Goal: Task Accomplishment & Management: Complete application form

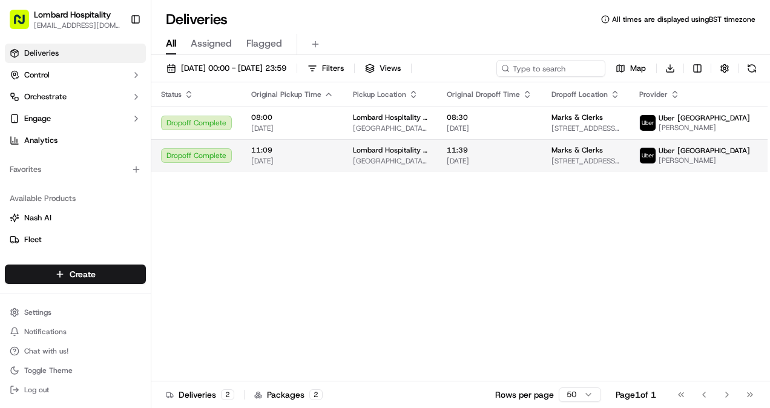
click at [417, 142] on td "Lombard Hospitality - Catering Underground Station Shop, 1 Lombard St, London E…" at bounding box center [390, 155] width 94 height 33
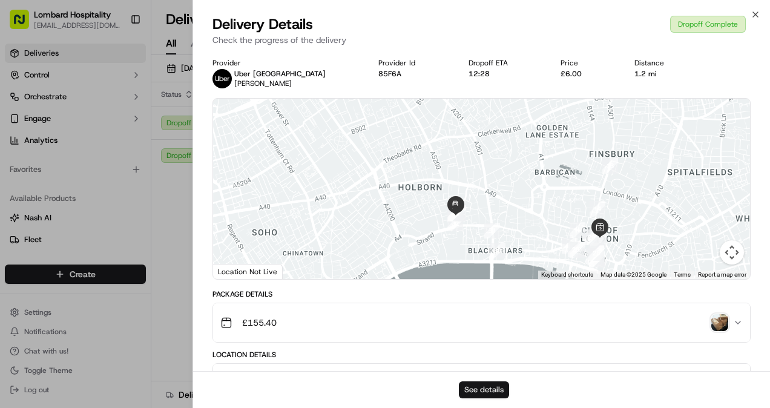
click at [480, 391] on button "See details" at bounding box center [484, 389] width 50 height 17
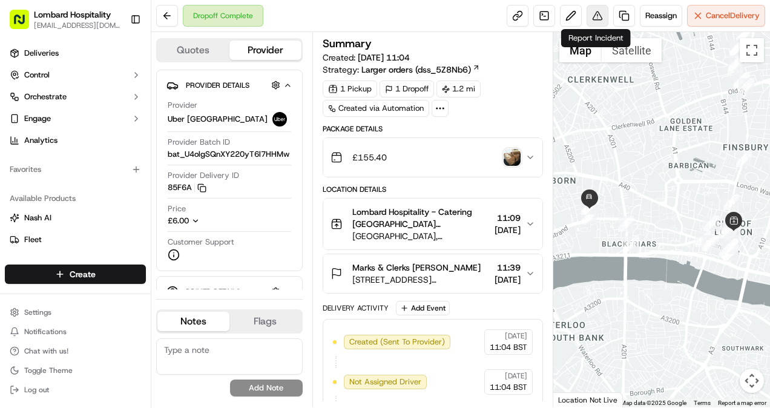
click at [606, 16] on button at bounding box center [597, 16] width 22 height 22
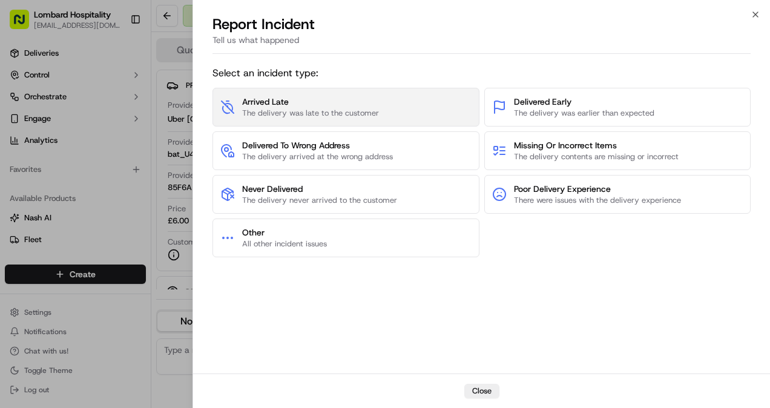
click at [330, 116] on span "The delivery was late to the customer" at bounding box center [310, 113] width 137 height 11
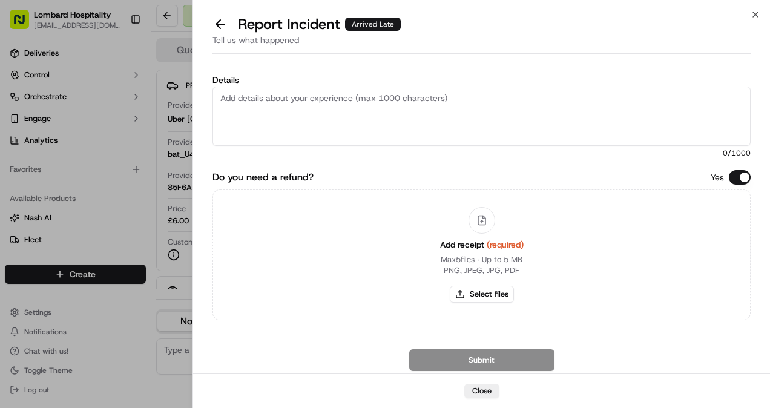
click at [330, 116] on textarea "Details" at bounding box center [481, 116] width 538 height 59
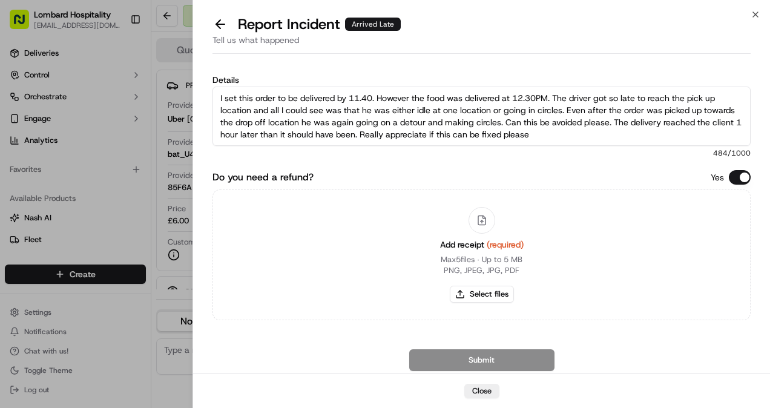
type textarea "I set this order to be delivered by 11.40. However the food was delivered at 12…"
click at [453, 358] on div "Submit Open Chat with Customer Support" at bounding box center [481, 372] width 538 height 46
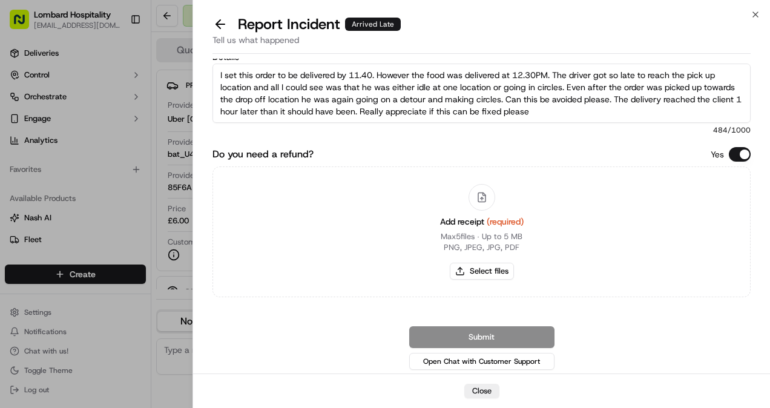
click at [485, 203] on div at bounding box center [481, 197] width 27 height 27
click at [611, 100] on textarea "I set this order to be delivered by 11.40. However the food was delivered at 12…" at bounding box center [481, 93] width 538 height 59
click at [488, 391] on button "Close" at bounding box center [481, 391] width 35 height 15
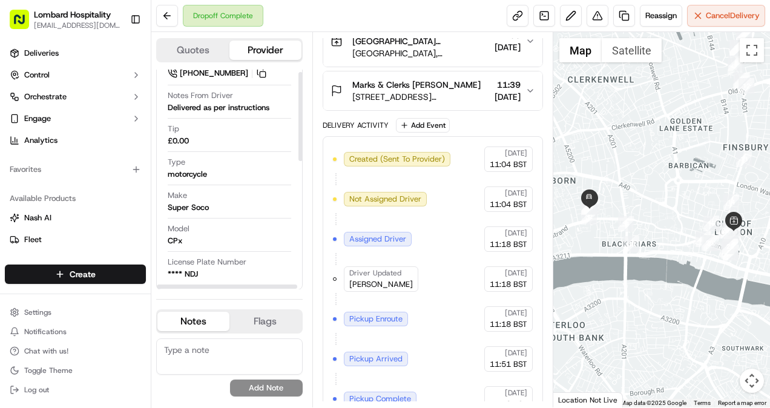
scroll to position [0, 0]
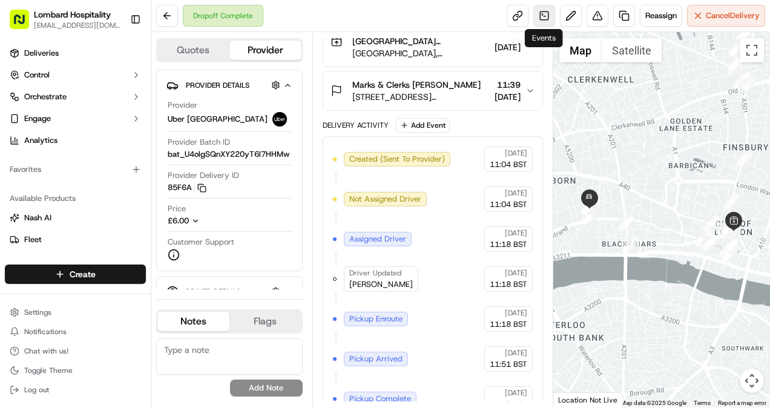
click at [544, 15] on link at bounding box center [544, 16] width 22 height 22
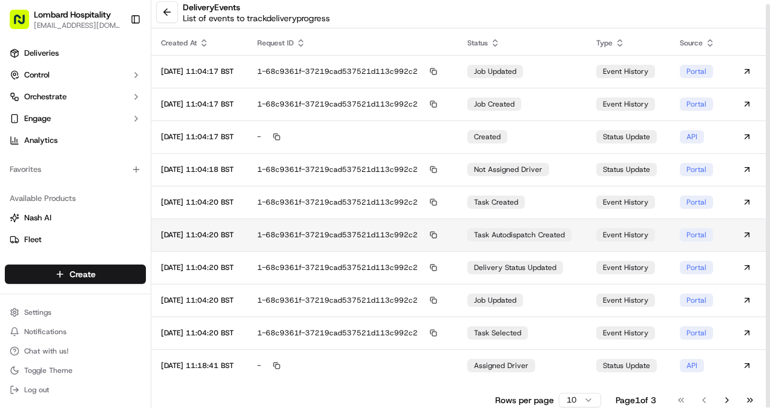
scroll to position [4, 0]
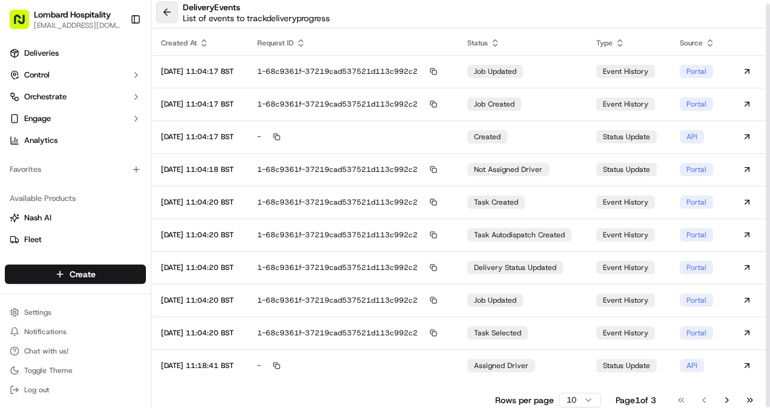
click at [168, 13] on button at bounding box center [167, 12] width 22 height 22
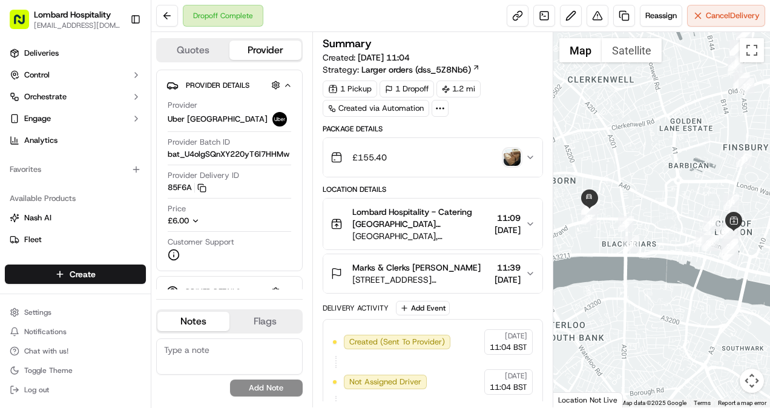
click at [436, 108] on circle at bounding box center [436, 108] width 1 height 1
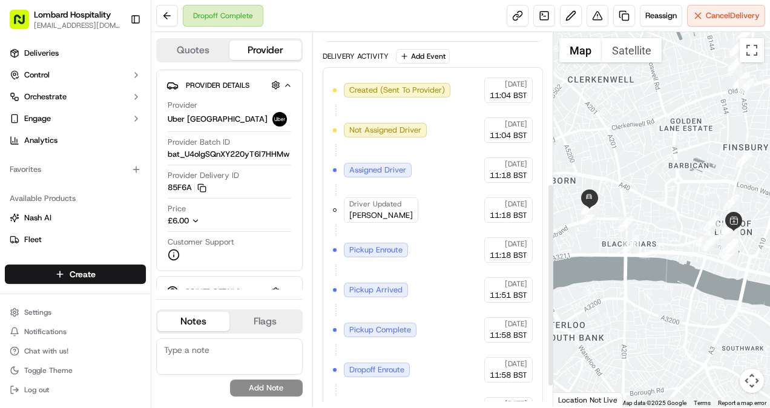
scroll to position [289, 0]
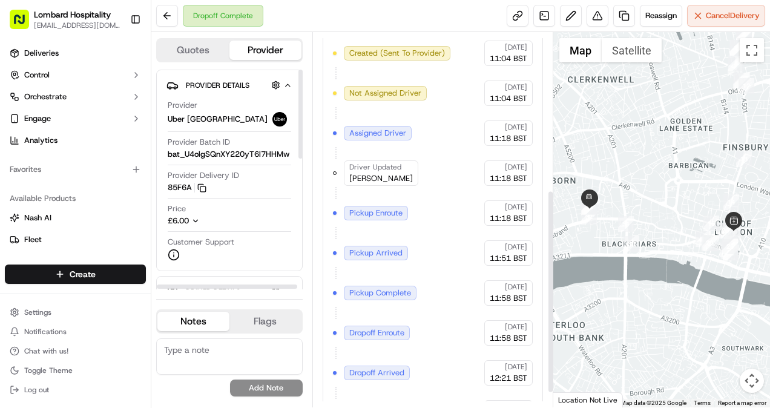
click at [217, 83] on span "Provider Details" at bounding box center [218, 85] width 64 height 10
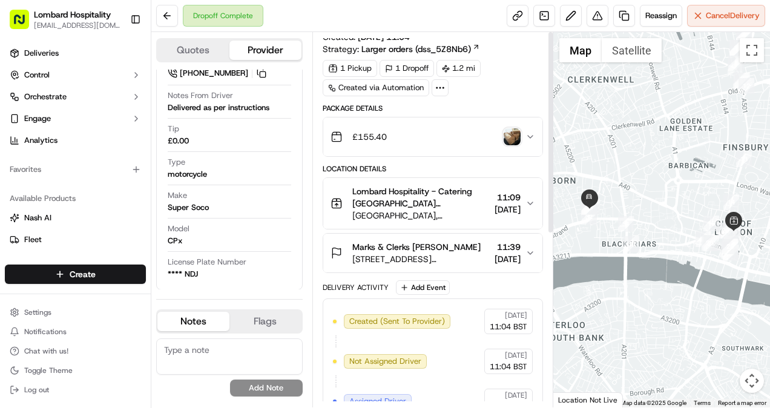
scroll to position [0, 0]
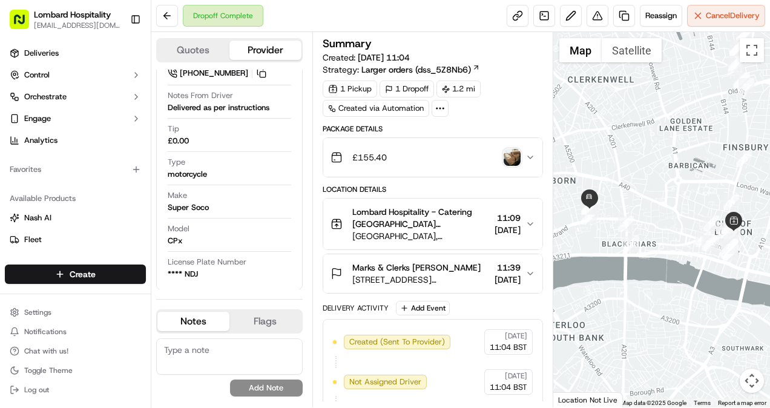
click at [477, 103] on div "1 Pickup 1 Dropoff 1.2 mi Created via Automation" at bounding box center [432, 98] width 221 height 36
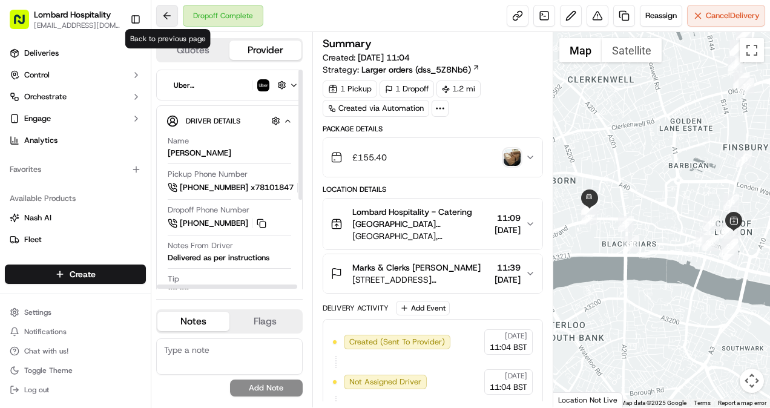
click at [170, 19] on button at bounding box center [167, 16] width 22 height 22
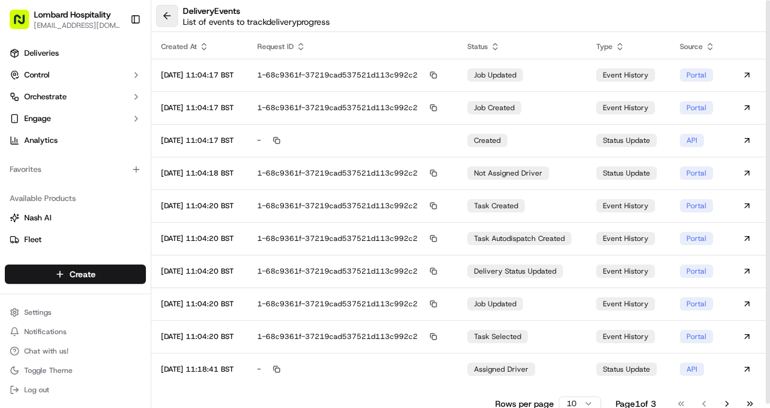
click at [170, 19] on button at bounding box center [167, 16] width 22 height 22
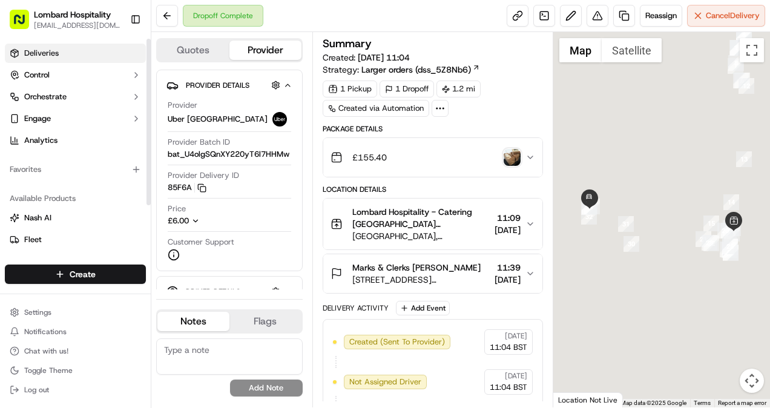
click at [61, 55] on link "Deliveries" at bounding box center [75, 53] width 141 height 19
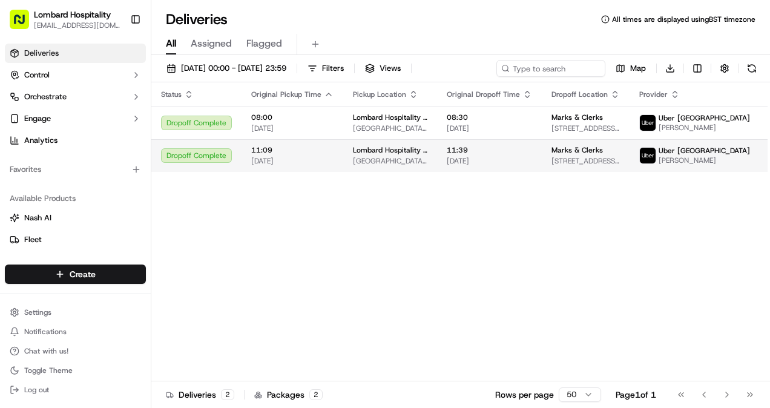
click at [738, 155] on html "Lombard Hospitality yasiru@lombardh.co.uk Toggle Sidebar Deliveries Control Orc…" at bounding box center [385, 204] width 770 height 408
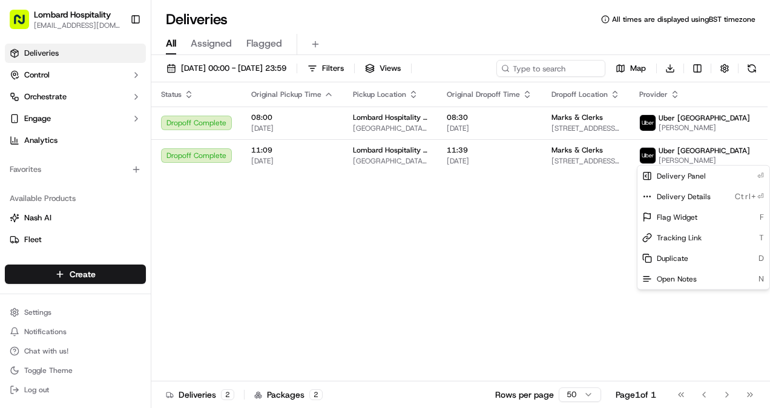
click at [597, 242] on html "Lombard Hospitality yasiru@lombardh.co.uk Toggle Sidebar Deliveries Control Orc…" at bounding box center [385, 204] width 770 height 408
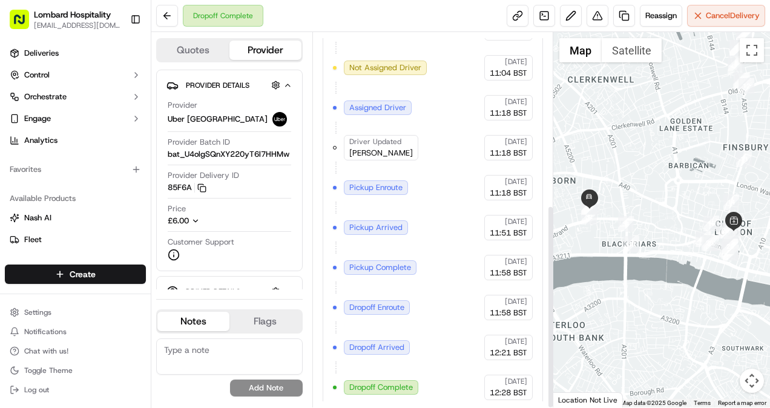
scroll to position [316, 0]
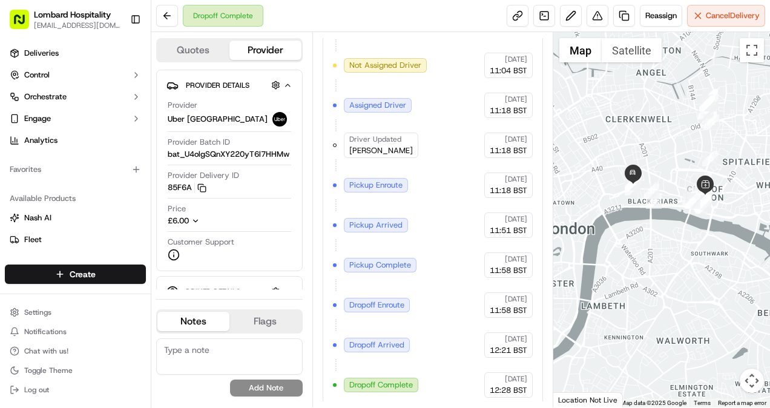
drag, startPoint x: 606, startPoint y: 142, endPoint x: 650, endPoint y: 133, distance: 44.5
click at [650, 133] on div at bounding box center [661, 219] width 217 height 375
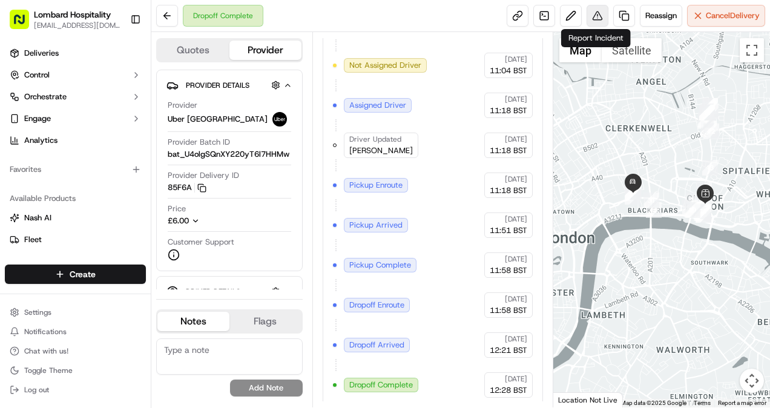
click at [592, 18] on button at bounding box center [597, 16] width 22 height 22
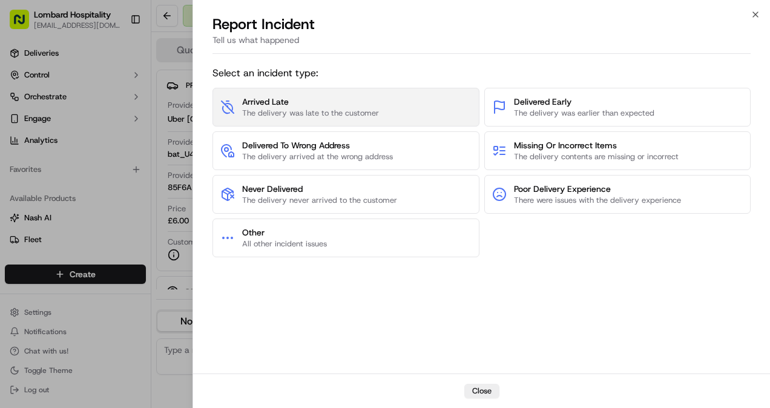
click at [317, 106] on span "Arrived Late" at bounding box center [310, 102] width 137 height 12
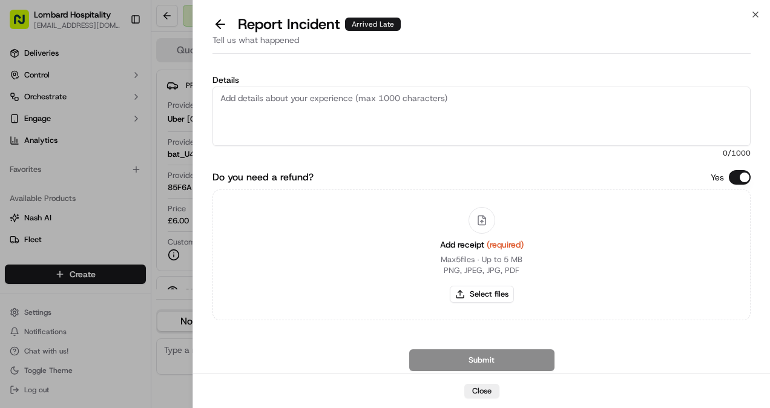
click at [325, 117] on textarea "Details" at bounding box center [481, 116] width 538 height 59
click at [328, 131] on textarea "Details" at bounding box center [481, 116] width 538 height 59
click at [395, 117] on textarea "Details" at bounding box center [481, 116] width 538 height 59
paste textarea "T"
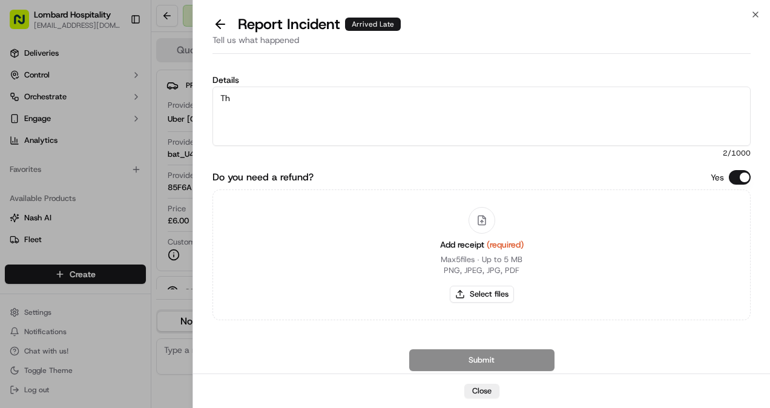
type textarea "T"
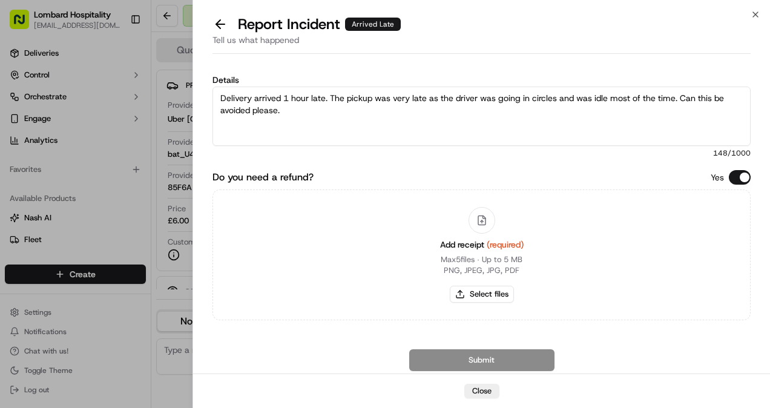
type textarea "Delivery arrived 1 hour late. The pickup was very late as the driver was going …"
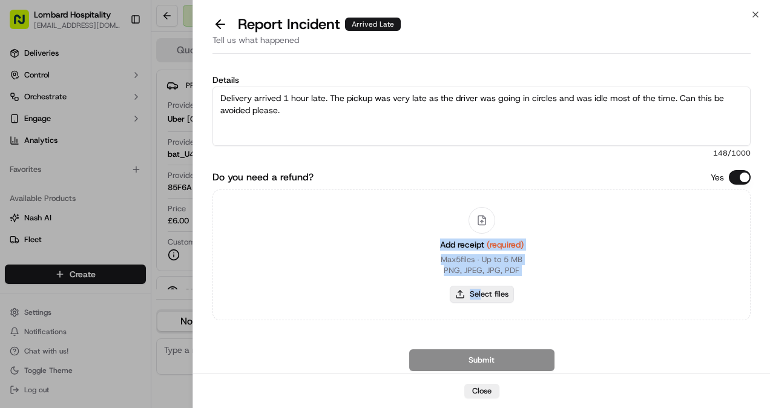
drag, startPoint x: 480, startPoint y: 219, endPoint x: 479, endPoint y: 299, distance: 79.9
click at [479, 299] on div "Add receipt (required) Max 5 files ∙ Up to 5 MB PNG, JPEG, JPG, PDF Select files" at bounding box center [481, 255] width 103 height 110
click at [479, 299] on button "Select files" at bounding box center [481, 294] width 64 height 17
type input "C:\fakepath\Screenshot 2025-09-16 134643.png"
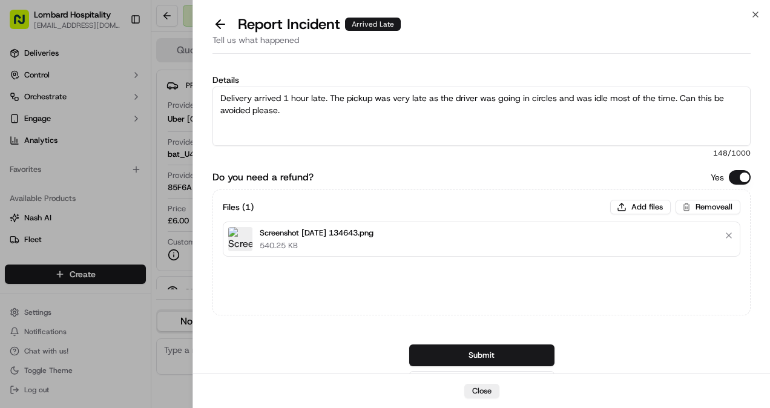
click at [459, 342] on div "Do you need a refund? Yes Files ( 1 ) Add files Remove all Screenshot 2025-09-1…" at bounding box center [481, 280] width 538 height 220
click at [453, 354] on button "Submit" at bounding box center [481, 355] width 145 height 22
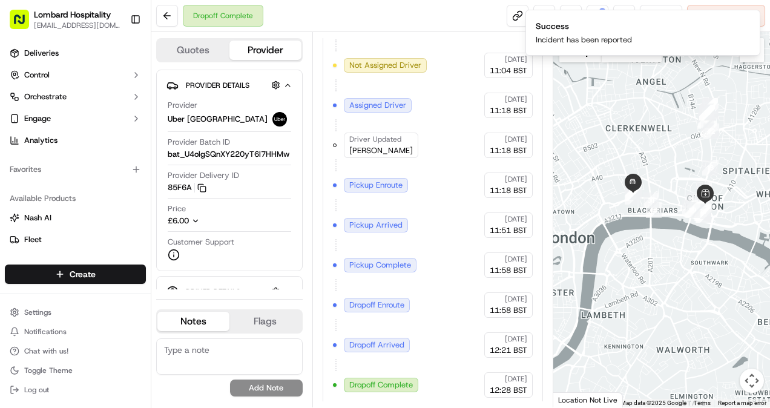
scroll to position [0, 0]
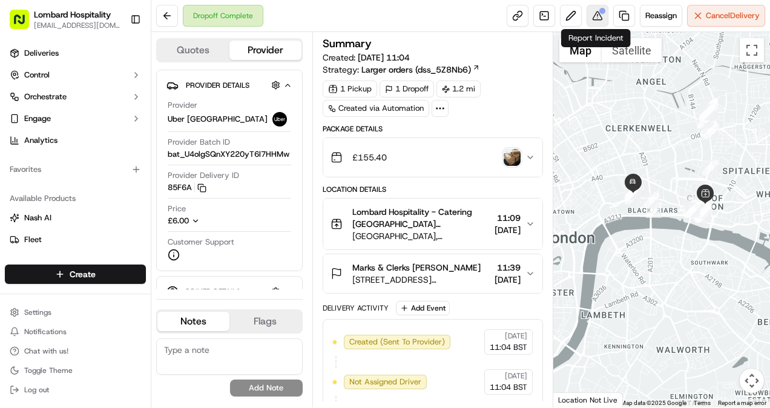
click at [601, 17] on button at bounding box center [597, 16] width 22 height 22
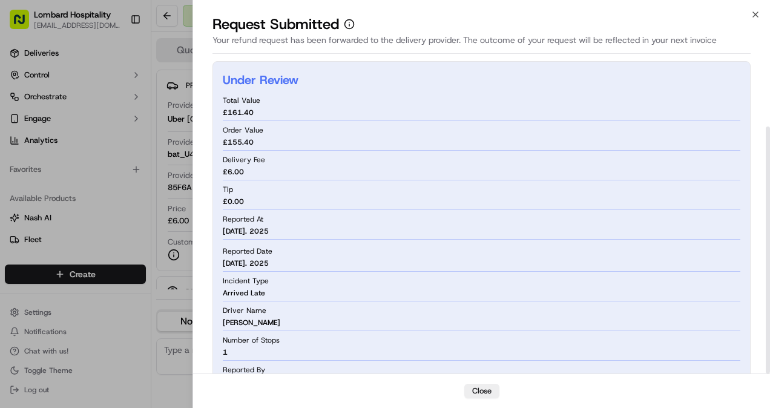
scroll to position [86, 0]
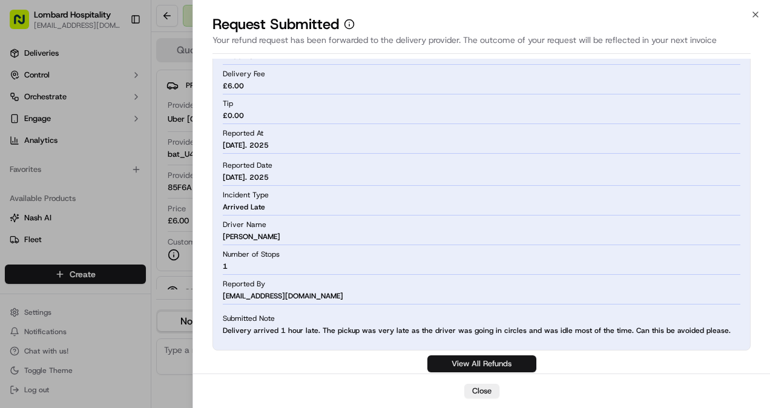
click at [469, 356] on link "View All Refunds" at bounding box center [481, 363] width 109 height 17
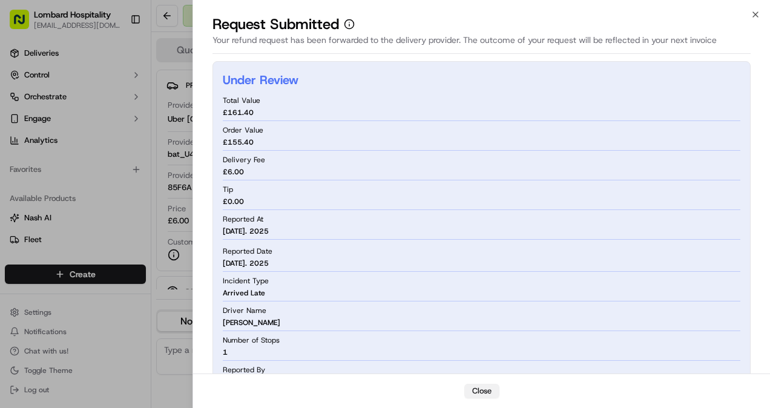
click at [475, 393] on button "Close" at bounding box center [481, 391] width 35 height 15
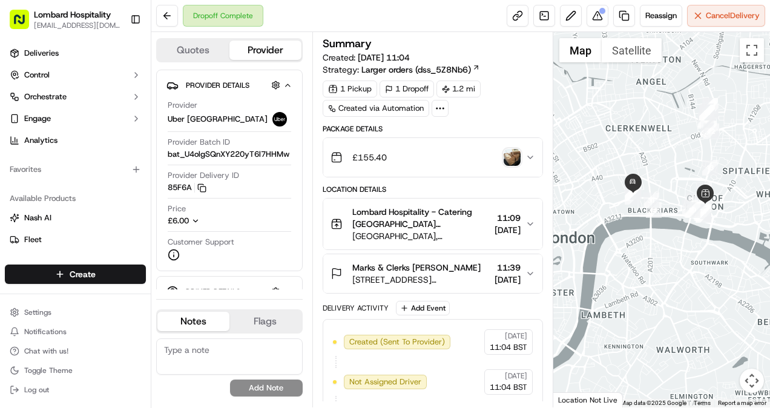
click at [605, 27] on div "Dropoff Complete Reassign Cancel Delivery" at bounding box center [460, 16] width 618 height 32
click at [600, 18] on button at bounding box center [597, 16] width 22 height 22
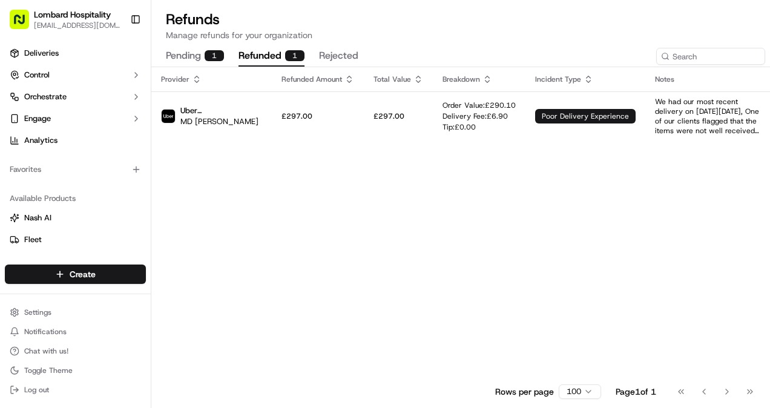
click at [267, 53] on button "refunded 1" at bounding box center [271, 56] width 66 height 21
click at [335, 192] on div "Provider Refunded Amount Total Value Breakdown Incident Type Notes External ID …" at bounding box center [595, 222] width 889 height 311
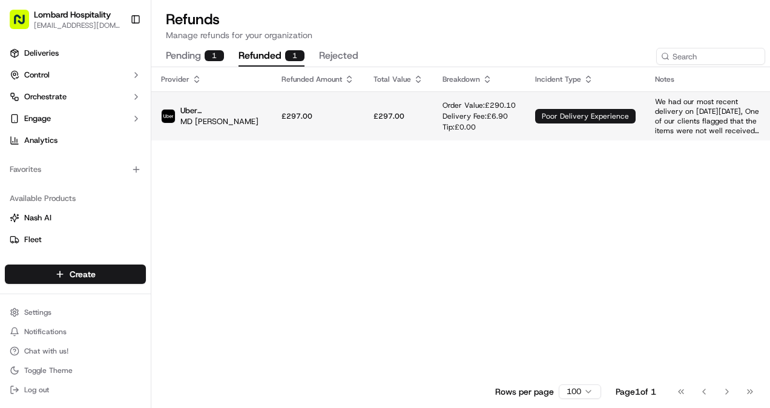
click at [272, 107] on td "£297.00" at bounding box center [318, 115] width 92 height 49
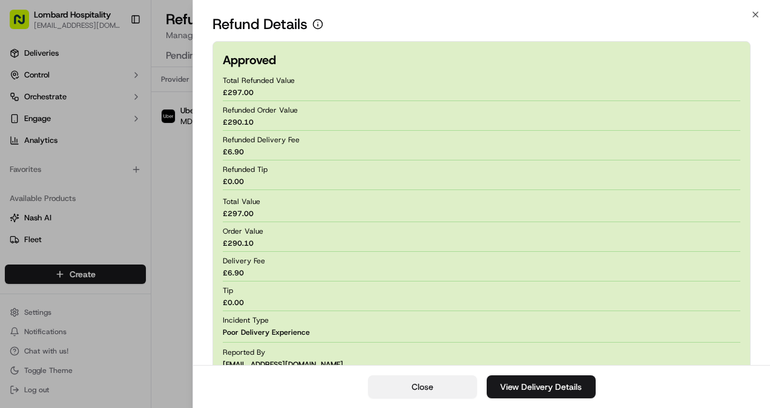
click at [427, 378] on button "Close" at bounding box center [422, 386] width 109 height 23
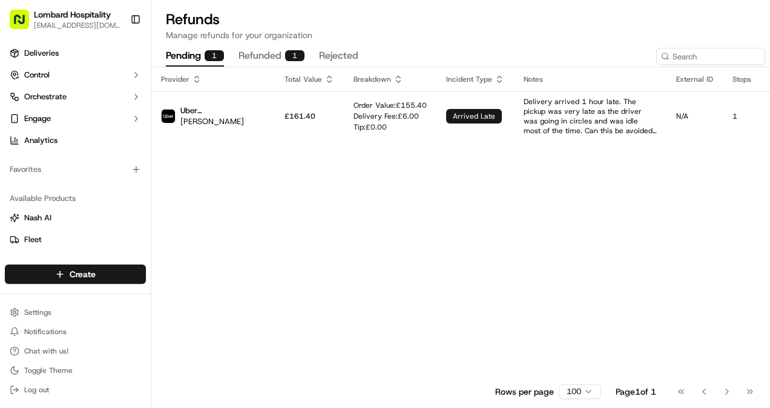
click at [197, 59] on button "pending 1" at bounding box center [195, 56] width 58 height 21
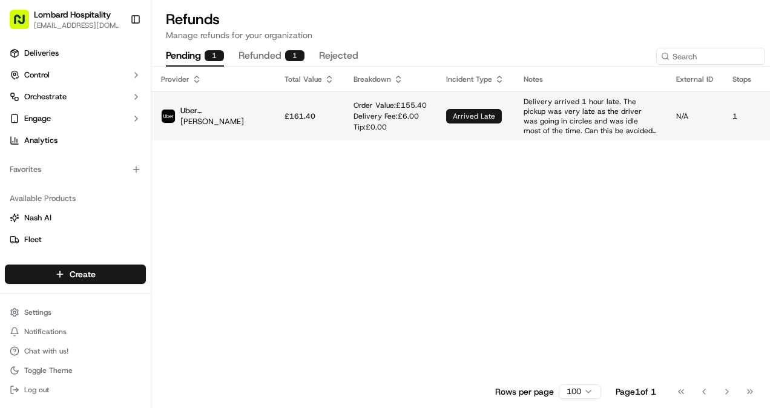
click at [353, 111] on p "Delivery Fee: £ 6.00" at bounding box center [389, 116] width 73 height 10
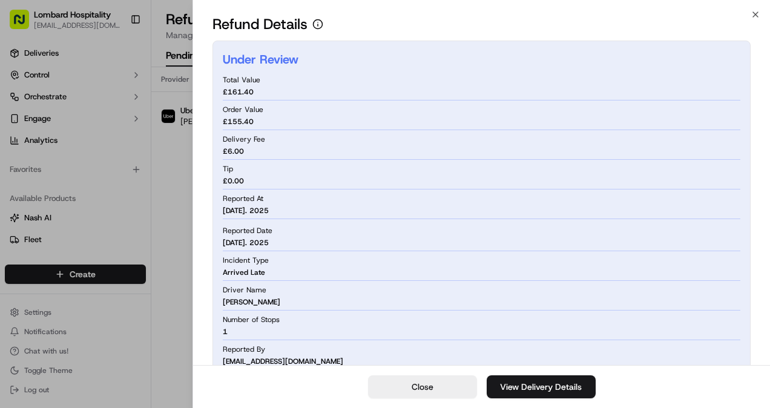
scroll to position [53, 0]
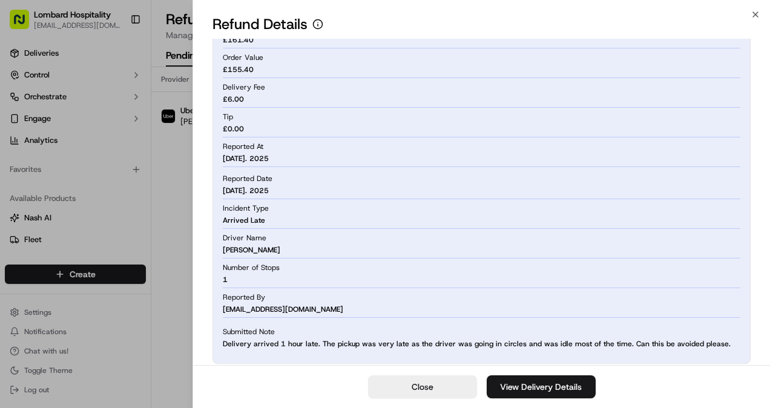
click at [420, 268] on div "Number of Stops 1" at bounding box center [481, 273] width 517 height 27
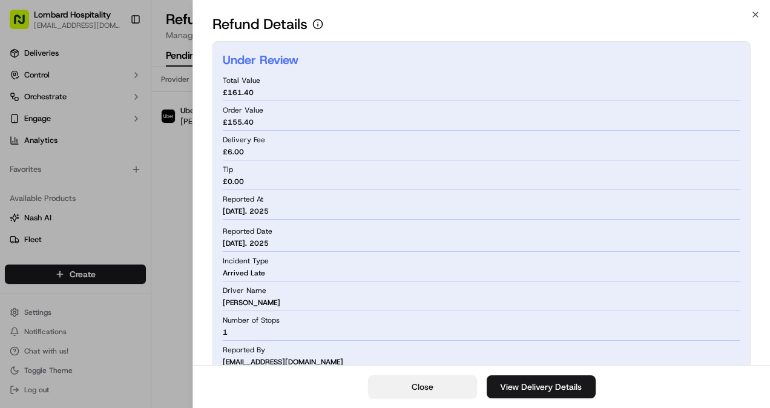
click at [416, 381] on button "Close" at bounding box center [422, 386] width 109 height 23
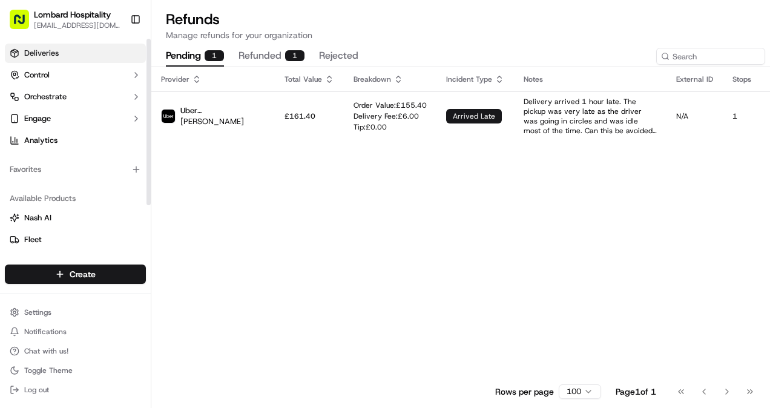
click at [69, 48] on link "Deliveries" at bounding box center [75, 53] width 141 height 19
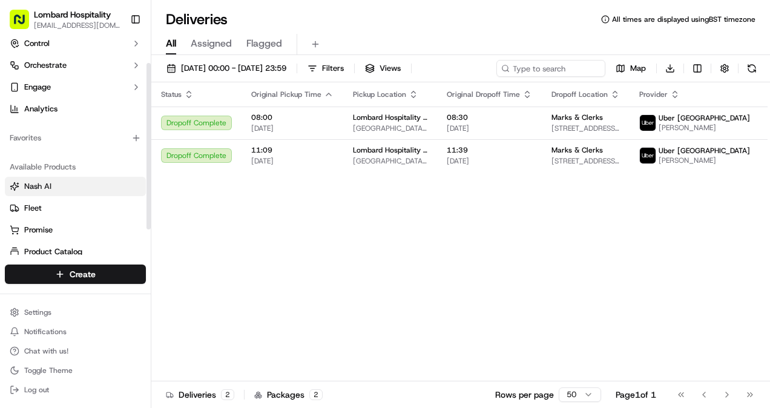
scroll to position [64, 0]
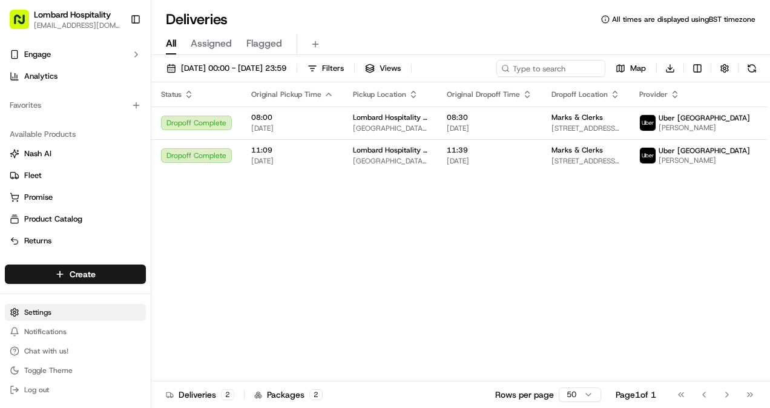
click at [34, 305] on html "Lombard Hospitality yasiru@lombardh.co.uk Toggle Sidebar Deliveries Control Orc…" at bounding box center [385, 204] width 770 height 408
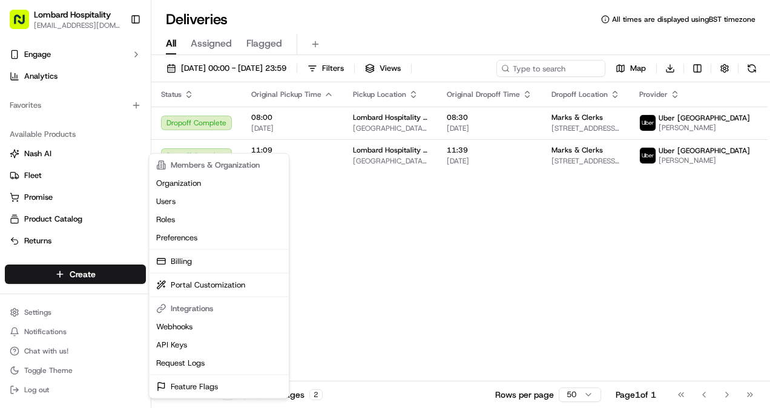
click at [63, 95] on html "Lombard Hospitality [EMAIL_ADDRESS][DOMAIN_NAME] Toggle Sidebar Deliveries Cont…" at bounding box center [385, 204] width 770 height 408
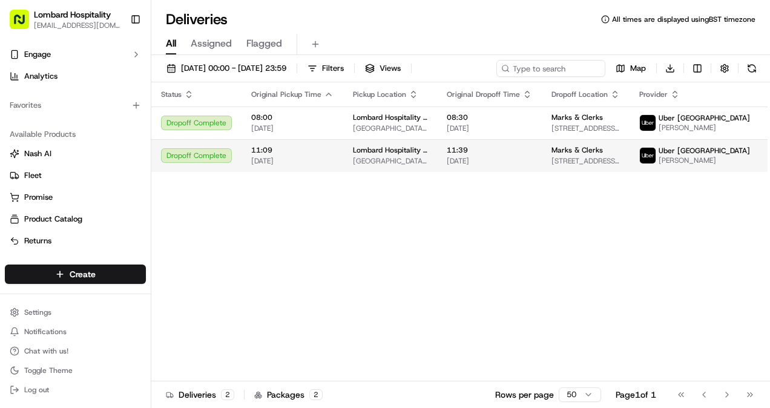
click at [404, 148] on span "Lombard Hospitality - Catering" at bounding box center [390, 150] width 74 height 10
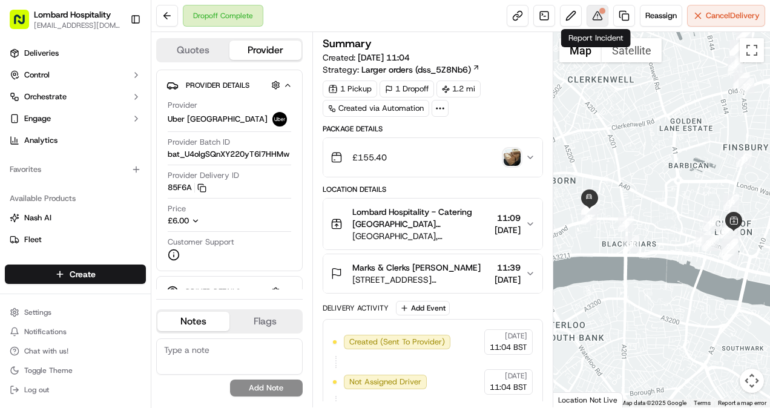
click at [597, 19] on button at bounding box center [597, 16] width 22 height 22
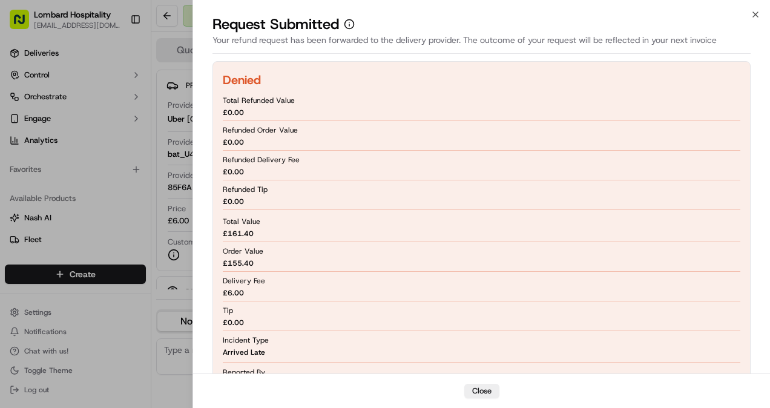
scroll to position [145, 0]
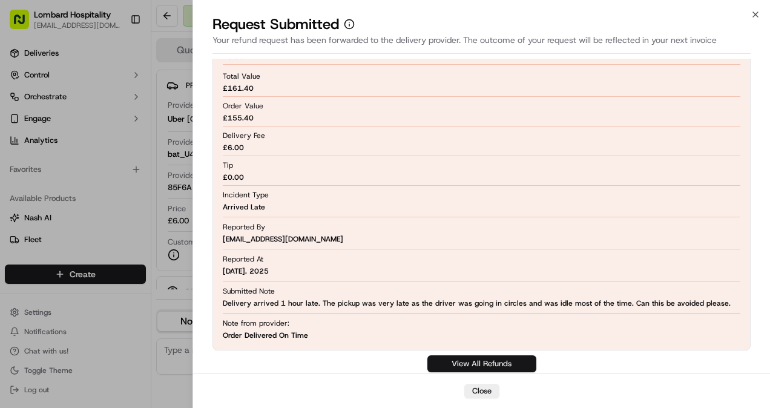
click at [489, 362] on link "View All Refunds" at bounding box center [481, 363] width 109 height 17
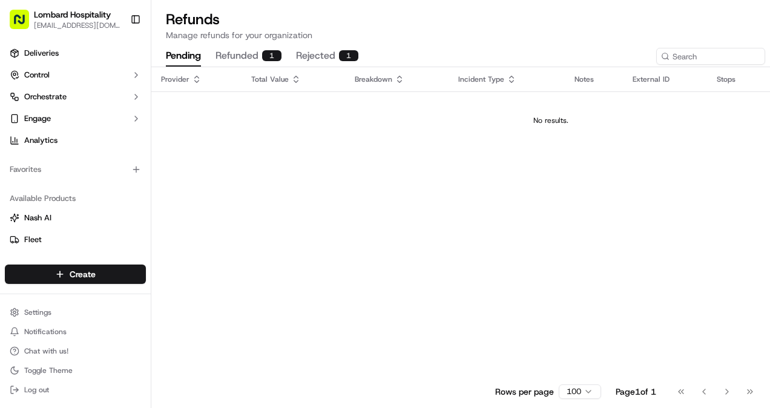
click at [333, 55] on button "rejected 1" at bounding box center [327, 56] width 62 height 21
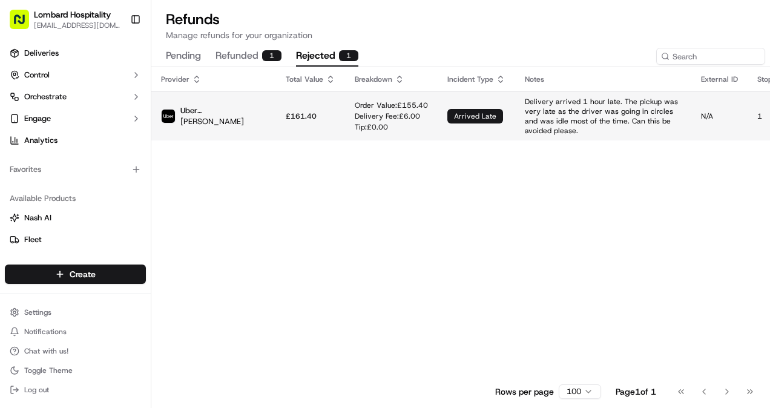
click at [515, 96] on td "Delivery arrived 1 hour late. The pickup was very late as the driver was going …" at bounding box center [603, 115] width 176 height 49
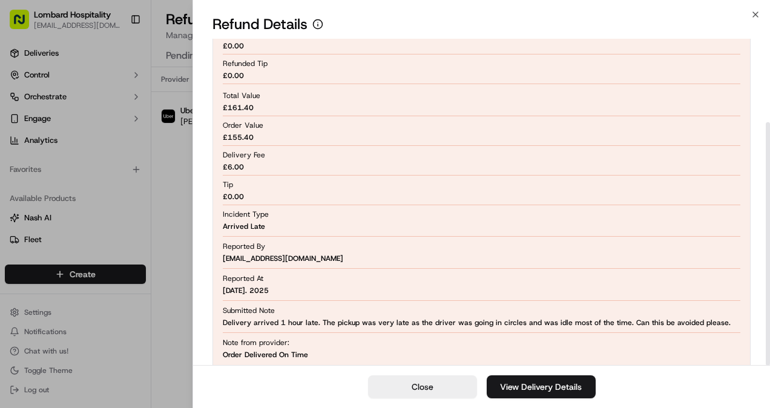
scroll to position [112, 0]
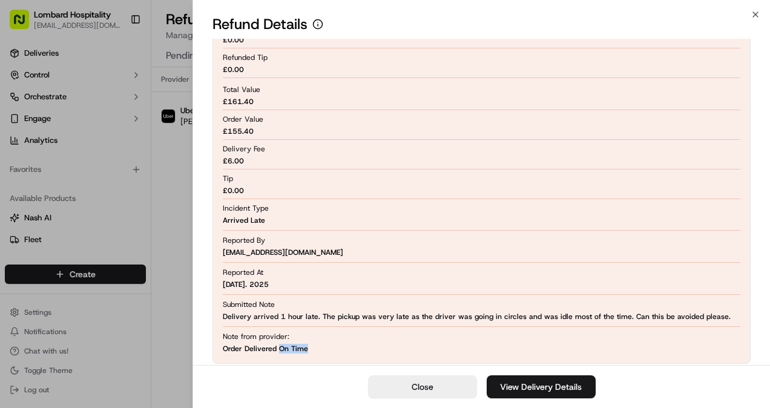
drag, startPoint x: 278, startPoint y: 348, endPoint x: 305, endPoint y: 345, distance: 26.9
click at [305, 345] on div "Note from provider: Order Delivered On Time" at bounding box center [481, 343] width 517 height 22
copy span "On Time"
click at [371, 313] on span "Delivery arrived 1 hour late. The pickup was very late as the driver was going …" at bounding box center [477, 317] width 508 height 10
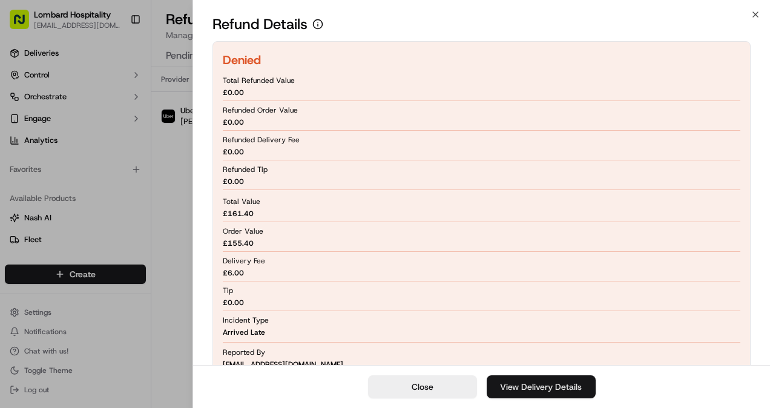
click at [538, 382] on link "View Delivery Details" at bounding box center [540, 386] width 109 height 23
click at [420, 390] on button "Close" at bounding box center [422, 386] width 109 height 23
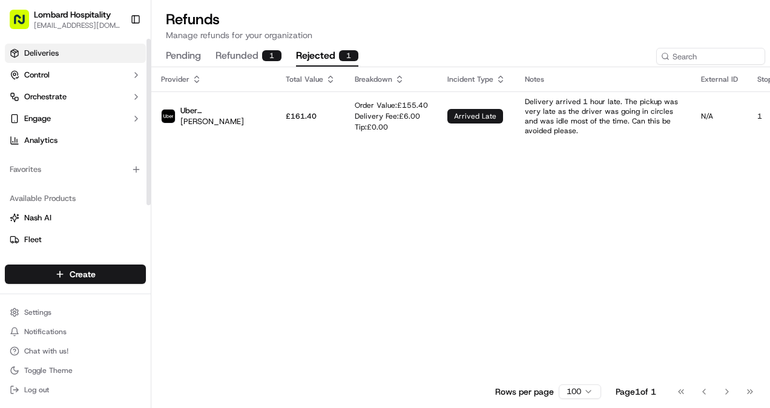
click at [53, 53] on span "Deliveries" at bounding box center [41, 53] width 34 height 11
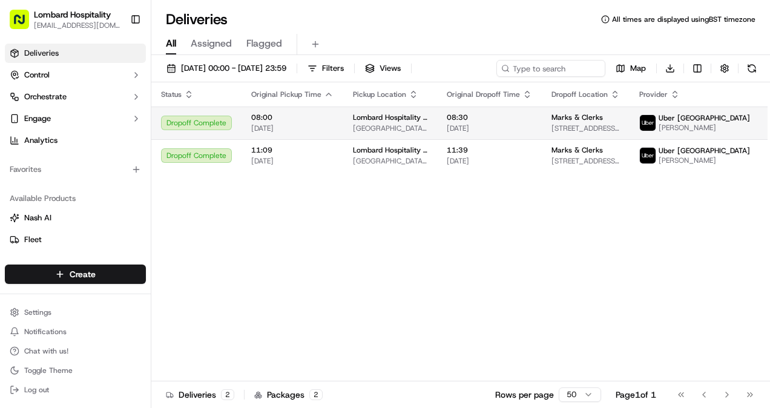
click at [278, 122] on div "08:00 [DATE]" at bounding box center [292, 123] width 82 height 21
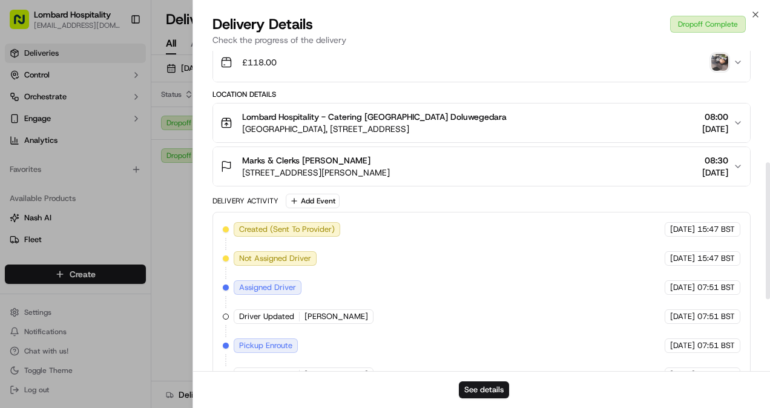
click at [374, 166] on span "[STREET_ADDRESS][PERSON_NAME]" at bounding box center [316, 172] width 148 height 12
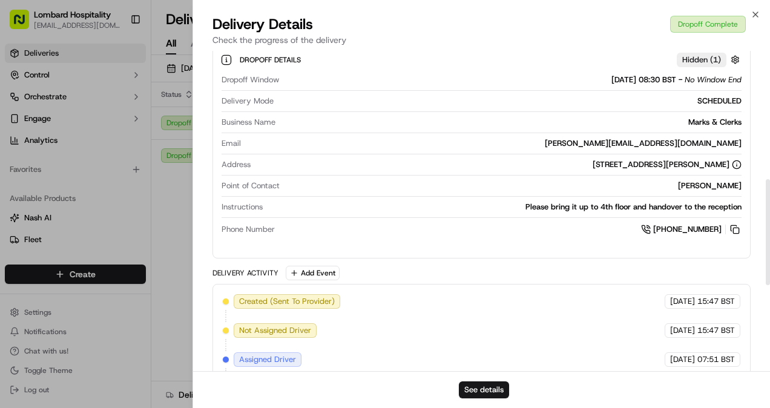
scroll to position [411, 0]
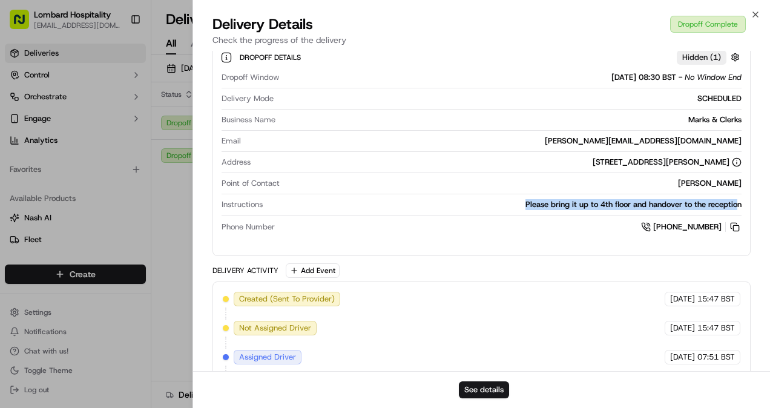
drag, startPoint x: 523, startPoint y: 203, endPoint x: 738, endPoint y: 200, distance: 214.8
click at [738, 200] on div "Please bring it up to 4th floor and handover to the reception" at bounding box center [504, 204] width 474 height 11
drag, startPoint x: 738, startPoint y: 200, endPoint x: 722, endPoint y: 190, distance: 18.8
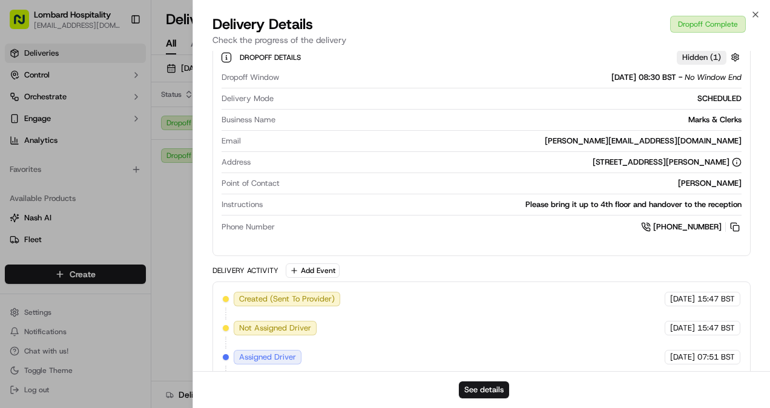
drag, startPoint x: 722, startPoint y: 190, endPoint x: 745, endPoint y: 204, distance: 26.7
click at [745, 204] on div "Dropoff Details Hidden ( 1 ) Dropoff Window [DATE] 08:30 BST - No Window End De…" at bounding box center [481, 139] width 537 height 211
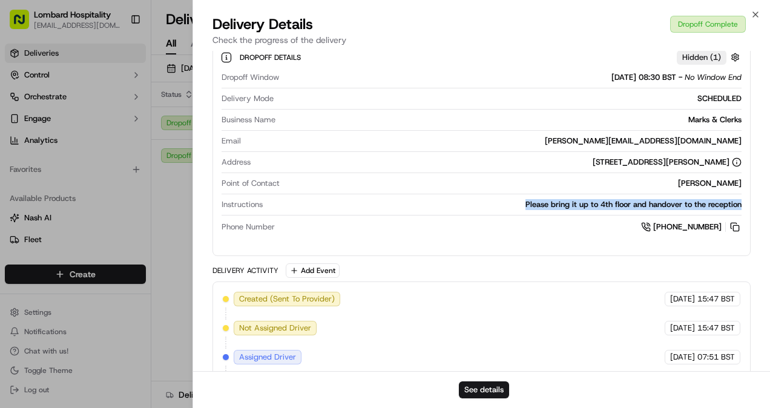
drag, startPoint x: 741, startPoint y: 202, endPoint x: 512, endPoint y: 208, distance: 229.3
click at [512, 208] on div "Dropoff Window [DATE] 08:30 BST - No Window End Delivery Mode SCHEDULED Busines…" at bounding box center [481, 152] width 522 height 171
copy div "Please bring it up to 4th floor and handover to the reception"
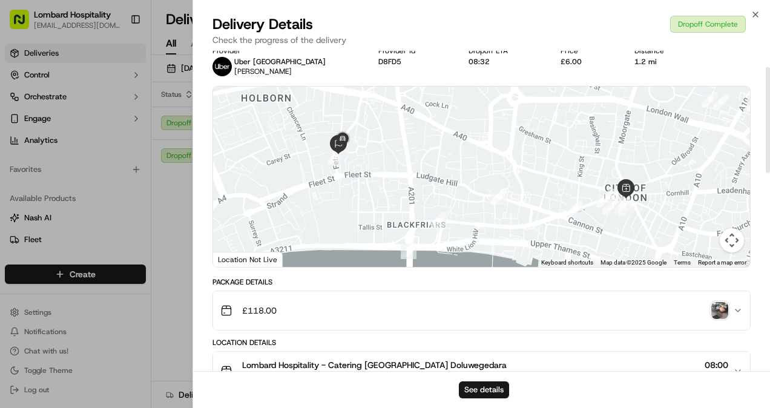
scroll to position [0, 0]
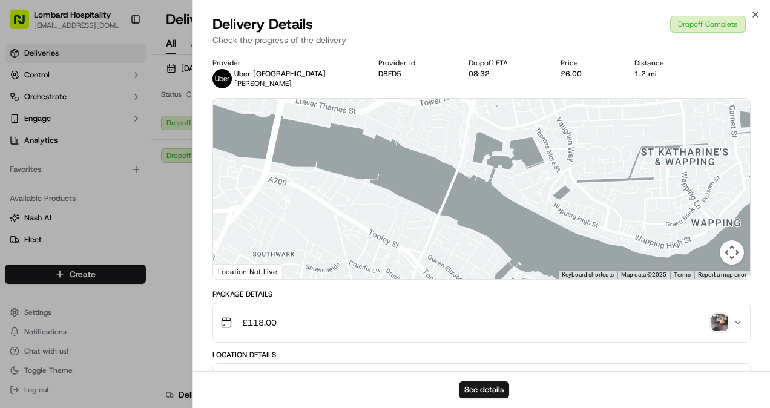
drag, startPoint x: 438, startPoint y: 161, endPoint x: 34, endPoint y: -45, distance: 453.5
click at [34, 0] on html "Lombard Hospitality [EMAIL_ADDRESS][DOMAIN_NAME] Toggle Sidebar Deliveries Cont…" at bounding box center [385, 204] width 770 height 408
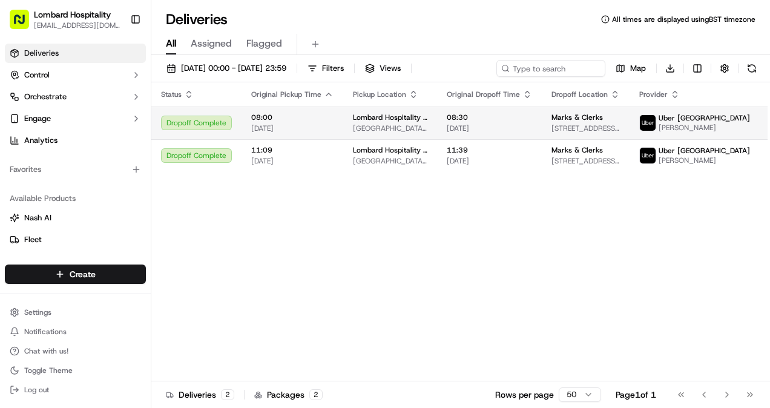
click at [287, 128] on span "[DATE]" at bounding box center [292, 128] width 82 height 10
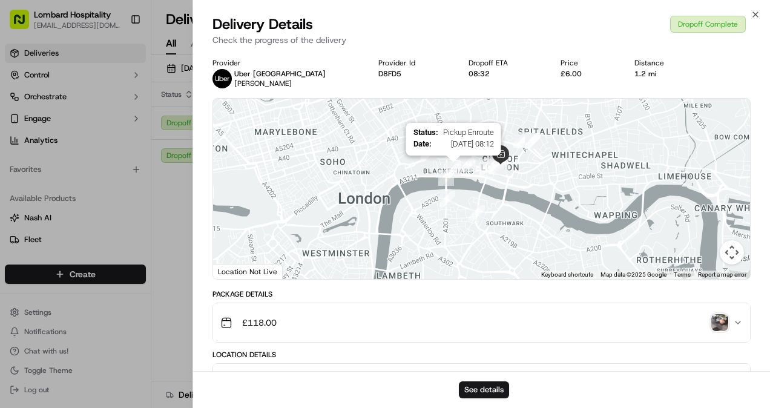
drag, startPoint x: 498, startPoint y: 258, endPoint x: 458, endPoint y: 173, distance: 93.9
click at [458, 173] on div "Status : Pickup Enroute Date : [DATE] 08:12" at bounding box center [481, 189] width 537 height 180
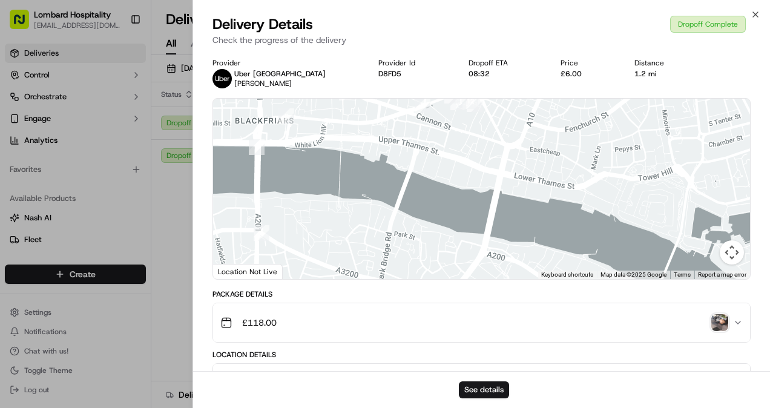
drag, startPoint x: 482, startPoint y: 165, endPoint x: 454, endPoint y: 211, distance: 53.2
click at [454, 211] on div at bounding box center [481, 189] width 537 height 180
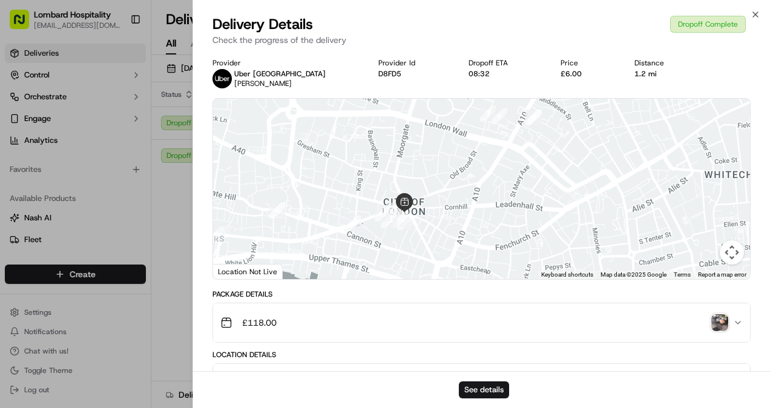
drag, startPoint x: 466, startPoint y: 214, endPoint x: 518, endPoint y: 137, distance: 92.8
click at [518, 137] on div at bounding box center [481, 189] width 537 height 180
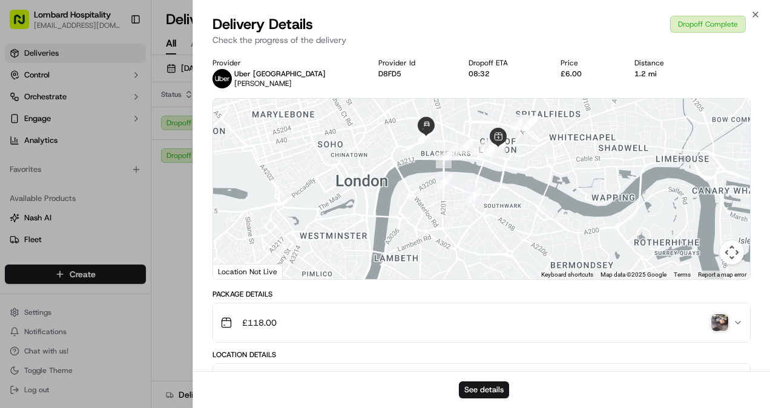
drag, startPoint x: 496, startPoint y: 178, endPoint x: 508, endPoint y: 165, distance: 18.4
click at [508, 165] on div at bounding box center [481, 189] width 537 height 180
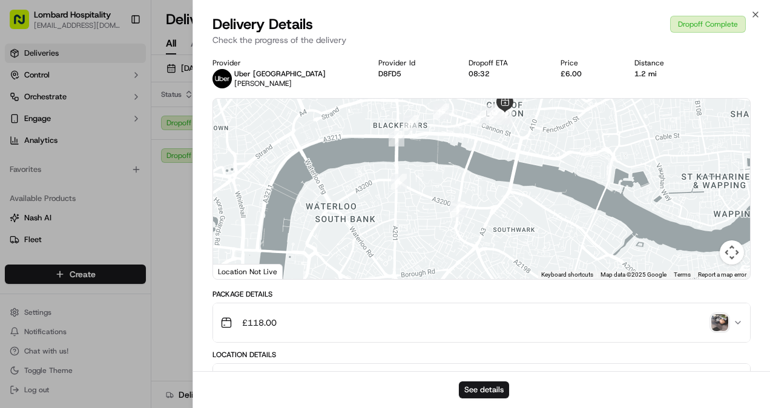
click at [492, 181] on div at bounding box center [481, 189] width 537 height 180
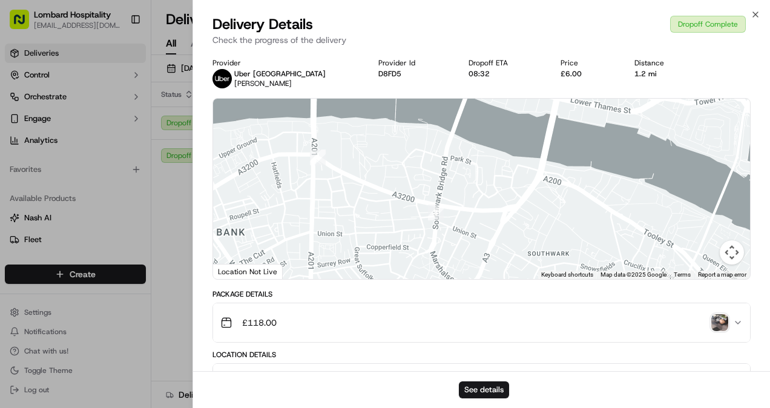
drag, startPoint x: 468, startPoint y: 218, endPoint x: 467, endPoint y: 191, distance: 27.3
click at [467, 191] on div at bounding box center [481, 189] width 537 height 180
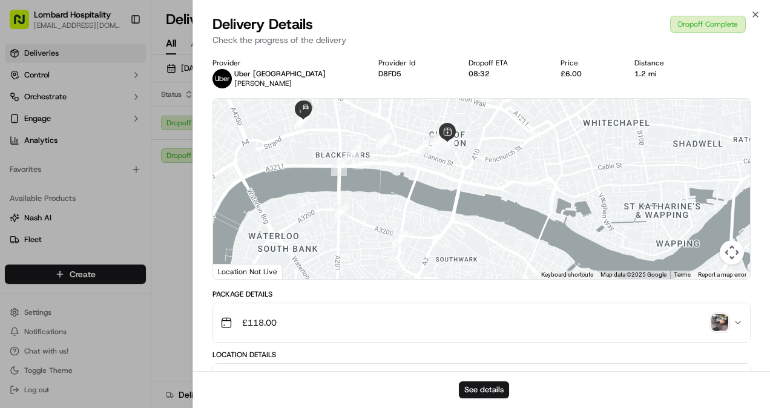
drag, startPoint x: 434, startPoint y: 163, endPoint x: 395, endPoint y: 222, distance: 70.3
click at [395, 222] on div at bounding box center [481, 189] width 537 height 180
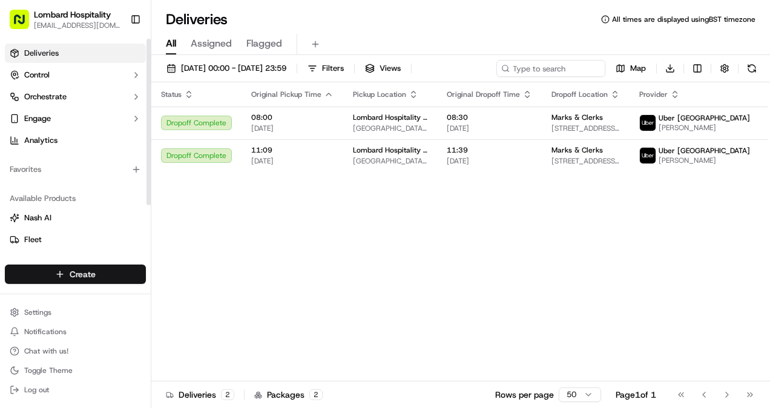
click at [89, 269] on html "Lombard Hospitality [EMAIL_ADDRESS][DOMAIN_NAME] Toggle Sidebar Deliveries Cont…" at bounding box center [385, 204] width 770 height 408
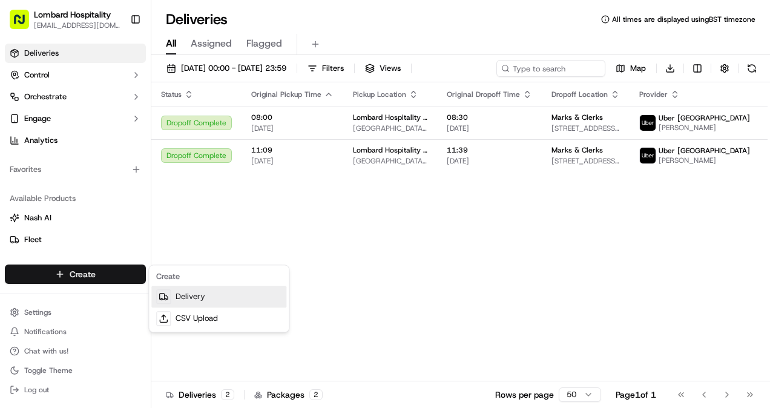
click at [197, 290] on link "Delivery" at bounding box center [218, 297] width 135 height 22
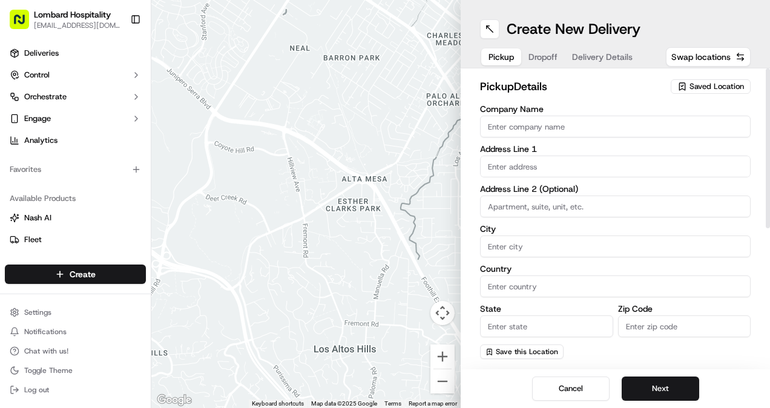
click at [562, 117] on input "Company Name" at bounding box center [615, 127] width 270 height 22
type input "Lombard Hospitality - Catering"
type input "Horace Road 36"
type input "London"
type input "United Kingdom"
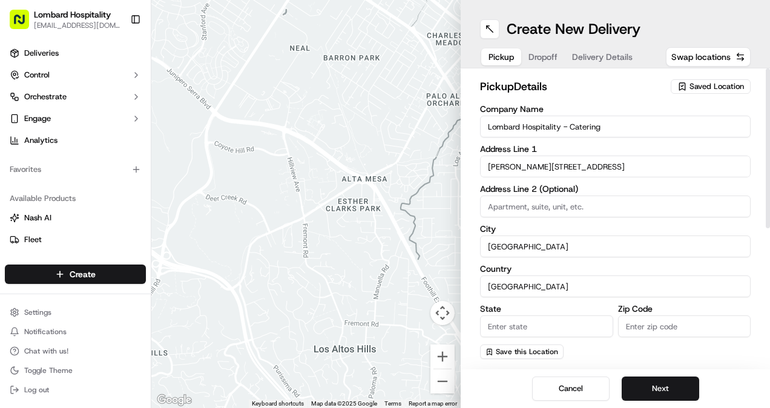
type input "Europe"
type input "EC3V 9AA"
type input "Yasiru"
type input "Doluwegedara"
type input "[EMAIL_ADDRESS][DOMAIN_NAME]"
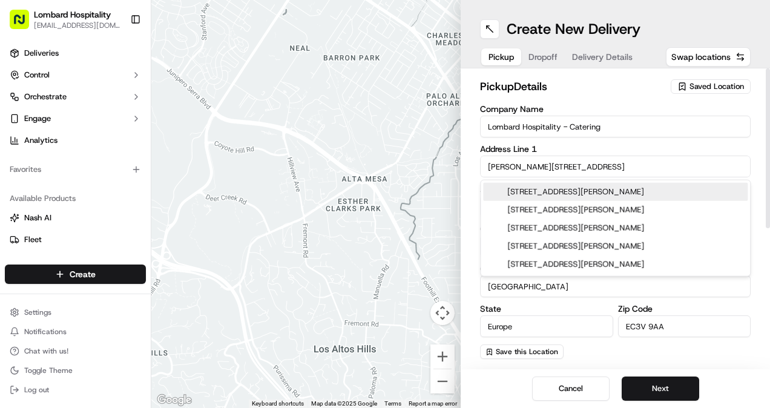
scroll to position [30, 0]
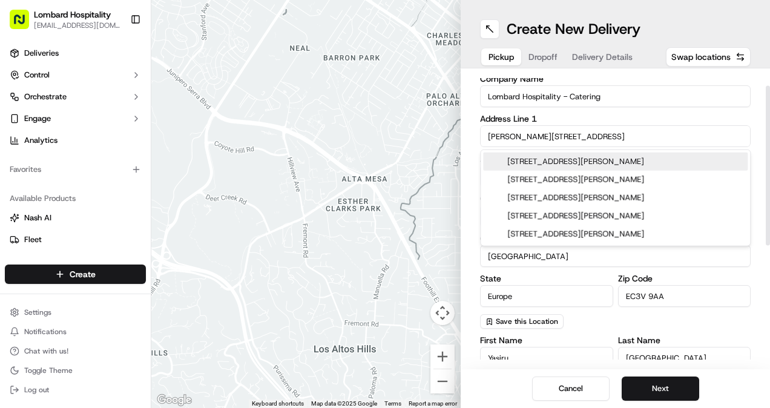
drag, startPoint x: 549, startPoint y: 137, endPoint x: 438, endPoint y: 131, distance: 111.4
click at [438, 131] on div "← Move left → Move right ↑ Move up ↓ Move down + Zoom in - Zoom out Home Jump l…" at bounding box center [460, 204] width 618 height 408
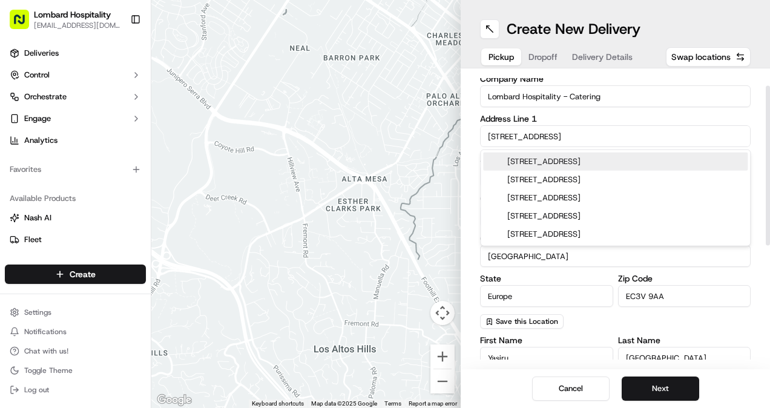
click at [617, 157] on div "1 Lombard Street, London, UK" at bounding box center [615, 161] width 264 height 18
type input "[GEOGRAPHIC_DATA], [STREET_ADDRESS]"
type input "England"
type input "EC3V 3LA"
type input "1 Lombard Street"
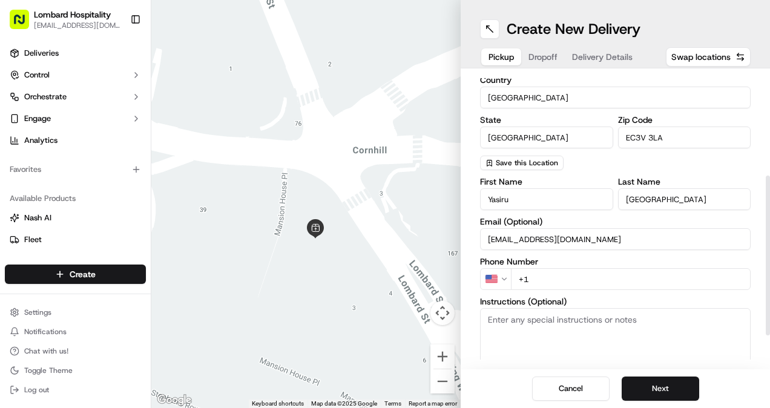
scroll to position [188, 0]
click at [551, 276] on input "+1" at bounding box center [631, 280] width 240 height 22
type input "+44 7307 051339"
click at [537, 340] on textarea "Instructions (Optional)" at bounding box center [615, 354] width 270 height 91
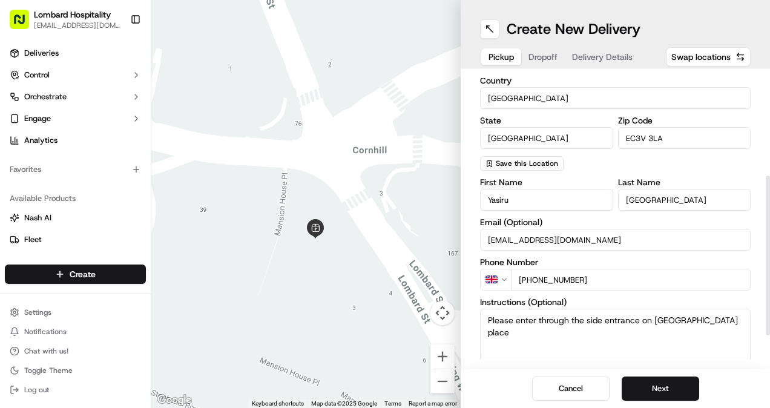
scroll to position [247, 0]
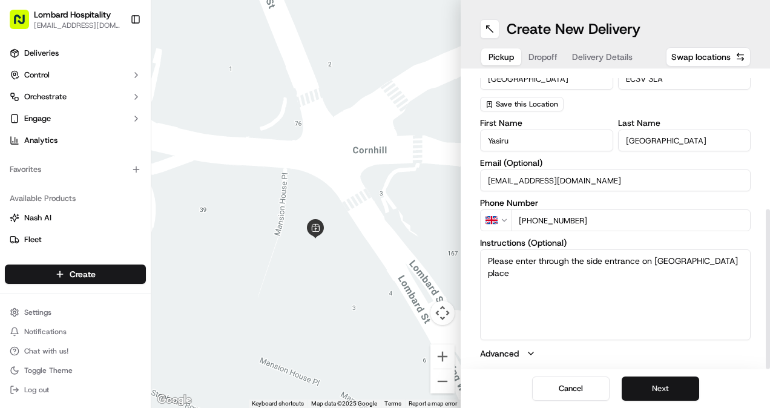
type textarea "Please enter through the side entrance on [GEOGRAPHIC_DATA] place"
click at [639, 394] on button "Next" at bounding box center [659, 388] width 77 height 24
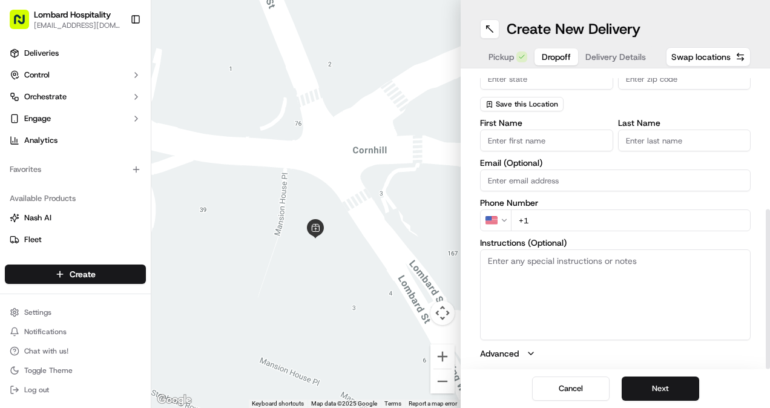
scroll to position [0, 0]
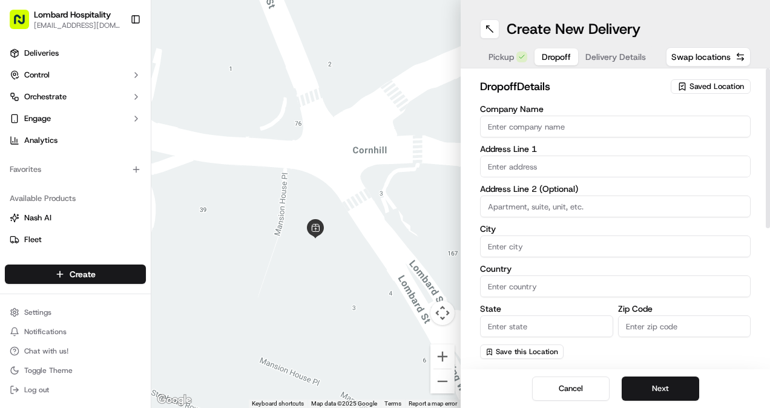
click at [534, 132] on input "Company Name" at bounding box center [615, 127] width 270 height 22
type input "Marks & Clerks"
type input "15 New Fetter Lane"
type input "[GEOGRAPHIC_DATA]"
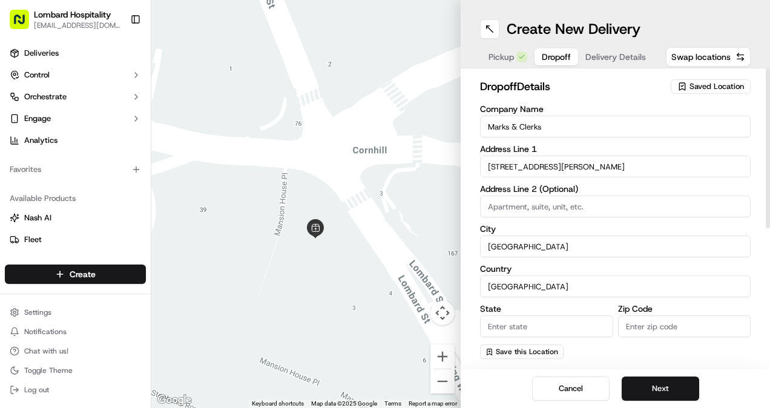
type input "[GEOGRAPHIC_DATA]"
type input "EC4A"
type input "[PERSON_NAME]"
type input "[PERSON_NAME][EMAIL_ADDRESS][DOMAIN_NAME]"
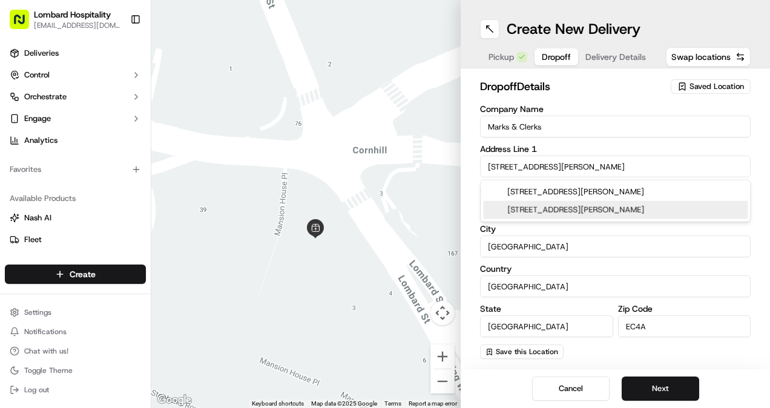
click at [543, 209] on div "15 New Fetter Lane, London, UK" at bounding box center [615, 210] width 264 height 18
type input "[STREET_ADDRESS][PERSON_NAME]"
type input "EC4A 1BW"
type input "15 Fetter Lane"
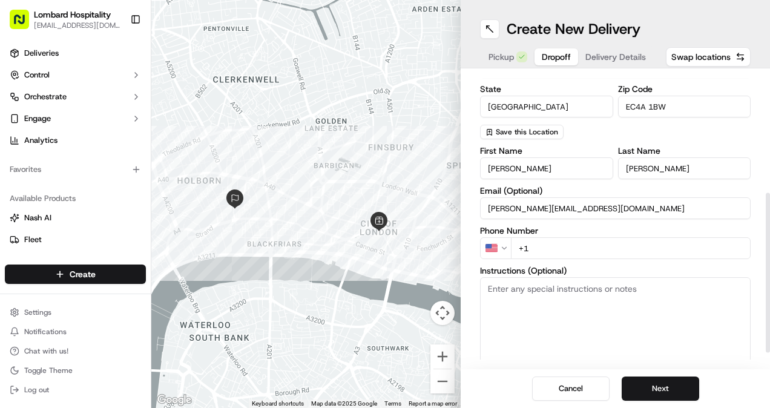
scroll to position [221, 0]
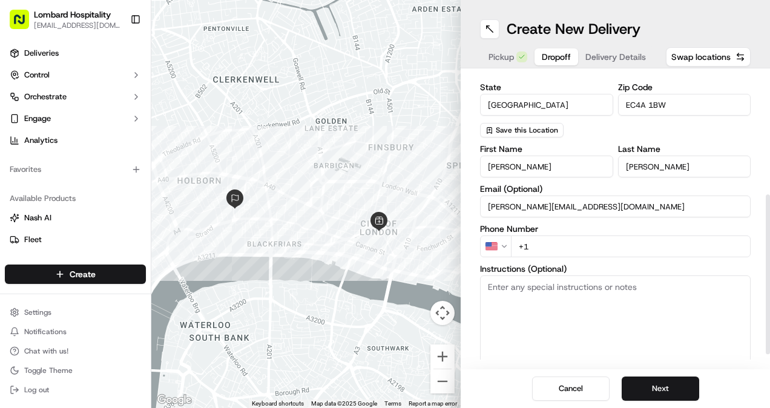
click at [554, 250] on input "+1" at bounding box center [631, 246] width 240 height 22
click at [554, 250] on input "+" at bounding box center [631, 246] width 240 height 22
type input "[PHONE_NUMBER]"
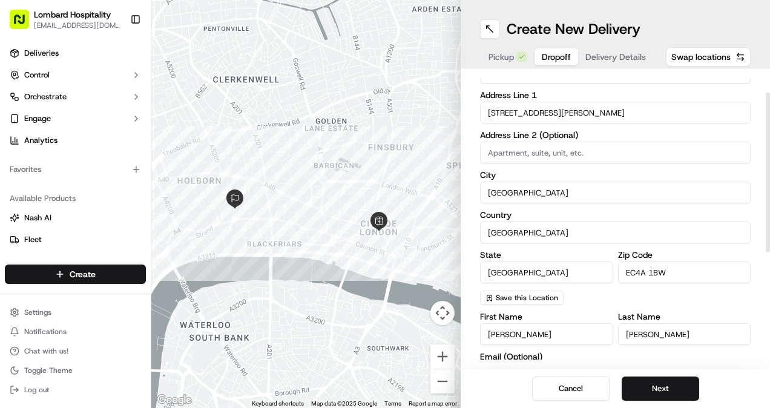
scroll to position [42, 0]
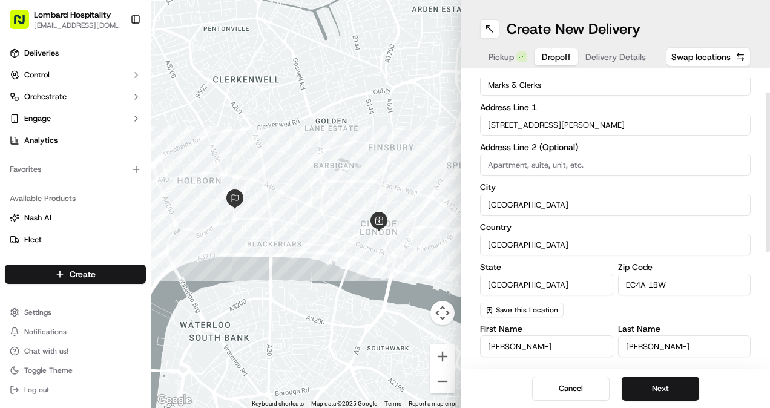
click at [567, 121] on input "15 Fetter Lane" at bounding box center [615, 125] width 270 height 22
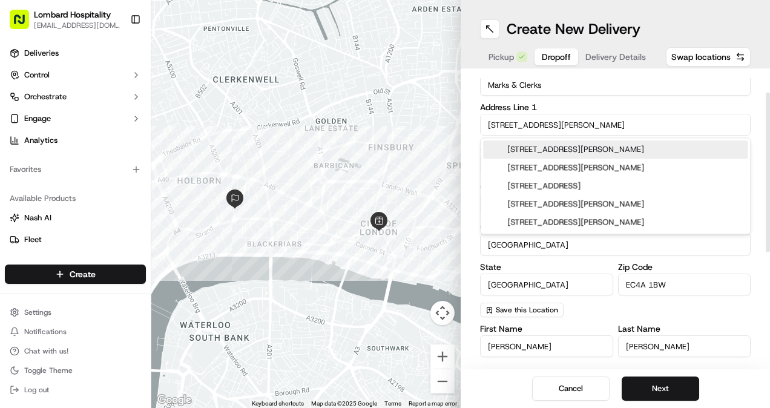
click at [558, 125] on input "15 Fetter Lane" at bounding box center [615, 125] width 270 height 22
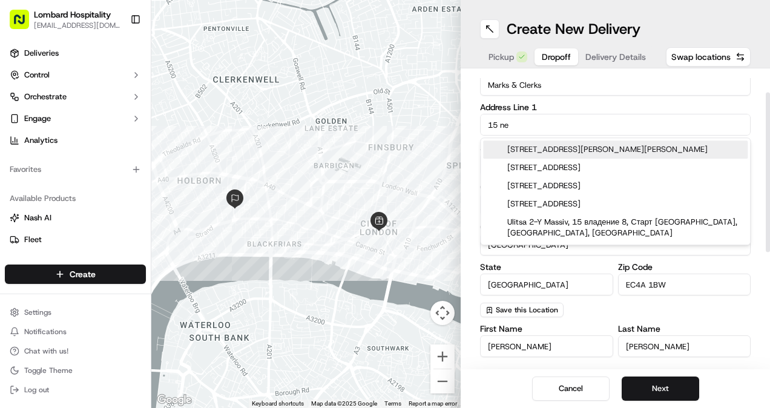
click at [558, 125] on input "15 ne" at bounding box center [615, 125] width 270 height 22
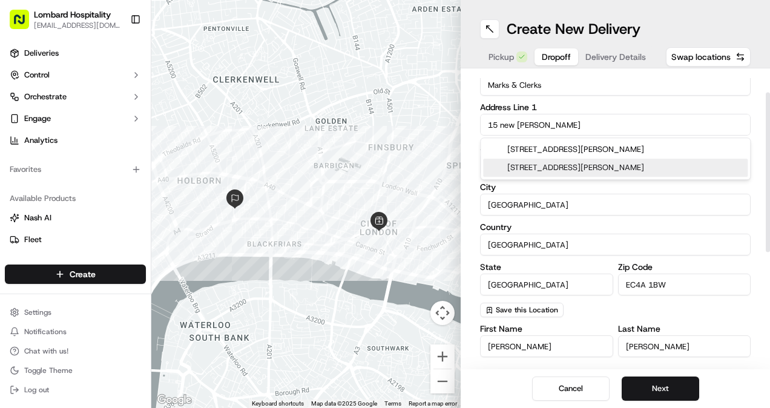
click at [582, 167] on div "15 New Fetter Lane, London, UK" at bounding box center [615, 168] width 264 height 18
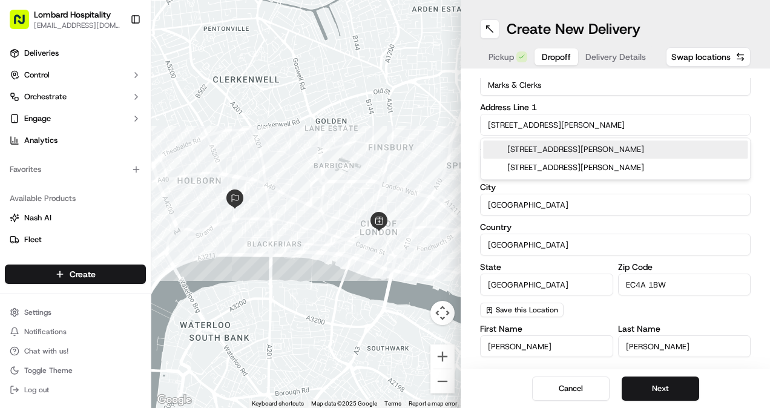
type input "15 Fetter Lane"
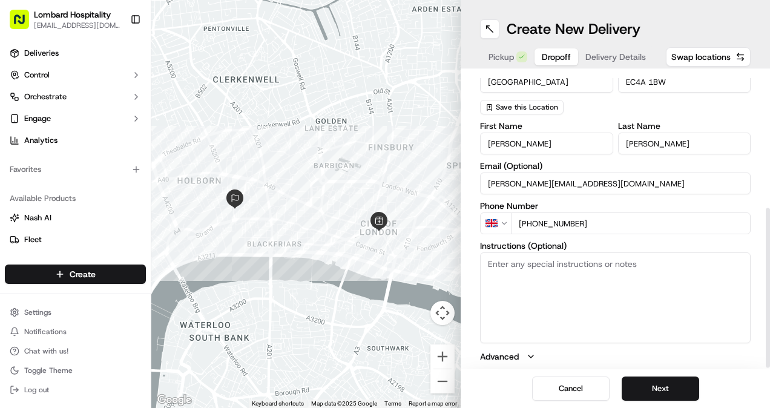
scroll to position [247, 0]
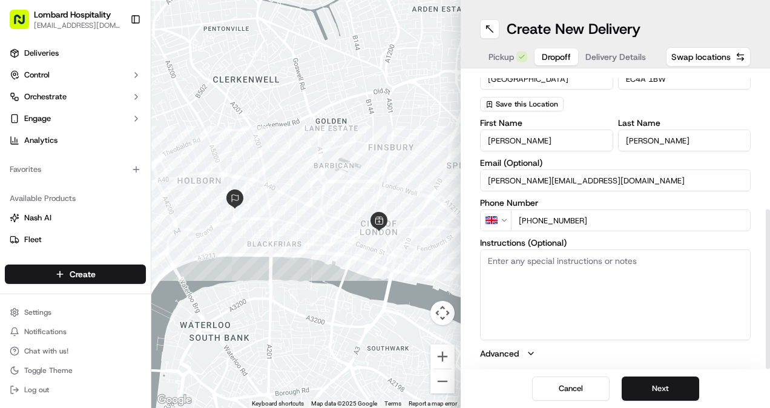
click at [563, 272] on textarea "Instructions (Optional)" at bounding box center [615, 294] width 270 height 91
click at [547, 263] on textarea "Please bring upto 4th floor and handover to the reception." at bounding box center [615, 294] width 270 height 91
type textarea "Please bring up to 4th floor and handover to the reception."
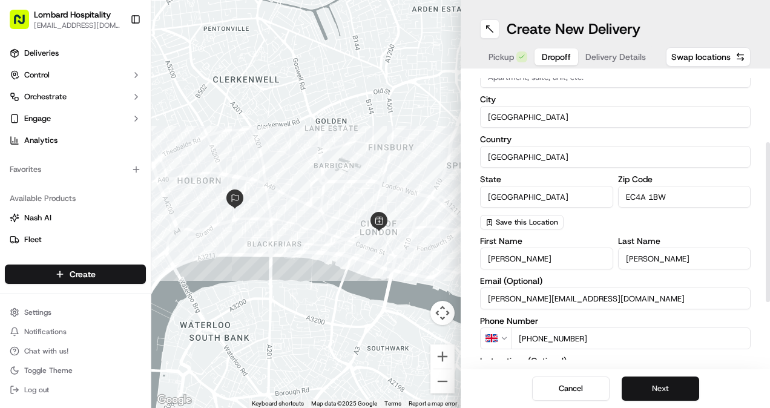
click at [662, 393] on button "Next" at bounding box center [659, 388] width 77 height 24
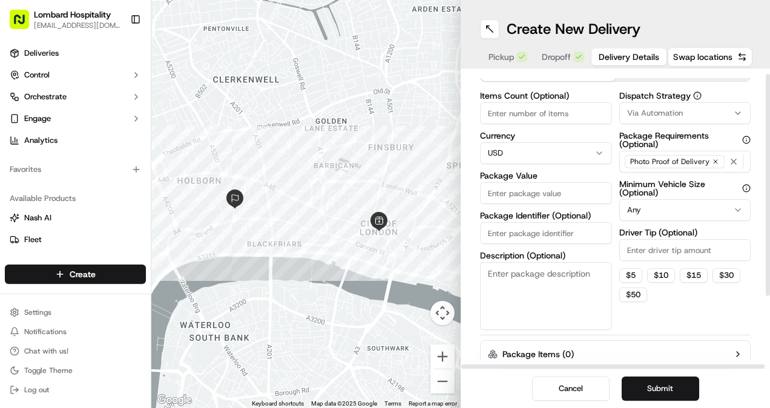
scroll to position [0, 0]
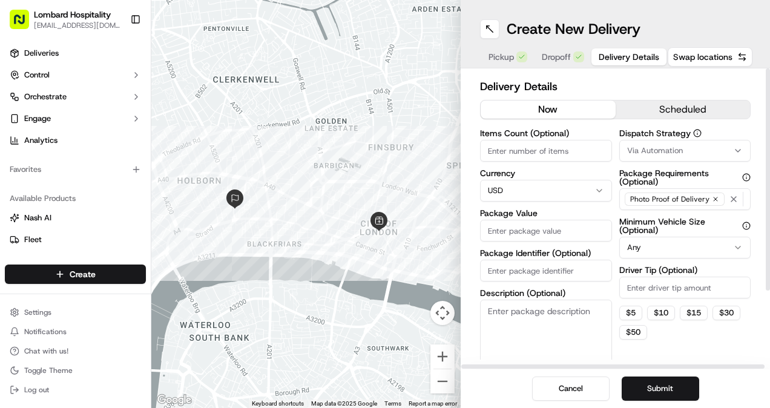
click at [638, 109] on button "scheduled" at bounding box center [682, 109] width 135 height 18
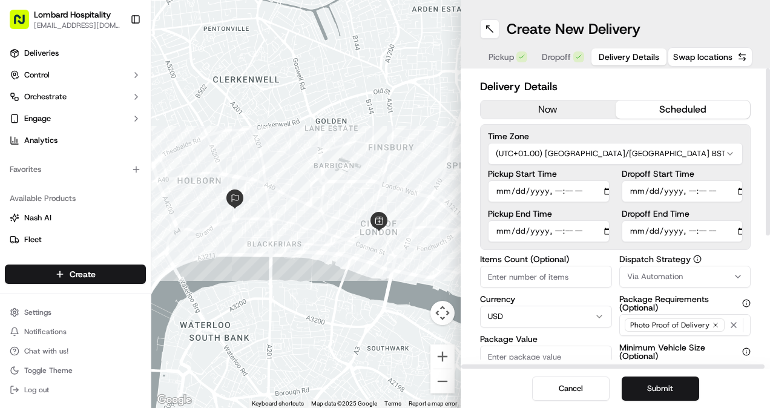
click at [560, 188] on input "Pickup Start Time" at bounding box center [549, 191] width 122 height 22
click at [597, 189] on input "Pickup Start Time" at bounding box center [549, 191] width 122 height 22
type input "[DATE]T07:50"
click at [664, 387] on button "Submit" at bounding box center [659, 388] width 77 height 24
click at [728, 194] on input "Dropoff Start Time" at bounding box center [682, 191] width 122 height 22
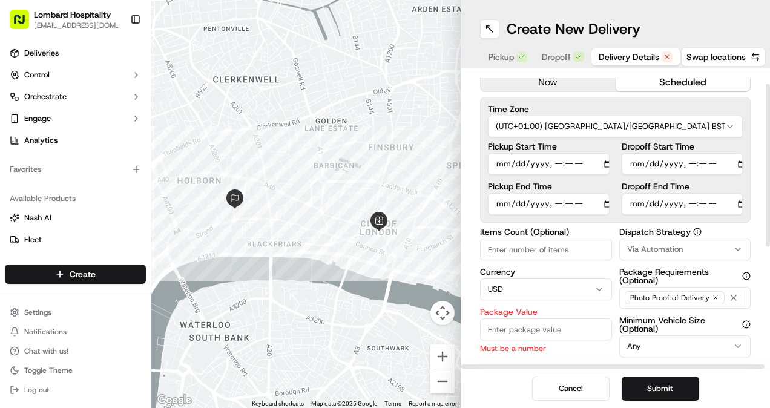
scroll to position [27, 0]
click at [733, 160] on input "Dropoff Start Time" at bounding box center [682, 165] width 122 height 22
click at [726, 161] on input "Dropoff Start Time" at bounding box center [682, 165] width 122 height 22
type input "[DATE]T08:15"
click at [691, 145] on label "Dropoff Start Time" at bounding box center [682, 147] width 122 height 8
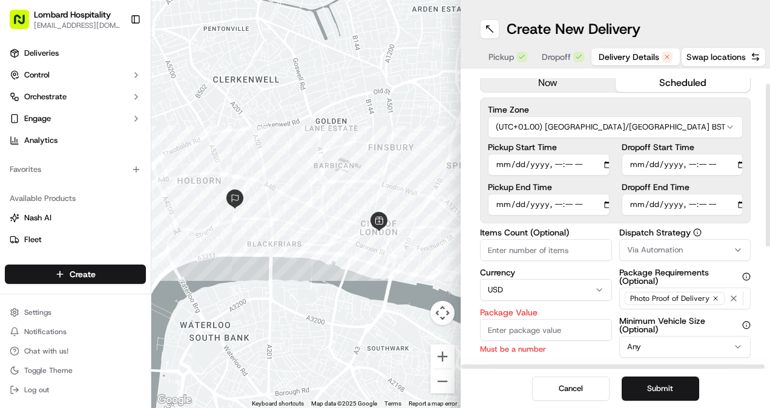
click at [691, 154] on input "Dropoff Start Time" at bounding box center [682, 165] width 122 height 22
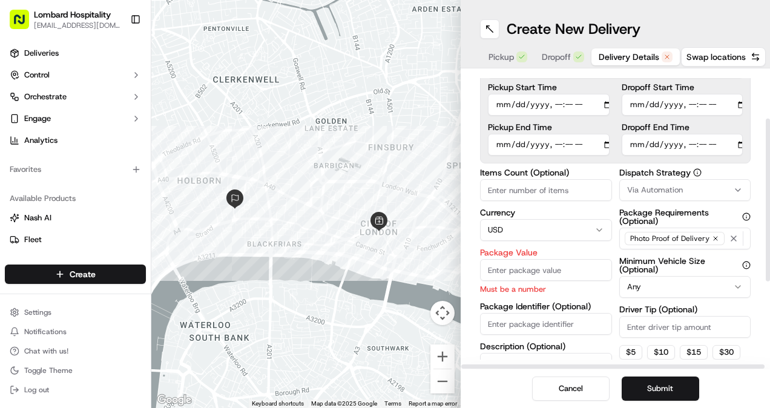
scroll to position [87, 0]
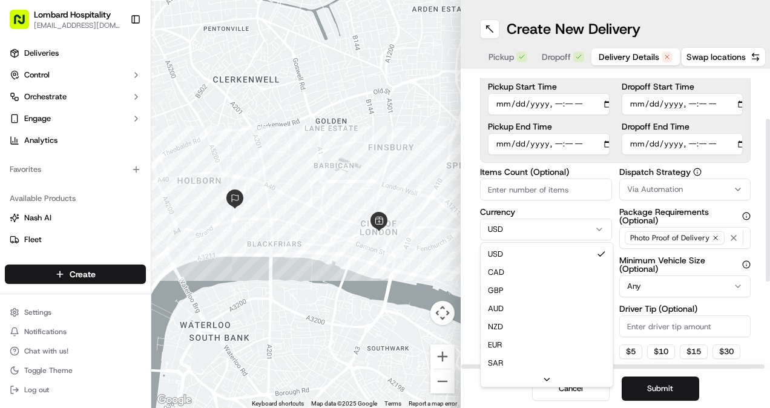
click at [570, 232] on html "Lombard Hospitality yasiru@lombardh.co.uk Toggle Sidebar Deliveries Control Orc…" at bounding box center [385, 204] width 770 height 408
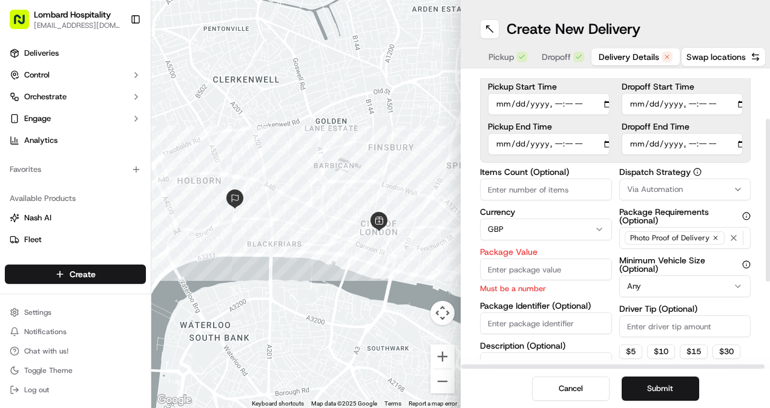
click at [537, 269] on input "Package Value" at bounding box center [546, 269] width 132 height 22
click at [525, 265] on input "Package Value" at bounding box center [546, 269] width 132 height 22
type input "82.80"
click at [582, 254] on label "Package Value" at bounding box center [546, 251] width 132 height 8
click at [582, 258] on input "82.80" at bounding box center [546, 269] width 132 height 22
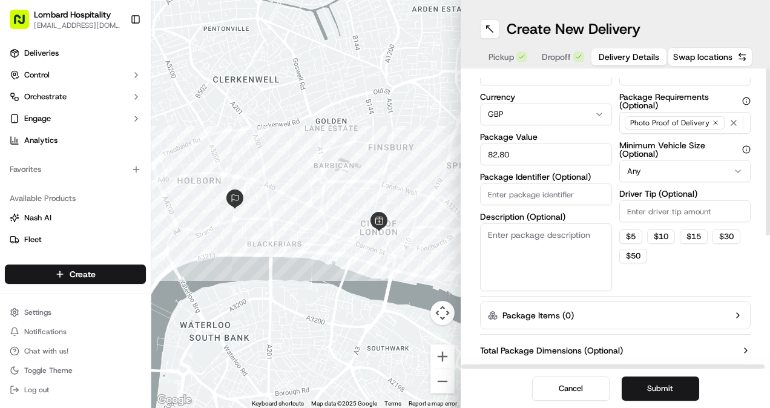
scroll to position [0, 0]
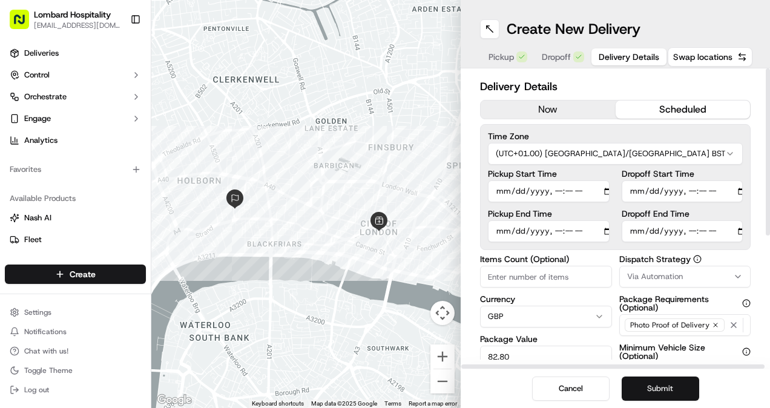
click at [677, 385] on button "Submit" at bounding box center [659, 388] width 77 height 24
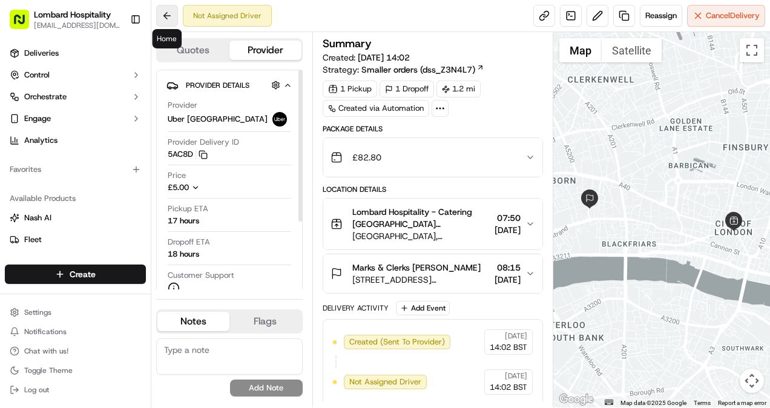
click at [168, 16] on button at bounding box center [167, 16] width 22 height 22
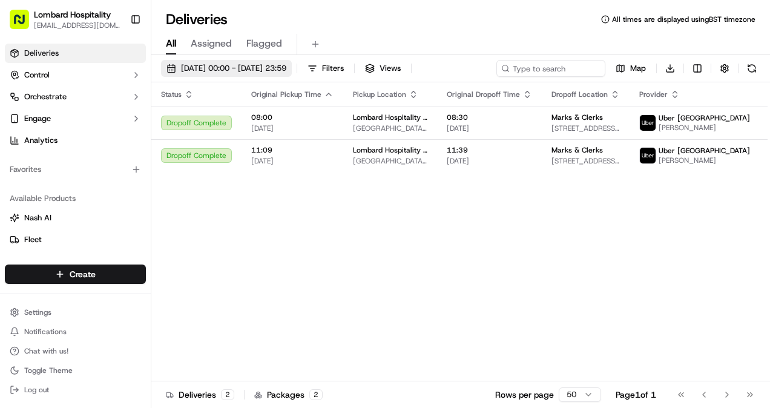
click at [277, 73] on span "[DATE] 00:00 - [DATE] 23:59" at bounding box center [233, 68] width 105 height 11
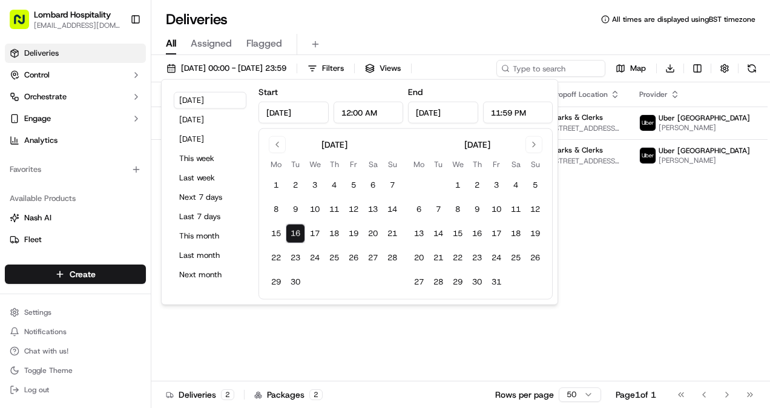
click at [296, 234] on button "16" at bounding box center [295, 233] width 19 height 19
click at [315, 238] on button "17" at bounding box center [314, 233] width 19 height 19
type input "Sep 17, 2025"
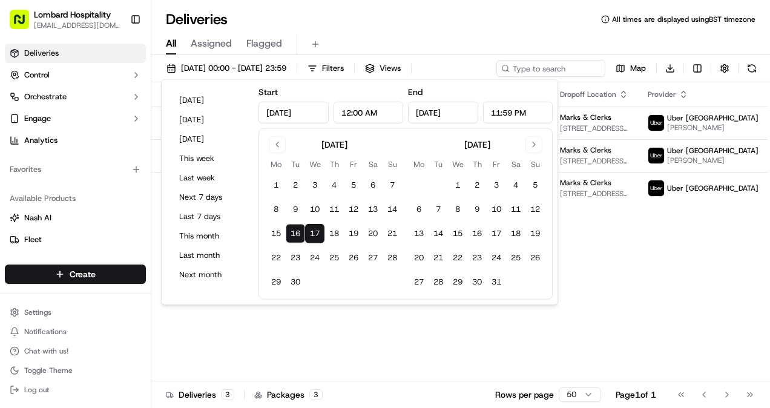
click at [370, 322] on div "Status Original Pickup Time Pickup Location Original Dropoff Time Dropoff Locat…" at bounding box center [481, 231] width 661 height 299
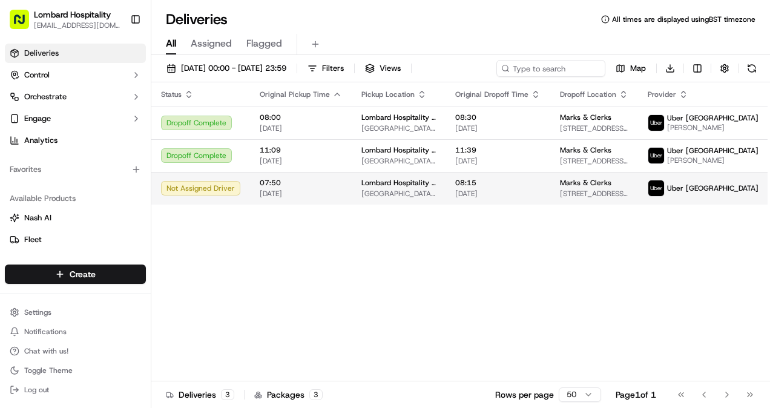
click at [735, 195] on html "Lombard Hospitality yasiru@lombardh.co.uk Toggle Sidebar Deliveries Control Orc…" at bounding box center [385, 204] width 770 height 408
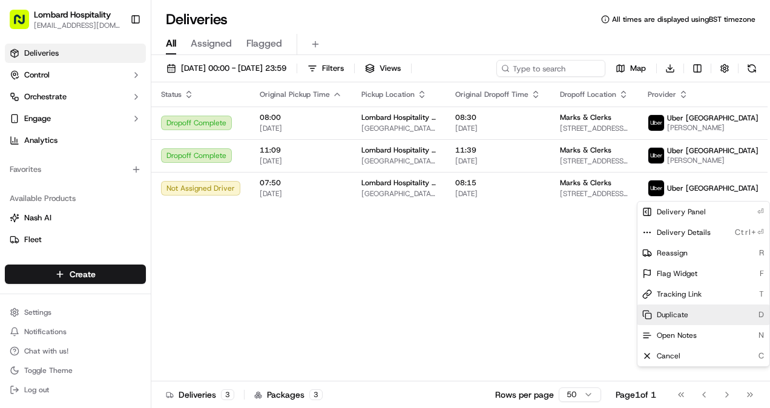
click at [698, 315] on div "Duplicate D" at bounding box center [703, 314] width 132 height 21
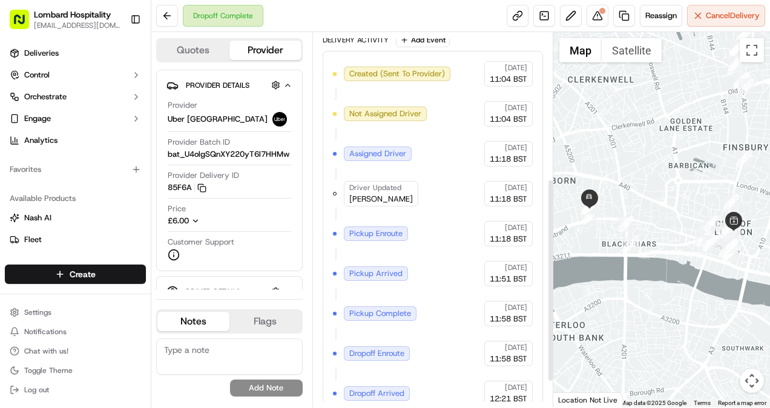
scroll to position [316, 0]
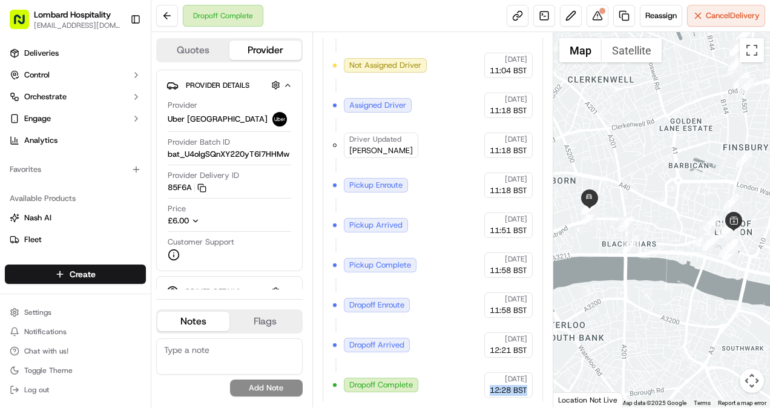
drag, startPoint x: 486, startPoint y: 381, endPoint x: 529, endPoint y: 386, distance: 42.6
click at [529, 386] on div "[DATE] 12:28 BST" at bounding box center [508, 384] width 48 height 25
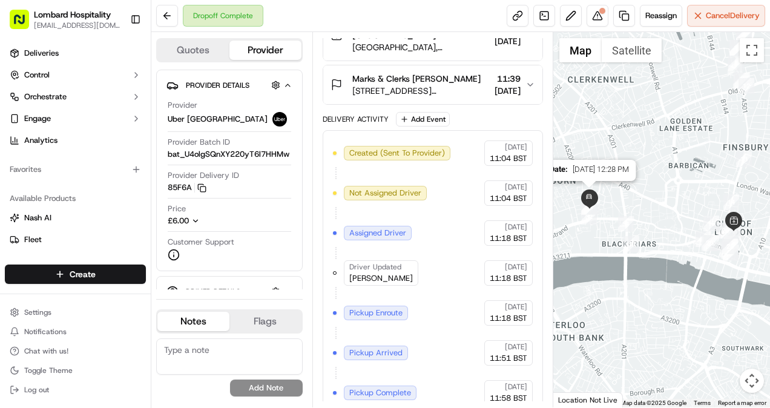
click at [593, 201] on img at bounding box center [588, 197] width 19 height 19
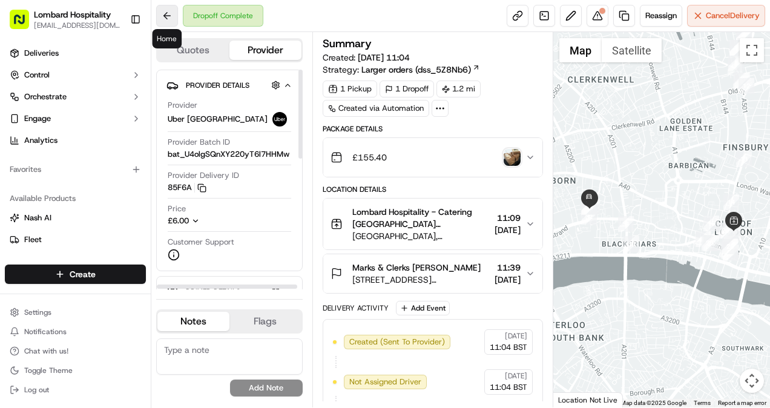
click at [157, 9] on button at bounding box center [167, 16] width 22 height 22
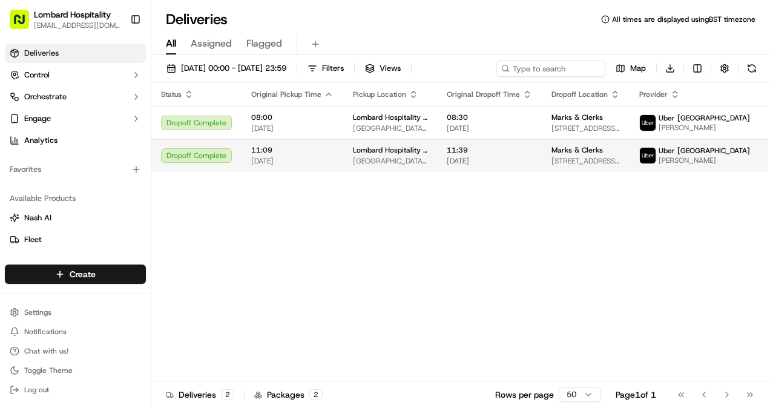
click at [485, 161] on span "[DATE]" at bounding box center [488, 161] width 85 height 10
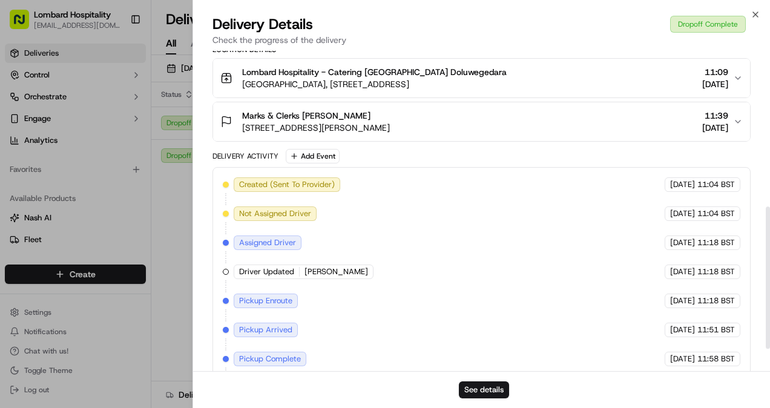
scroll to position [399, 0]
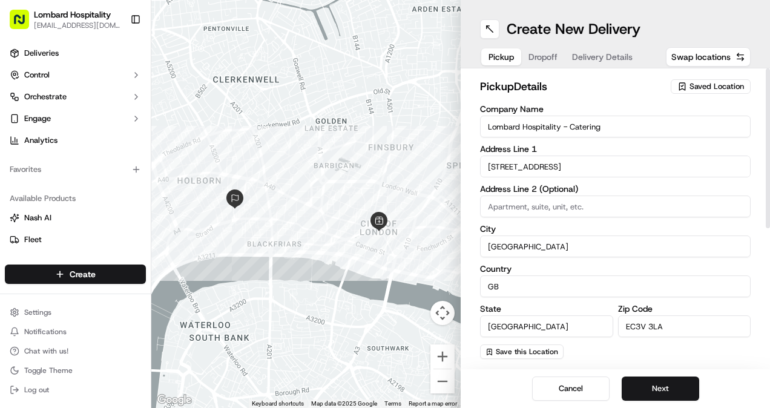
click at [551, 164] on input "[STREET_ADDRESS]" at bounding box center [615, 166] width 270 height 22
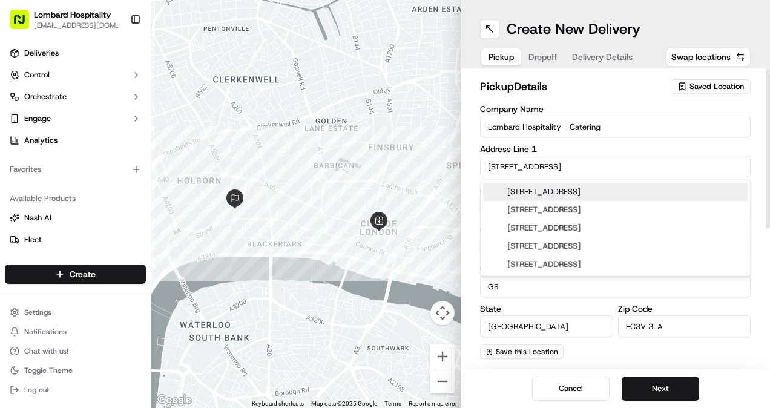
click at [559, 190] on div "[STREET_ADDRESS]" at bounding box center [615, 192] width 264 height 18
type input "[STREET_ADDRESS]"
type input "[GEOGRAPHIC_DATA]"
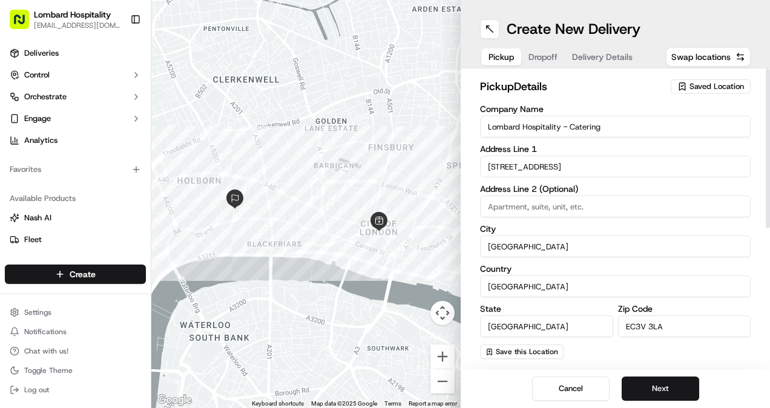
click at [552, 57] on span "Dropoff" at bounding box center [542, 57] width 29 height 12
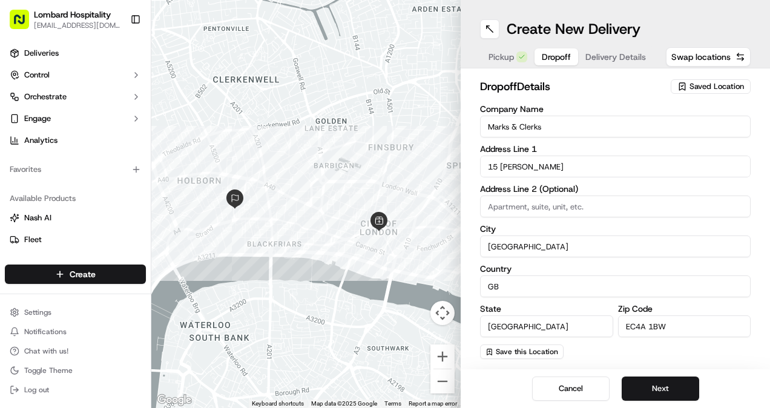
click at [604, 53] on span "Delivery Details" at bounding box center [615, 57] width 60 height 12
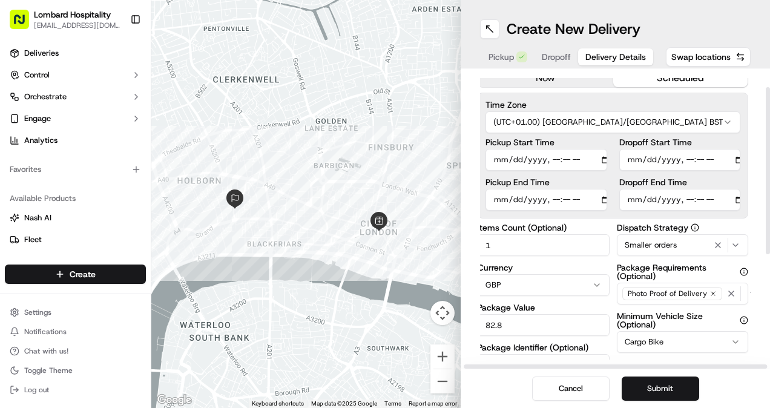
scroll to position [32, 2]
click at [563, 159] on input "Pickup Start Time" at bounding box center [546, 159] width 122 height 22
click at [546, 157] on input "Pickup Start Time" at bounding box center [546, 159] width 122 height 22
click at [588, 157] on input "Pickup Start Time" at bounding box center [546, 159] width 122 height 22
type input "2025-09-17T10:30"
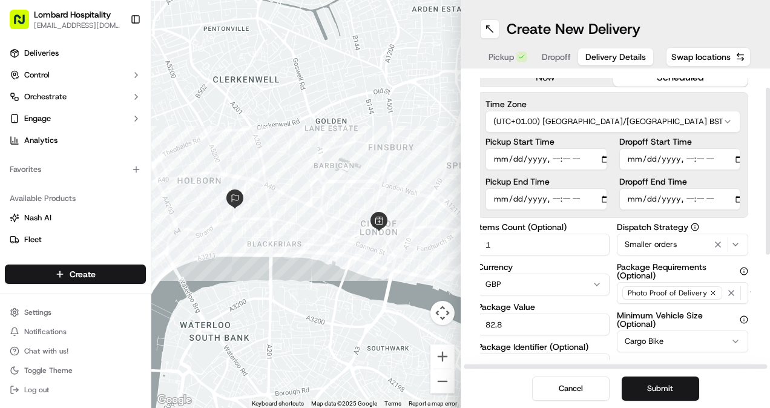
click at [725, 151] on input "Dropoff Start Time" at bounding box center [680, 159] width 122 height 22
click at [724, 159] on input "Dropoff Start Time" at bounding box center [680, 159] width 122 height 22
type input "2025-09-17T11:00"
click at [703, 142] on label "Dropoff Start Time" at bounding box center [680, 141] width 122 height 8
click at [703, 148] on input "Dropoff Start Time" at bounding box center [680, 159] width 122 height 22
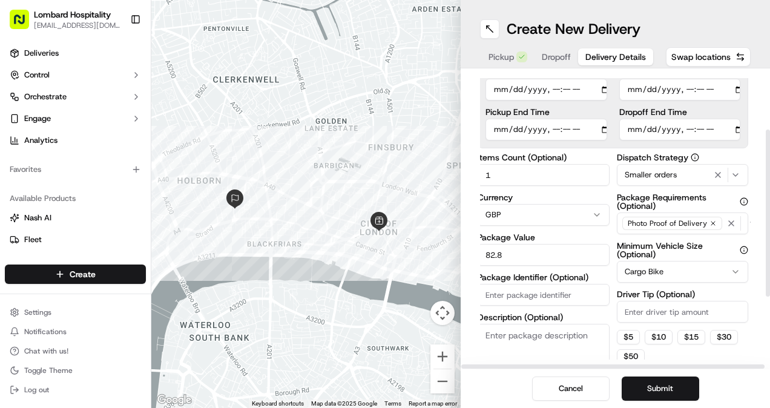
scroll to position [103, 0]
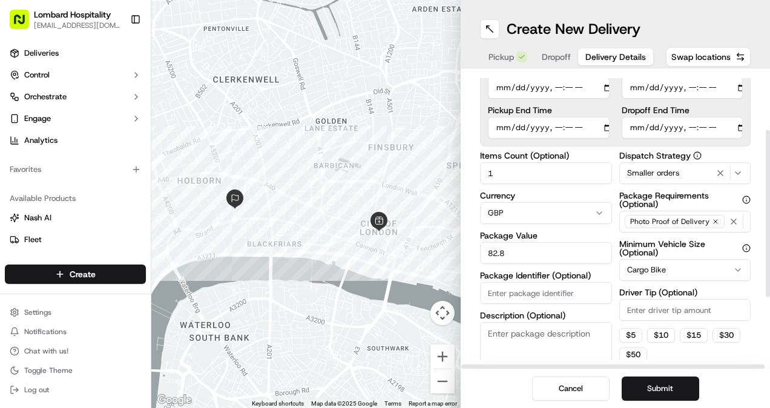
drag, startPoint x: 520, startPoint y: 176, endPoint x: 449, endPoint y: 174, distance: 71.4
click at [449, 174] on div "← Move left → Move right ↑ Move up ↓ Move down + Zoom in - Zoom out Home Jump l…" at bounding box center [460, 204] width 618 height 408
drag, startPoint x: 518, startPoint y: 257, endPoint x: 468, endPoint y: 246, distance: 50.9
click at [468, 246] on div "Delivery Details now scheduled Time Zone (UTC+01.00) Europe/London BST Pickup S…" at bounding box center [614, 218] width 309 height 301
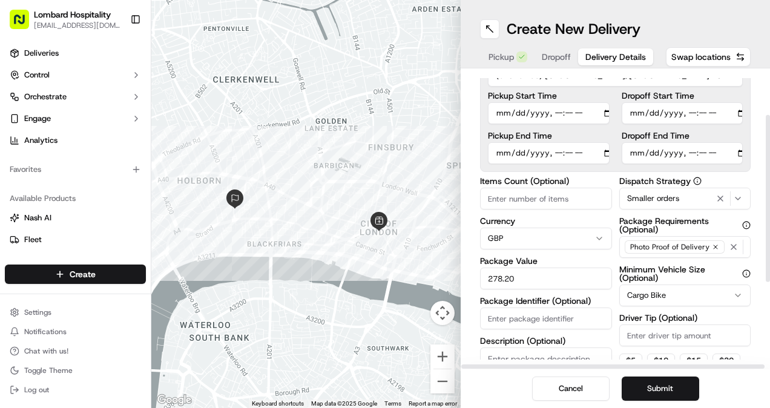
type input "278.20"
click at [734, 197] on icon "button" at bounding box center [738, 199] width 10 height 10
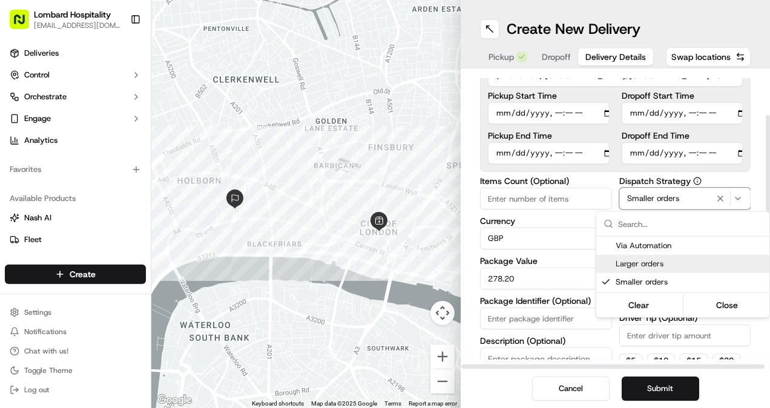
click at [661, 267] on span "Larger orders" at bounding box center [689, 263] width 149 height 11
click at [743, 175] on html "Lombard Hospitality yasiru@lombardh.co.uk Toggle Sidebar Deliveries Control Orc…" at bounding box center [385, 204] width 770 height 408
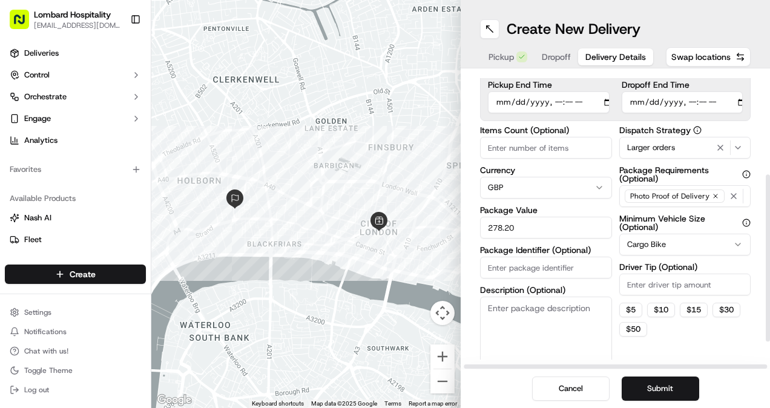
scroll to position [224, 2]
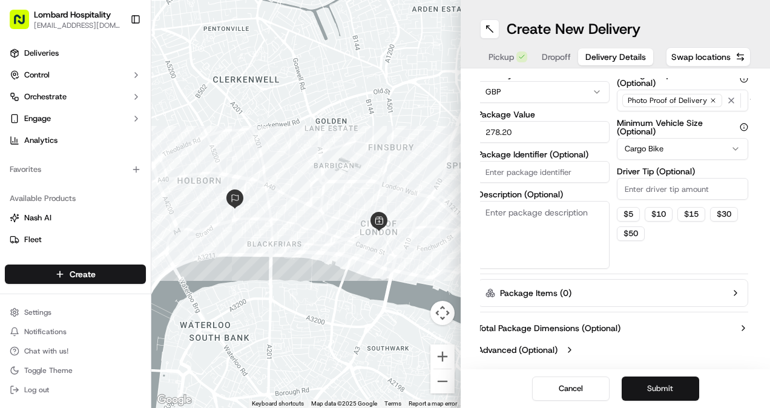
click at [657, 387] on button "Submit" at bounding box center [659, 388] width 77 height 24
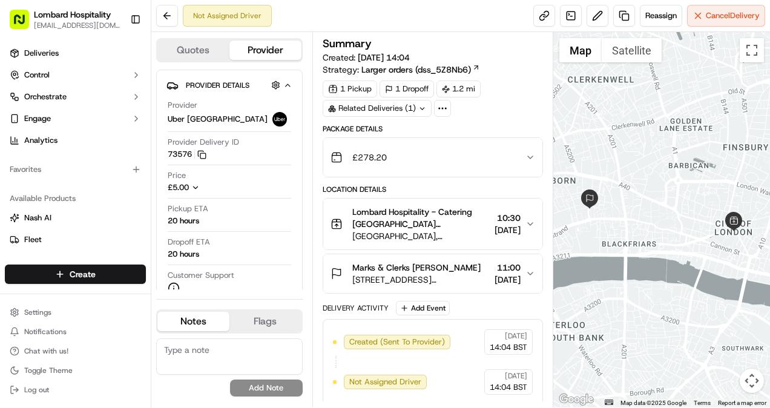
click at [426, 107] on div "Related Deliveries (1)" at bounding box center [376, 108] width 109 height 17
click at [163, 18] on button at bounding box center [167, 16] width 22 height 22
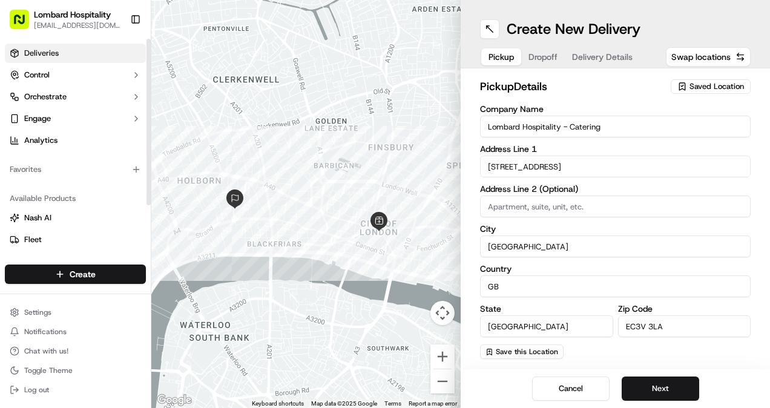
click at [36, 54] on span "Deliveries" at bounding box center [41, 53] width 34 height 11
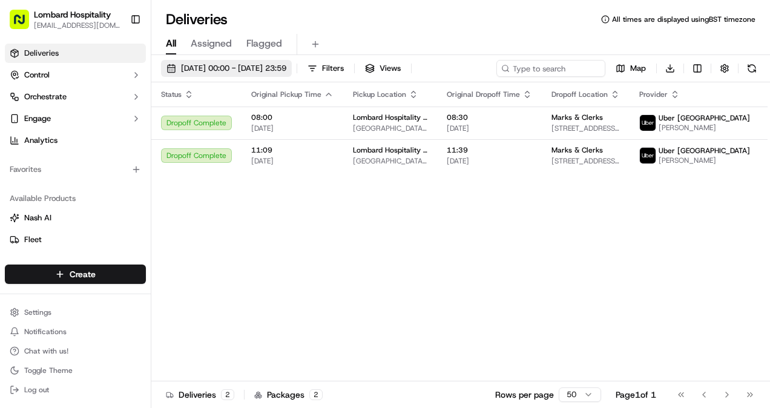
click at [238, 60] on button "[DATE] 00:00 - [DATE] 23:59" at bounding box center [226, 68] width 131 height 17
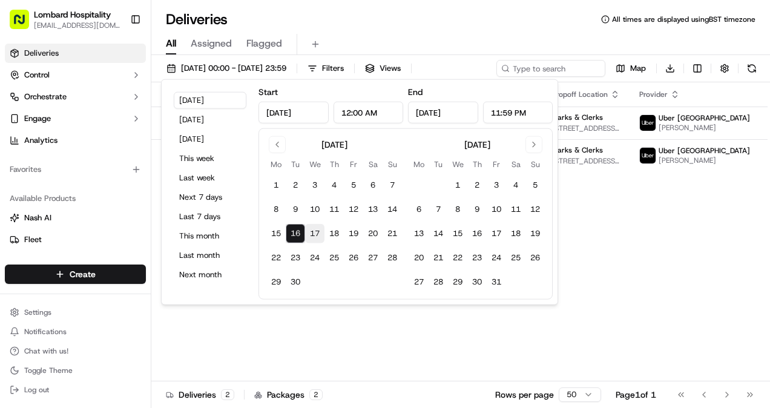
click at [315, 236] on button "17" at bounding box center [314, 233] width 19 height 19
type input "Sep 17, 2025"
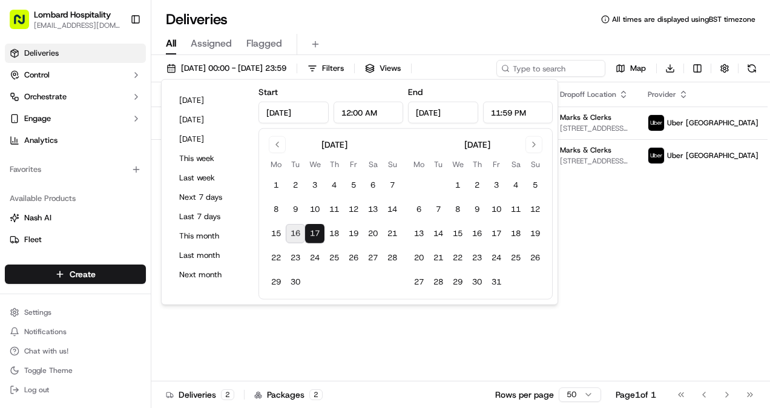
click at [456, 358] on div "Status Original Pickup Time Pickup Location Original Dropoff Time Dropoff Locat…" at bounding box center [481, 231] width 661 height 299
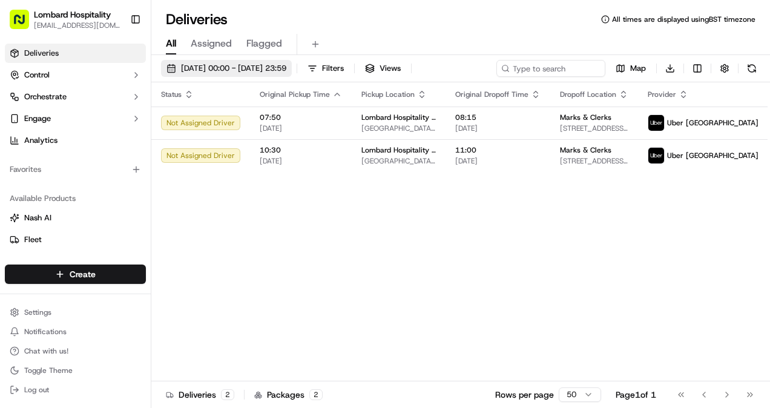
click at [242, 70] on span "17/09/2025 00:00 - 17/09/2025 23:59" at bounding box center [233, 68] width 105 height 11
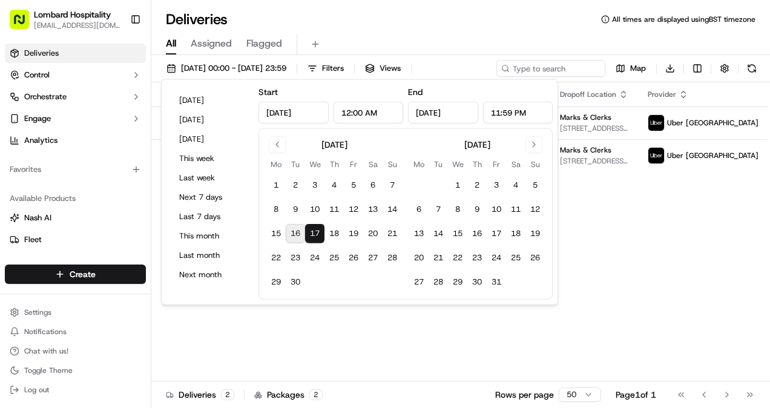
click at [353, 351] on div "Status Original Pickup Time Pickup Location Original Dropoff Time Dropoff Locat…" at bounding box center [481, 231] width 661 height 299
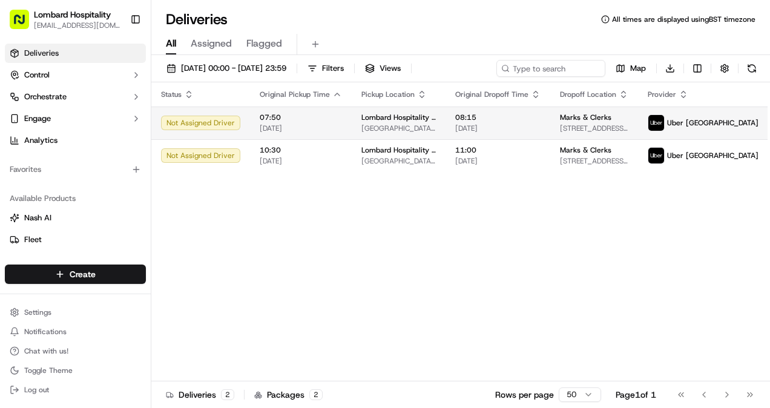
click at [737, 119] on html "Lombard Hospitality yasiru@lombardh.co.uk Toggle Sidebar Deliveries Control Orc…" at bounding box center [385, 204] width 770 height 408
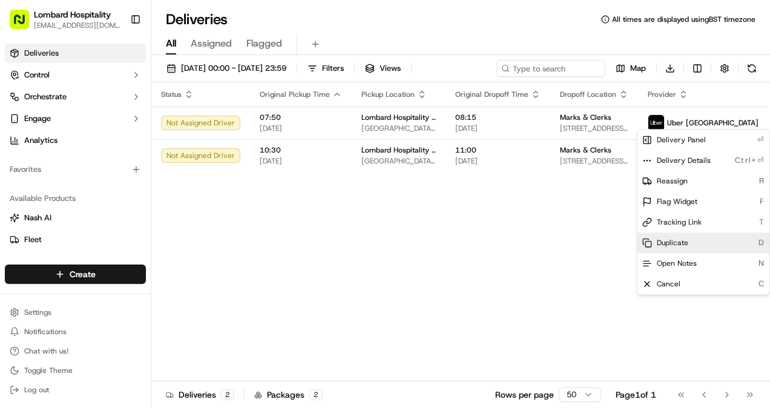
click at [661, 246] on span "Duplicate" at bounding box center [671, 243] width 31 height 10
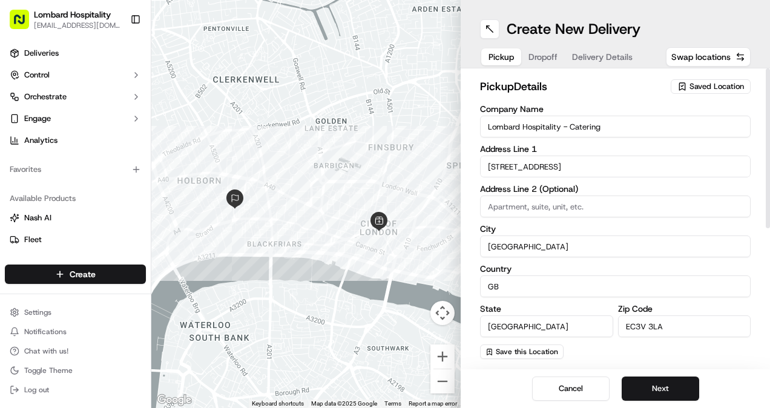
click at [587, 60] on span "Delivery Details" at bounding box center [602, 57] width 60 height 12
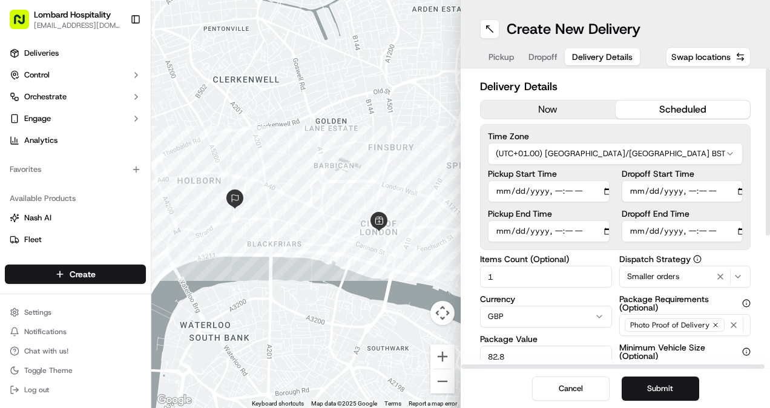
click at [595, 192] on input "Pickup Start Time" at bounding box center [549, 191] width 122 height 22
type input "[DATE]T07:50"
click at [721, 191] on input "Dropoff Start Time" at bounding box center [682, 191] width 122 height 22
click at [726, 189] on input "Dropoff Start Time" at bounding box center [682, 191] width 122 height 22
type input "[DATE]T08:15"
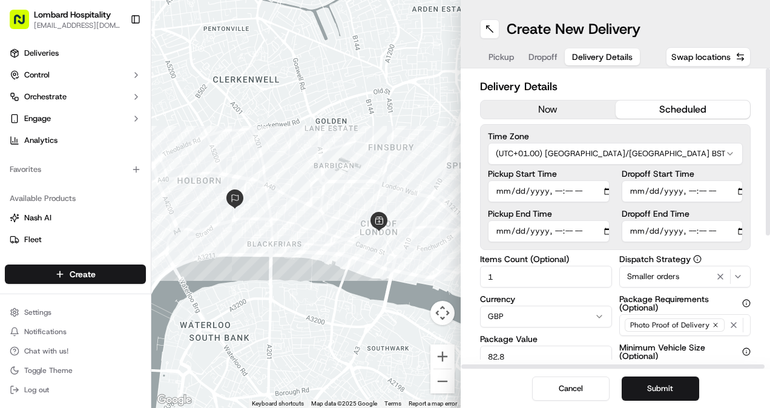
click at [665, 166] on div "Time Zone (UTC+01.00) [GEOGRAPHIC_DATA]/[GEOGRAPHIC_DATA] BST Pickup Start Time…" at bounding box center [615, 187] width 270 height 126
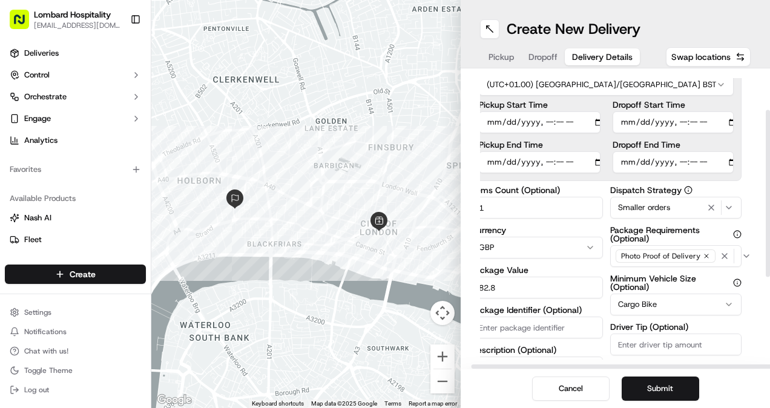
scroll to position [70, 9]
drag, startPoint x: 520, startPoint y: 284, endPoint x: 459, endPoint y: 274, distance: 62.0
click at [459, 274] on div "← Move left → Move right ↑ Move up ↓ Move down + Zoom in - Zoom out Home Jump l…" at bounding box center [460, 204] width 618 height 408
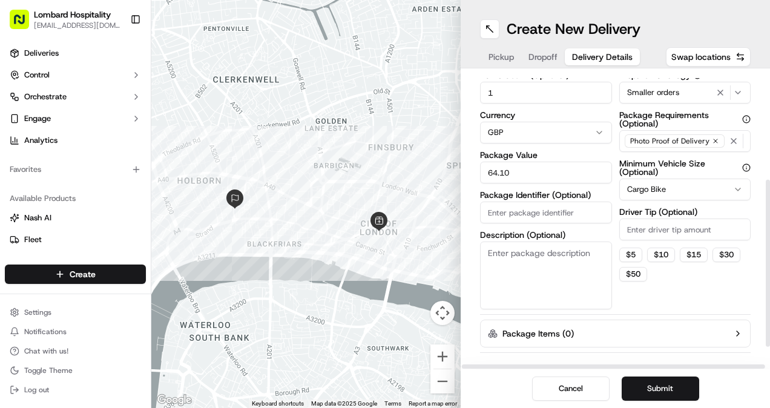
scroll to position [187, 0]
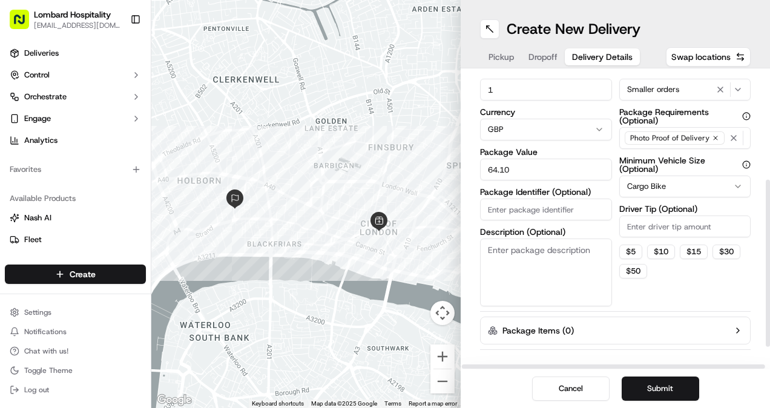
type input "64.10"
click at [701, 188] on html "Lombard Hospitality [EMAIL_ADDRESS][DOMAIN_NAME] Toggle Sidebar Deliveries Cont…" at bounding box center [385, 204] width 770 height 408
click at [612, 172] on html "Lombard Hospitality [EMAIL_ADDRESS][DOMAIN_NAME] Toggle Sidebar Deliveries Cont…" at bounding box center [385, 204] width 770 height 408
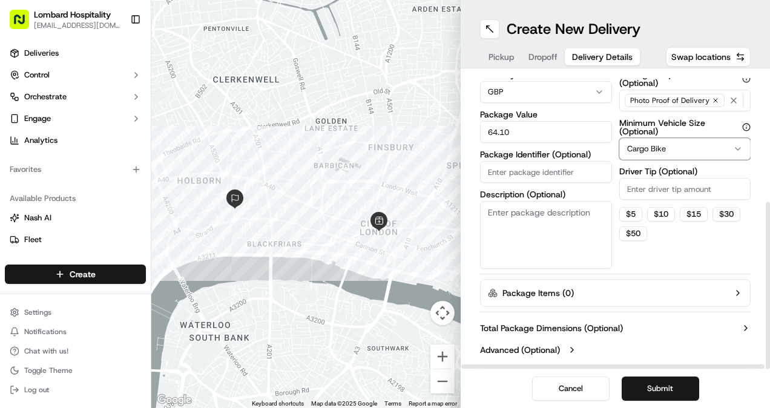
scroll to position [0, 0]
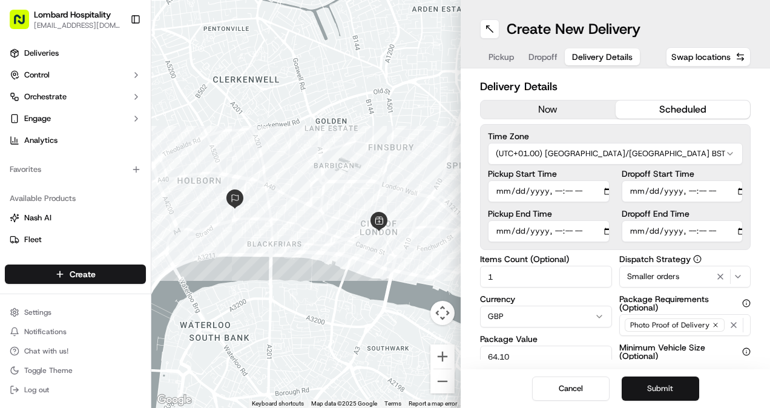
click at [656, 386] on button "Submit" at bounding box center [659, 388] width 77 height 24
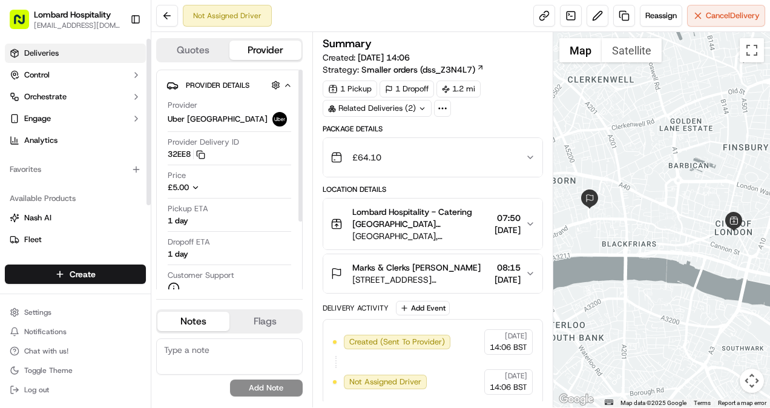
click at [87, 60] on link "Deliveries" at bounding box center [75, 53] width 141 height 19
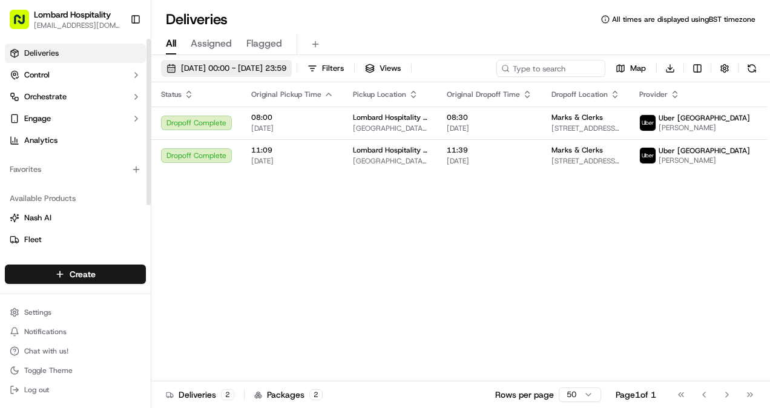
click at [258, 60] on button "[DATE] 00:00 - [DATE] 23:59" at bounding box center [226, 68] width 131 height 17
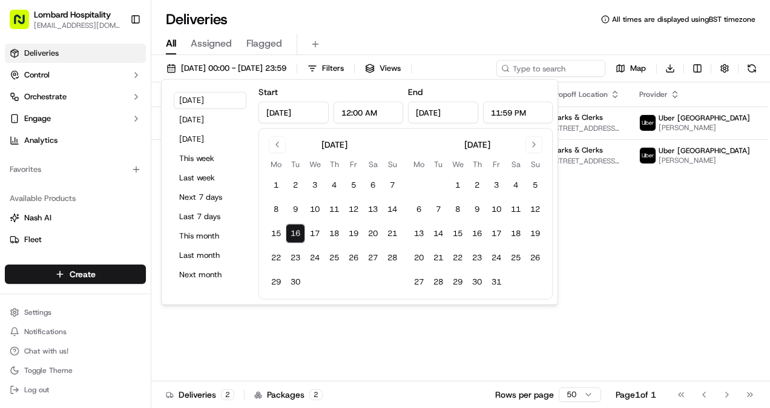
click at [298, 230] on button "16" at bounding box center [295, 233] width 19 height 19
click at [334, 234] on button "18" at bounding box center [333, 233] width 19 height 19
type input "[DATE]"
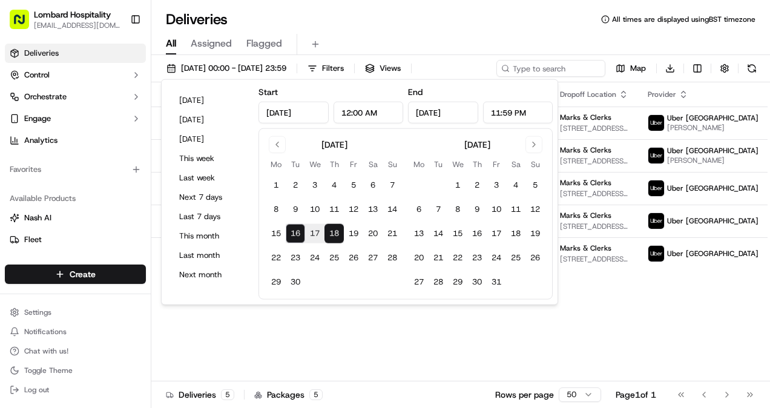
click at [448, 332] on div "Status Original Pickup Time Pickup Location Original Dropoff Time Dropoff Locat…" at bounding box center [481, 231] width 661 height 299
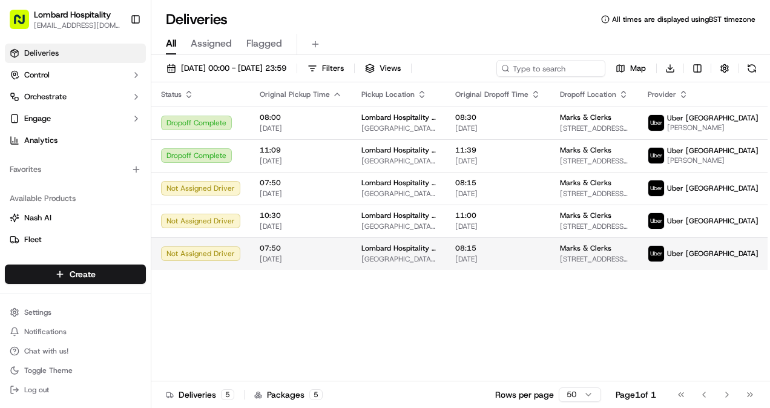
click at [737, 261] on html "Lombard Hospitality [EMAIL_ADDRESS][DOMAIN_NAME] Toggle Sidebar Deliveries Cont…" at bounding box center [385, 204] width 770 height 408
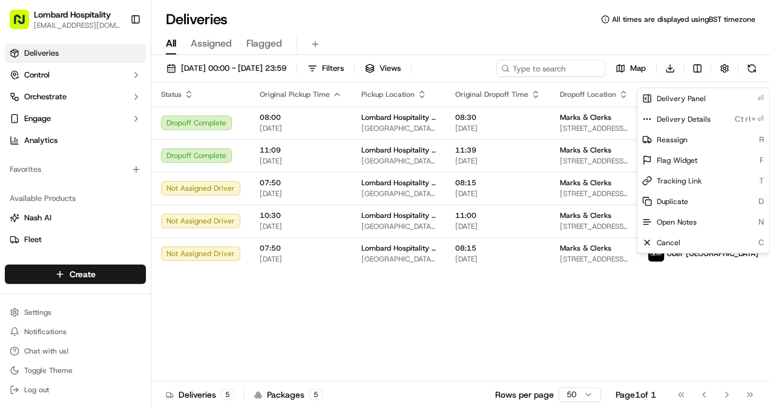
click at [689, 304] on html "Lombard Hospitality [EMAIL_ADDRESS][DOMAIN_NAME] Toggle Sidebar Deliveries Cont…" at bounding box center [385, 204] width 770 height 408
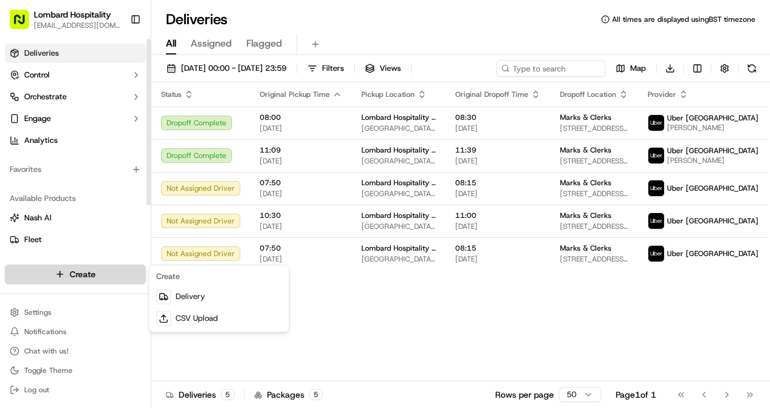
click at [71, 279] on html "Lombard Hospitality [EMAIL_ADDRESS][DOMAIN_NAME] Toggle Sidebar Deliveries Cont…" at bounding box center [385, 204] width 770 height 408
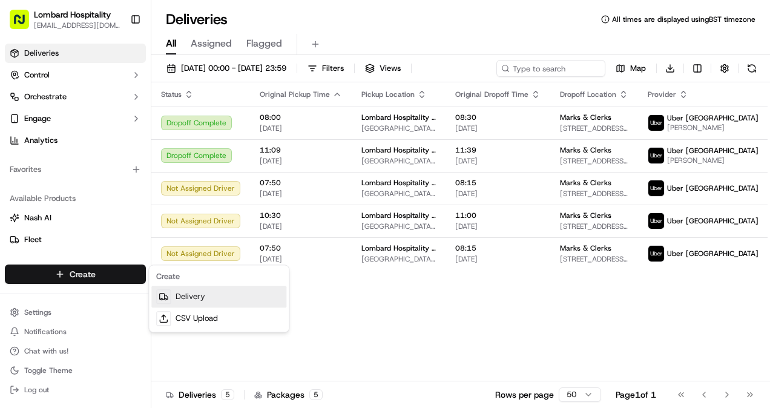
click at [236, 301] on link "Delivery" at bounding box center [218, 297] width 135 height 22
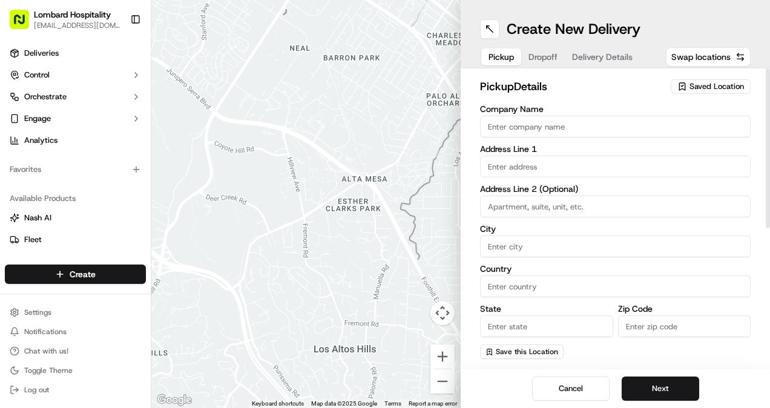
click at [512, 125] on input "Company Name" at bounding box center [615, 127] width 270 height 22
type input "Lombard Hospitality - Catering"
type input "[STREET_ADDRESS]"
type input "[GEOGRAPHIC_DATA]"
type input "GB"
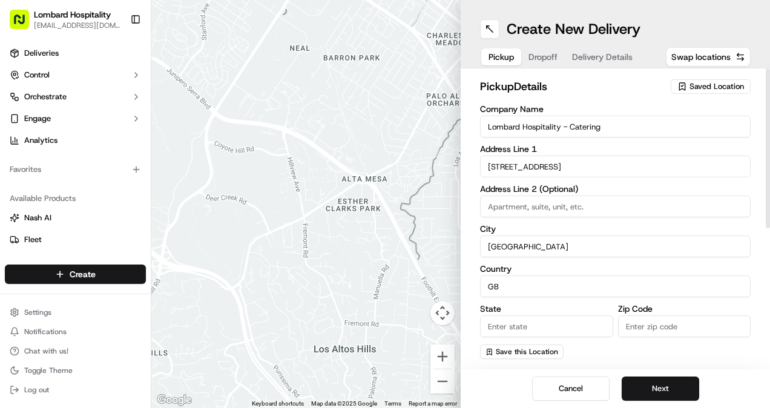
type input "[GEOGRAPHIC_DATA]"
type input "EC3V 3LA"
type input "Yasiru"
type input "[GEOGRAPHIC_DATA]"
type input "[EMAIL_ADDRESS][DOMAIN_NAME]"
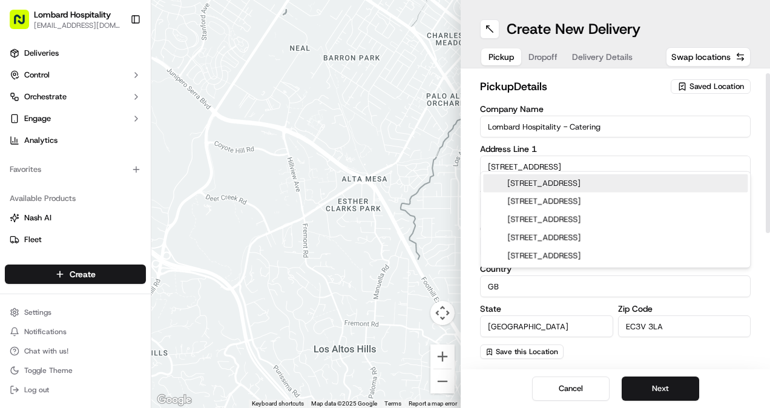
scroll to position [11, 0]
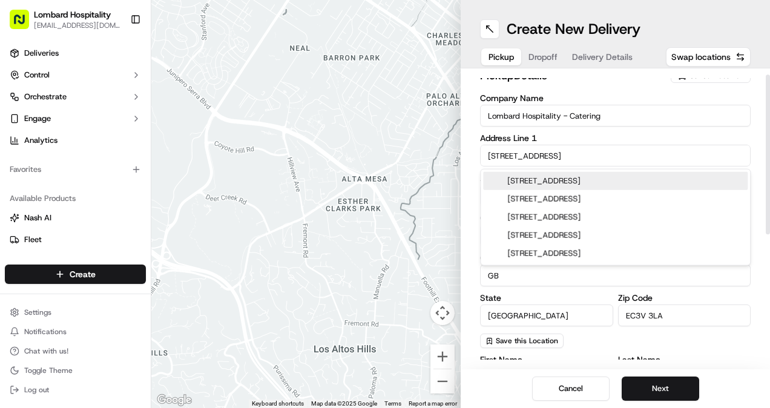
click at [554, 183] on div "[STREET_ADDRESS]" at bounding box center [615, 181] width 264 height 18
type input "[GEOGRAPHIC_DATA], [STREET_ADDRESS]"
type input "[GEOGRAPHIC_DATA]"
type input "[STREET_ADDRESS]"
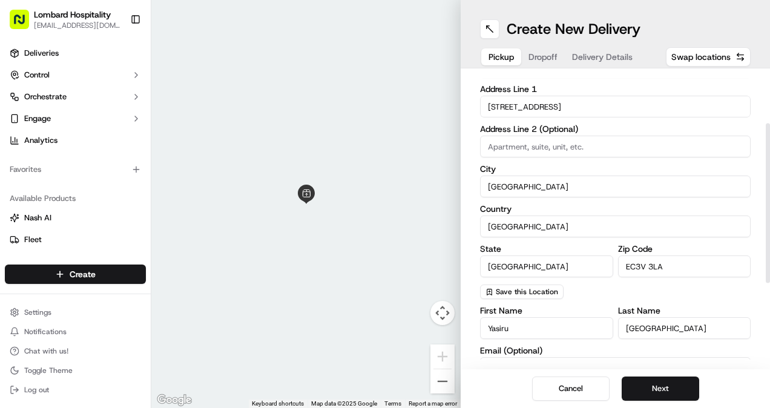
scroll to position [247, 0]
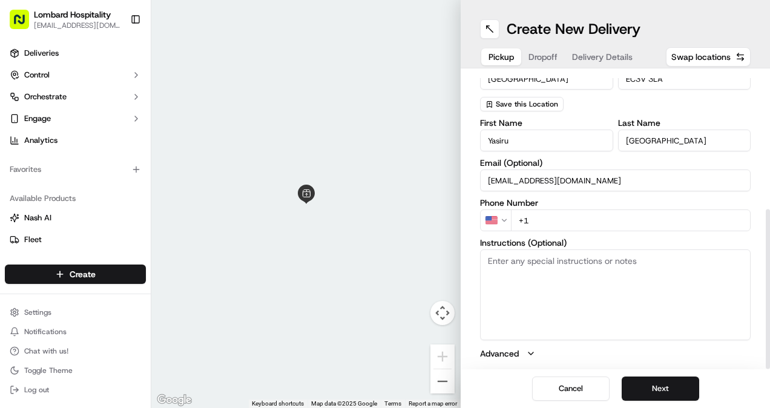
click at [546, 224] on input "+1" at bounding box center [631, 220] width 240 height 22
type input "[PHONE_NUMBER]"
click at [595, 266] on textarea "Instructions (Optional)" at bounding box center [615, 294] width 270 height 91
type textarea "Please enter from the side entrance on [GEOGRAPHIC_DATA]"
drag, startPoint x: 662, startPoint y: 386, endPoint x: 438, endPoint y: 202, distance: 289.7
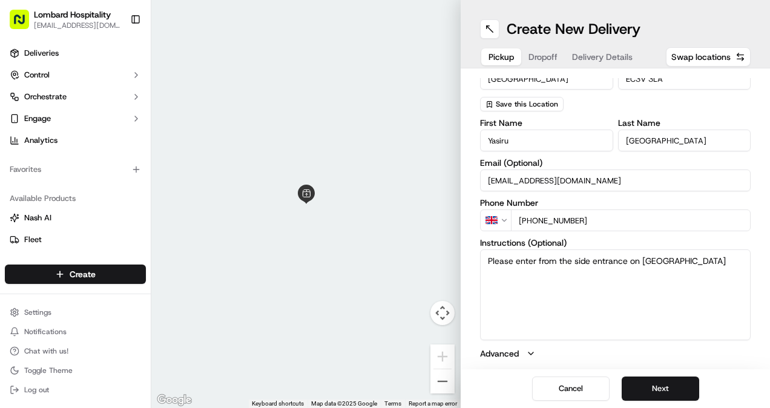
click at [438, 202] on div at bounding box center [305, 204] width 309 height 408
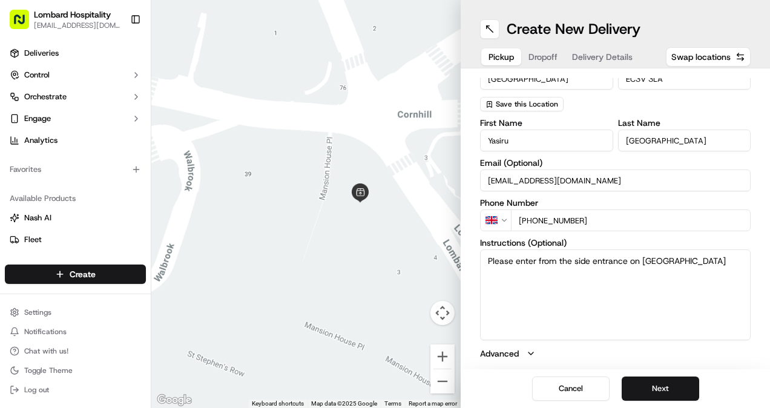
click at [666, 374] on div "Cancel Next" at bounding box center [614, 388] width 309 height 39
click at [660, 391] on button "Next" at bounding box center [659, 388] width 77 height 24
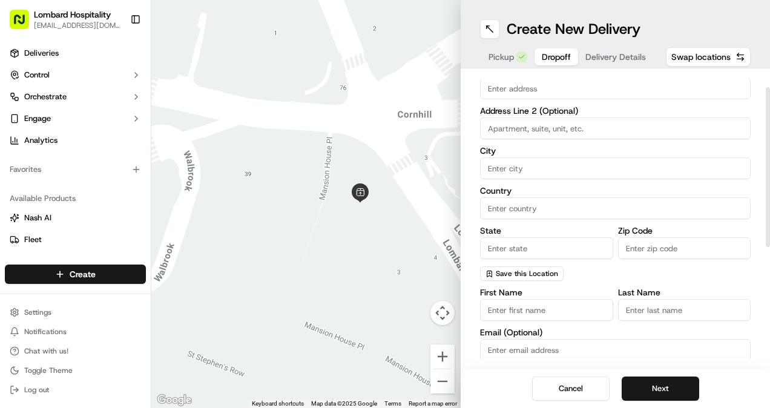
scroll to position [0, 0]
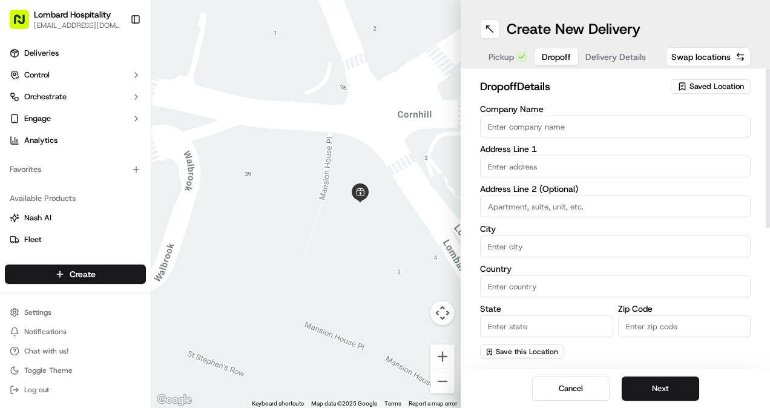
click at [522, 132] on input "Company Name" at bounding box center [615, 127] width 270 height 22
click at [492, 163] on div "Address Line 1" at bounding box center [615, 161] width 270 height 33
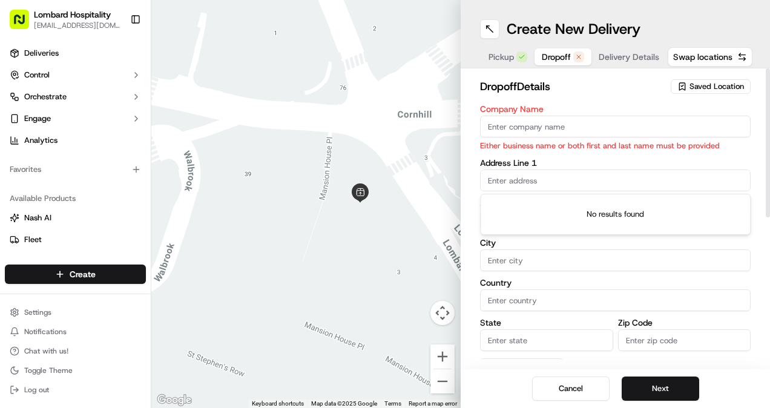
click at [517, 140] on p "Either business name or both first and last name must be provided" at bounding box center [615, 145] width 270 height 11
click at [514, 127] on input "Company Name" at bounding box center [615, 127] width 270 height 22
type input "[PERSON_NAME] Lovells"
type input "[GEOGRAPHIC_DATA]"
type input "[PERSON_NAME]"
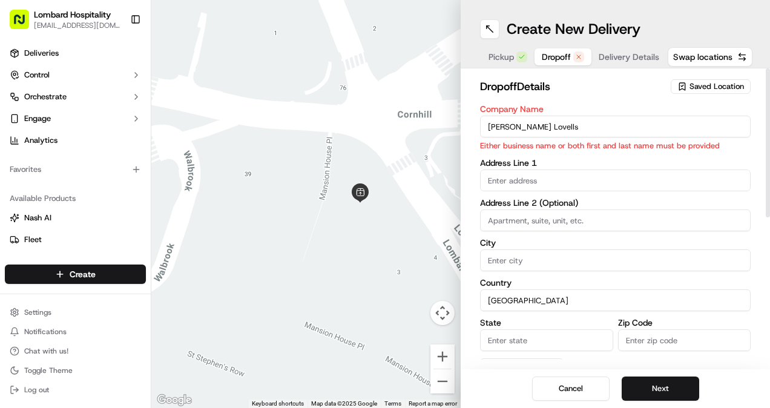
type input "Montebello"
type input "[PERSON_NAME][EMAIL_ADDRESS][DOMAIN_NAME]"
click at [563, 125] on input "[PERSON_NAME] Lovells" at bounding box center [615, 127] width 270 height 22
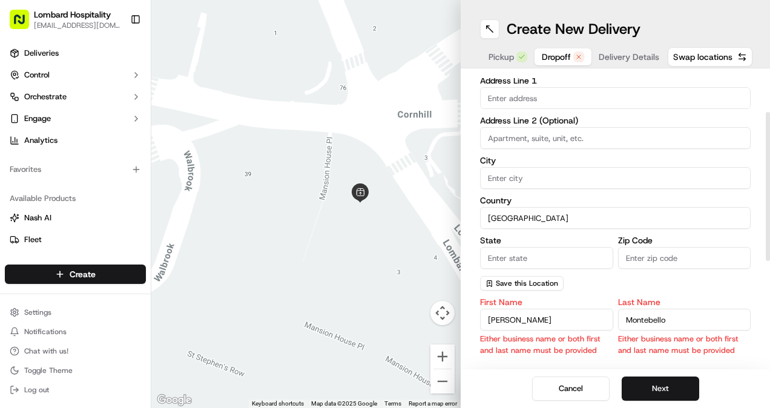
type input "[PERSON_NAME] Lovells LLP"
click at [540, 234] on div "Company Name [PERSON_NAME] LLP Either business name or both first and last name…" at bounding box center [615, 156] width 270 height 268
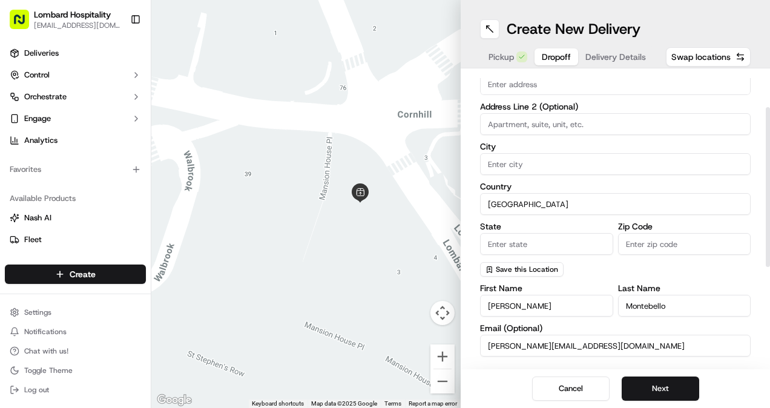
scroll to position [68, 0]
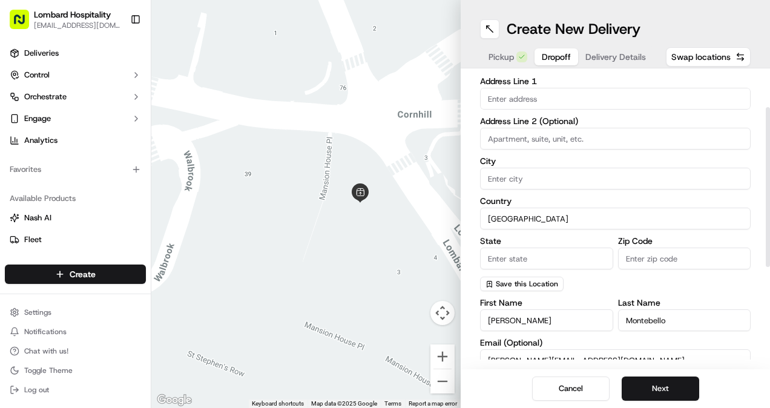
click at [540, 234] on div "Company Name [PERSON_NAME] Lovells LLP Address Line 1 Address Line 2 (Optional)…" at bounding box center [615, 164] width 270 height 254
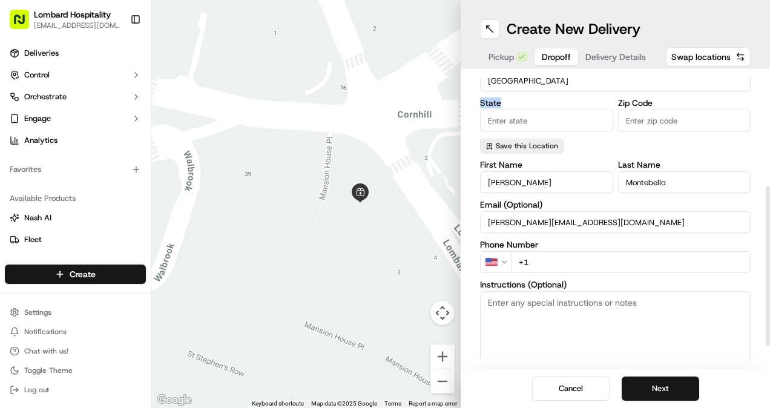
scroll to position [207, 0]
click at [533, 255] on input "+1" at bounding box center [631, 261] width 240 height 22
type input "+"
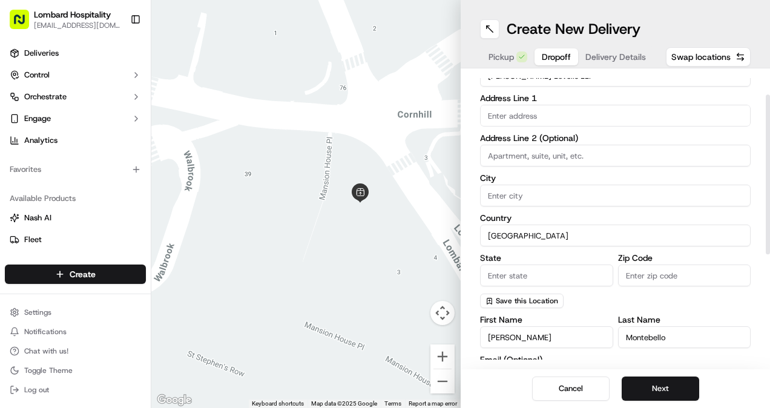
scroll to position [45, 0]
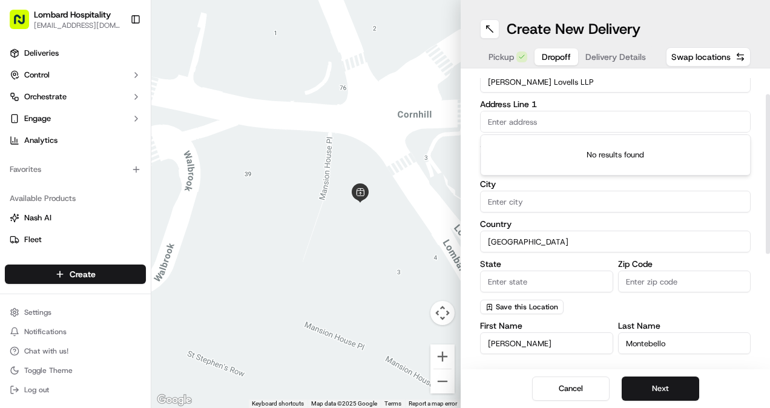
click at [526, 116] on input "text" at bounding box center [615, 122] width 270 height 22
type input "T"
paste input "The Whisky Exchange"
drag, startPoint x: 506, startPoint y: 122, endPoint x: 468, endPoint y: 123, distance: 37.5
click at [468, 123] on div "dropoff Details Saved Location Company Name [PERSON_NAME] Lovells LLP Address L…" at bounding box center [614, 218] width 309 height 301
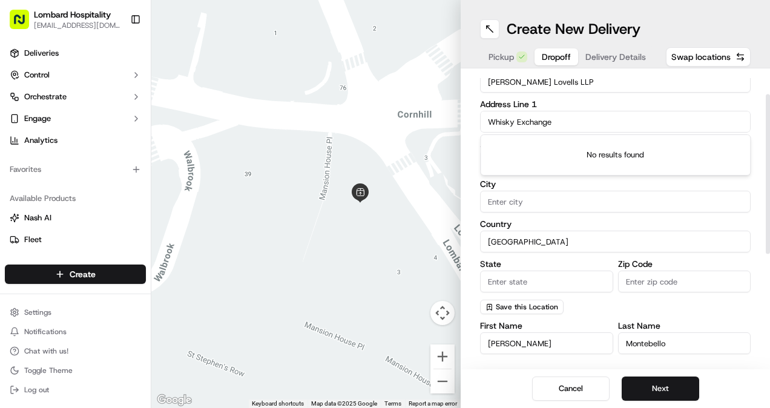
drag, startPoint x: 573, startPoint y: 126, endPoint x: 513, endPoint y: 117, distance: 60.5
click at [513, 117] on input "Whisky Exchange" at bounding box center [615, 122] width 270 height 22
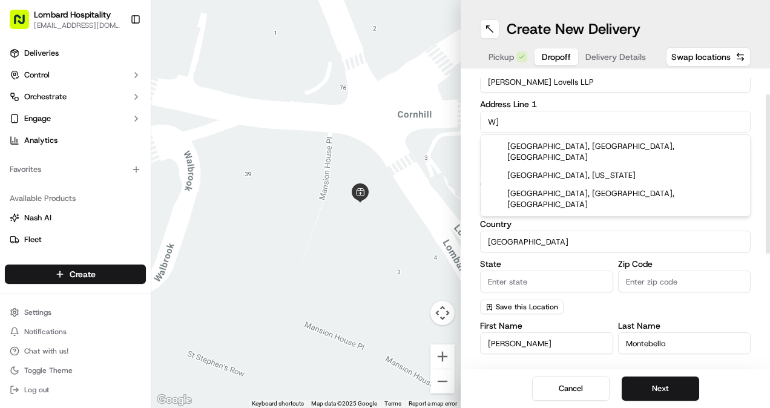
type input "W"
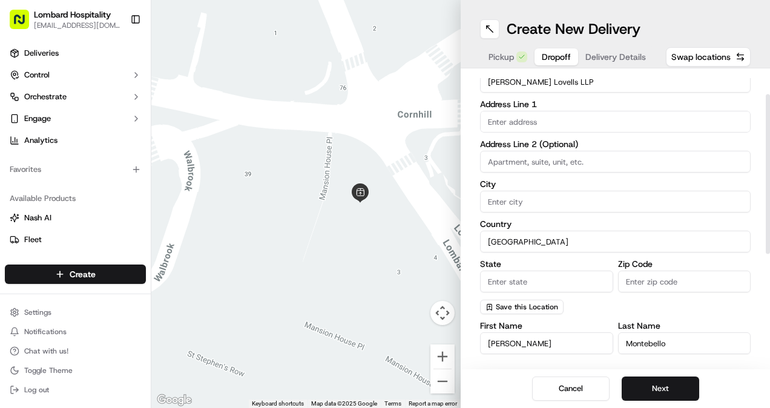
click at [575, 125] on input "text" at bounding box center [615, 122] width 270 height 22
paste input "[STREET_ADDRESS]"
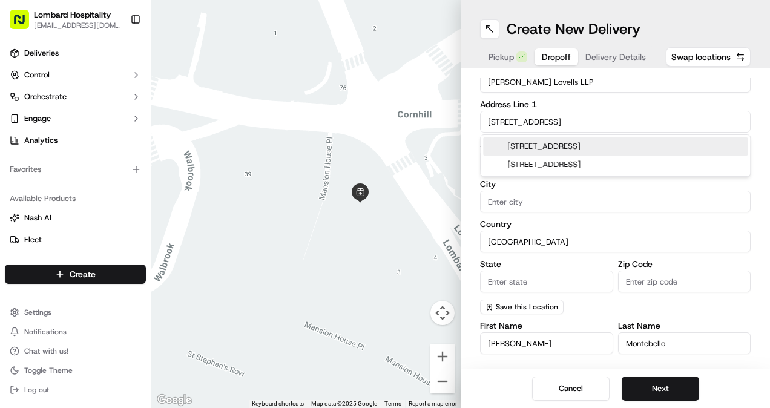
click at [575, 154] on div "[STREET_ADDRESS]" at bounding box center [615, 146] width 264 height 18
type input "[STREET_ADDRESS]"
type input "[GEOGRAPHIC_DATA]"
type input "W1W 7NT"
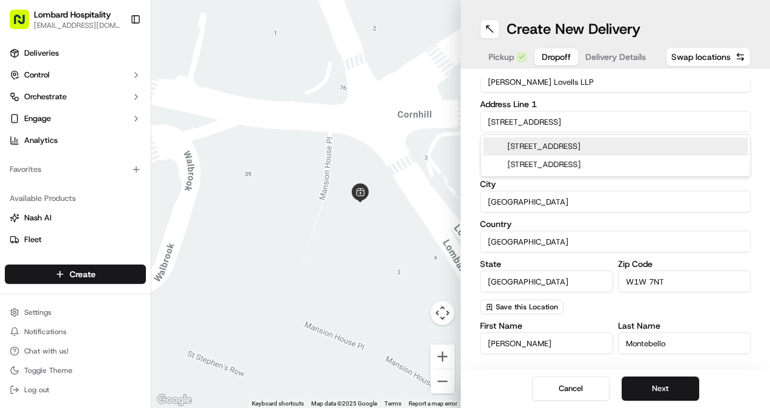
type input "[STREET_ADDRESS]"
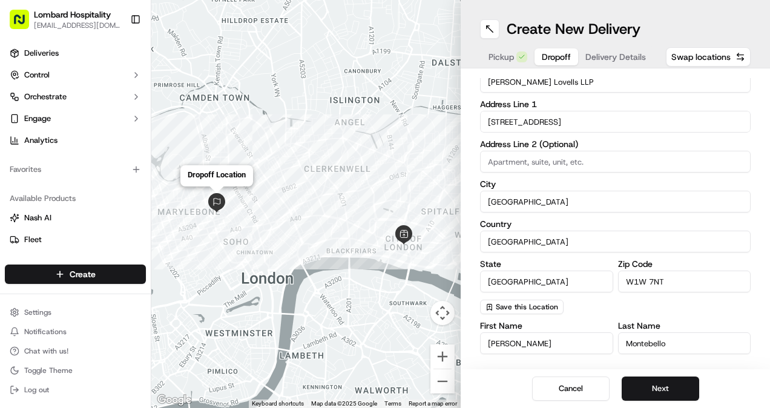
click at [213, 201] on img at bounding box center [216, 202] width 19 height 19
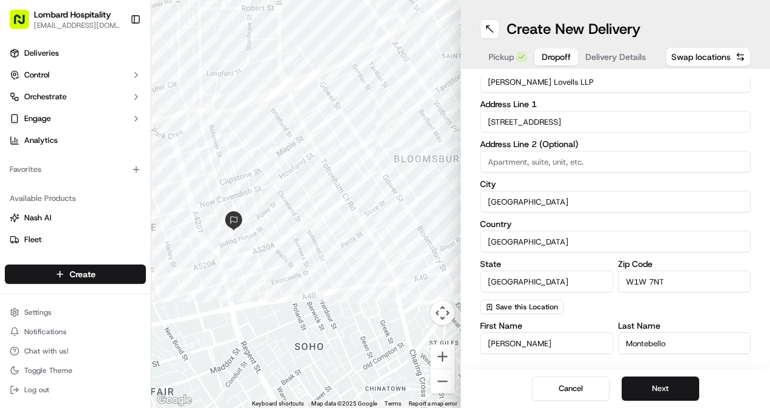
drag, startPoint x: 215, startPoint y: 276, endPoint x: 224, endPoint y: 237, distance: 40.9
click at [224, 237] on div at bounding box center [305, 204] width 309 height 408
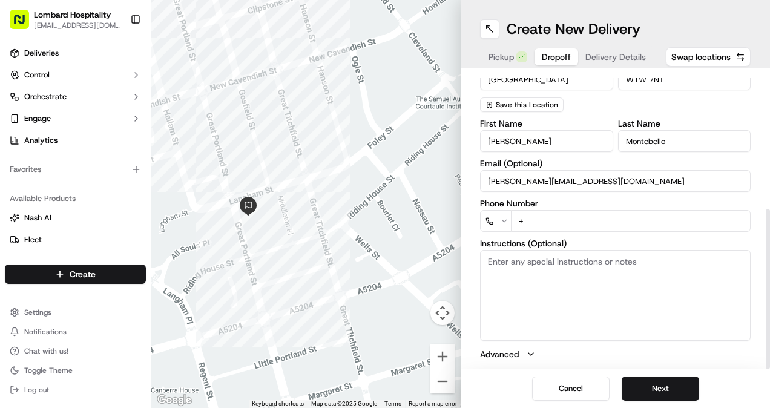
scroll to position [247, 0]
click at [537, 232] on div "First Name [PERSON_NAME] Last Name Montebello Email (Optional) [PERSON_NAME][EM…" at bounding box center [615, 239] width 270 height 241
click at [535, 224] on input "+" at bounding box center [631, 220] width 240 height 22
paste input "tel"
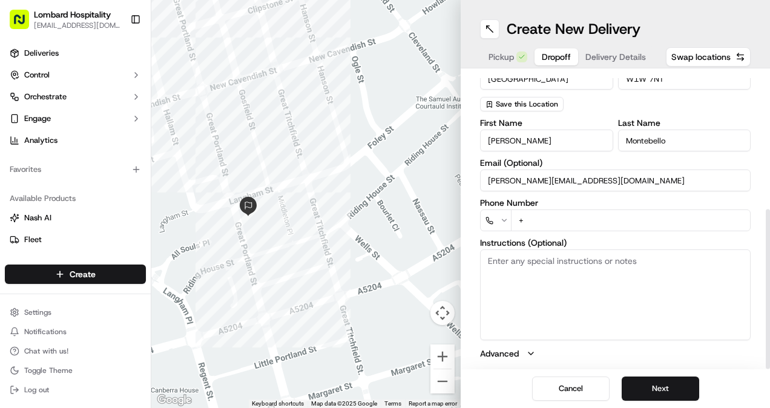
type input "+"
drag, startPoint x: 531, startPoint y: 221, endPoint x: 518, endPoint y: 220, distance: 13.4
click at [518, 220] on input "+" at bounding box center [631, 220] width 240 height 22
paste input "[PHONE_NUMBER]"
type input "[PHONE_NUMBER]"
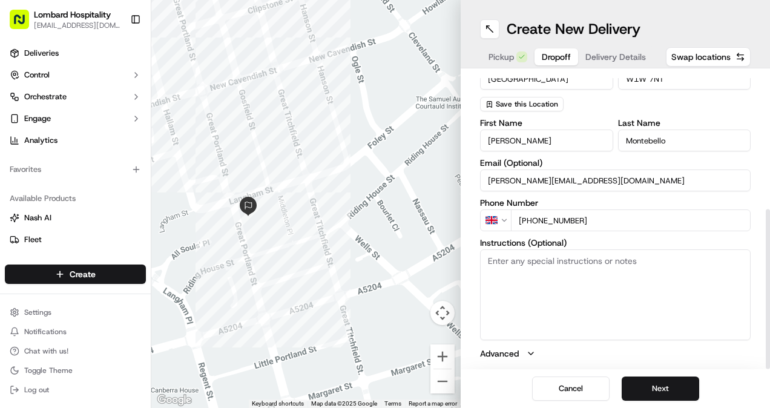
click at [520, 261] on textarea "Instructions (Optional)" at bounding box center [615, 294] width 270 height 91
click at [641, 385] on button "Next" at bounding box center [659, 388] width 77 height 24
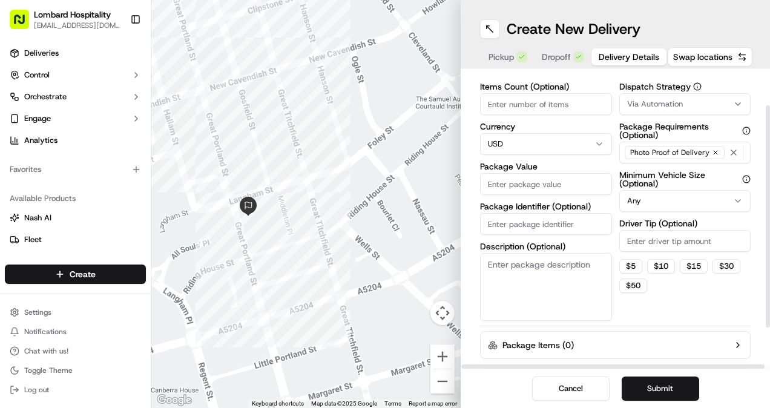
scroll to position [46, 0]
click at [576, 136] on html "Lombard Hospitality [EMAIL_ADDRESS][DOMAIN_NAME] Toggle Sidebar Deliveries Cont…" at bounding box center [385, 204] width 770 height 408
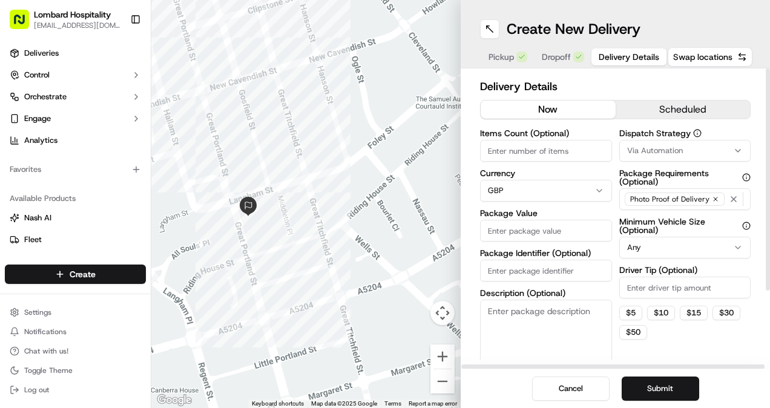
click at [505, 223] on input "Package Value" at bounding box center [546, 231] width 132 height 22
type input "290"
click at [552, 209] on label "Package Value" at bounding box center [546, 213] width 132 height 8
click at [552, 220] on input "290" at bounding box center [546, 231] width 132 height 22
click at [651, 111] on button "scheduled" at bounding box center [682, 109] width 135 height 18
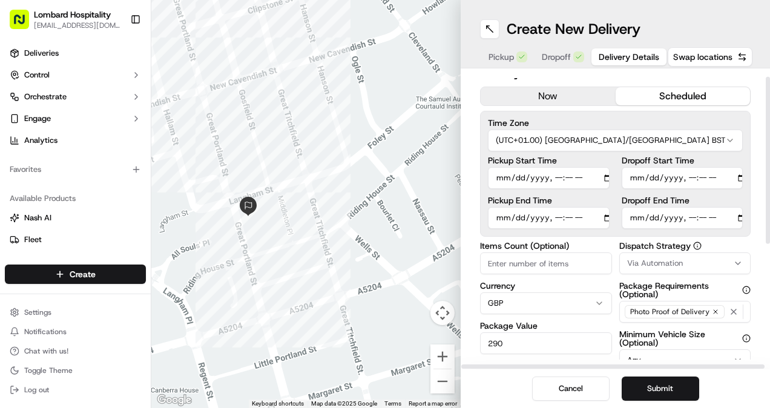
scroll to position [14, 0]
click at [593, 177] on input "Pickup Start Time" at bounding box center [549, 177] width 122 height 22
type input "[DATE]T14:11"
click at [728, 175] on input "Dropoff Start Time" at bounding box center [682, 177] width 122 height 22
type input "[DATE]T14:11"
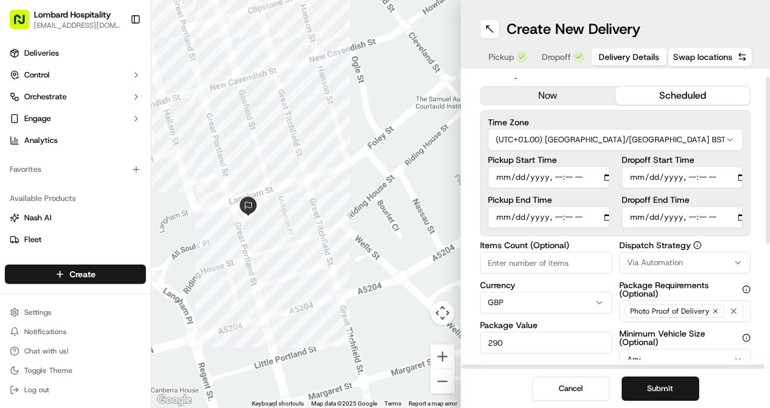
click at [610, 160] on div "Pickup Start Time Pickup End Time Dropoff Start Time Dropoff End Time" at bounding box center [615, 191] width 255 height 73
click at [595, 175] on input "Pickup Start Time" at bounding box center [549, 177] width 122 height 22
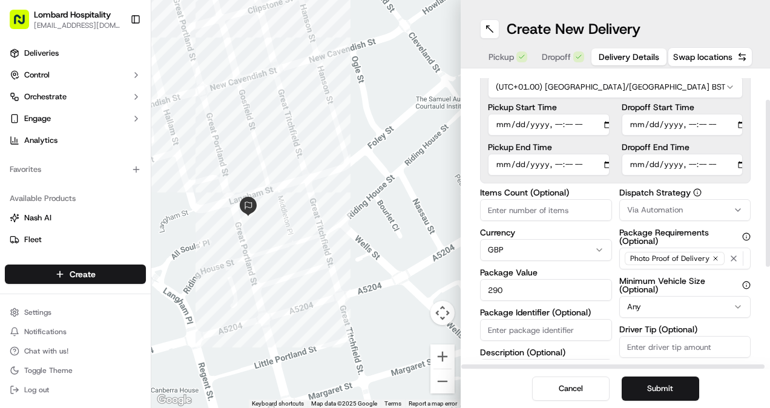
scroll to position [51, 0]
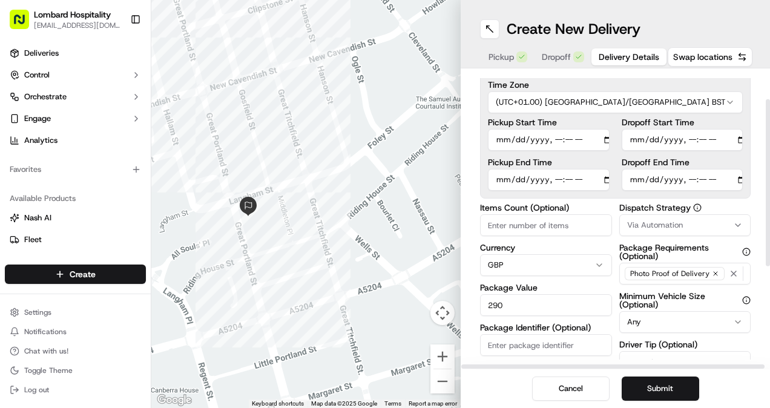
click at [592, 138] on input "Pickup Start Time" at bounding box center [549, 140] width 122 height 22
type input "[DATE]T17:00"
click at [731, 133] on input "Dropoff Start Time" at bounding box center [682, 140] width 122 height 22
click at [725, 137] on input "Dropoff Start Time" at bounding box center [682, 140] width 122 height 22
type input "[DATE]T18:00"
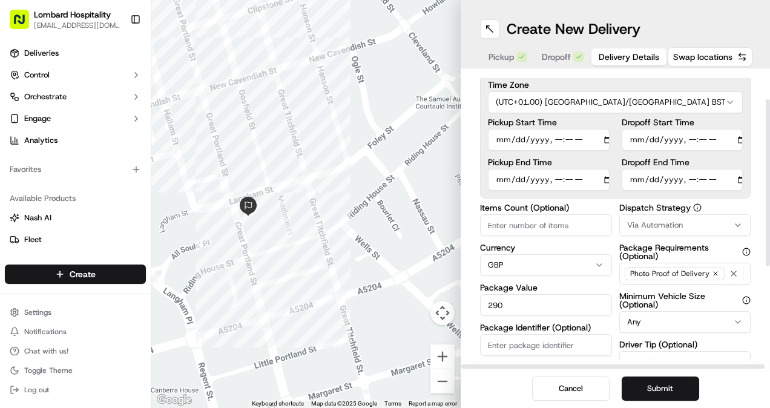
click at [736, 121] on label "Dropoff Start Time" at bounding box center [682, 122] width 122 height 8
click at [736, 129] on input "Dropoff Start Time" at bounding box center [682, 140] width 122 height 22
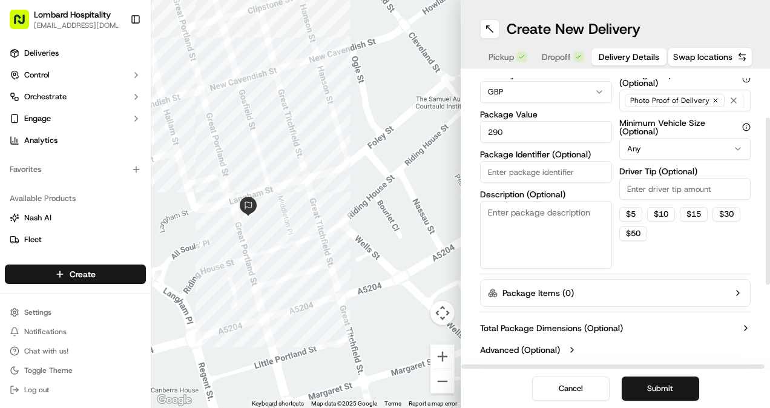
scroll to position [0, 0]
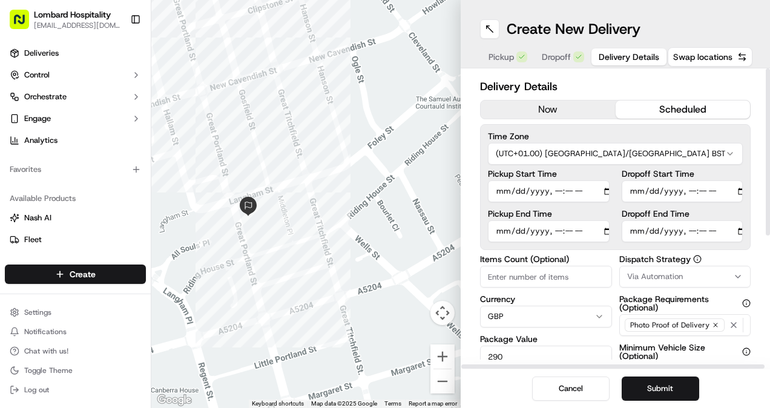
click at [472, 240] on div "Delivery Details now scheduled Time Zone (UTC+01.00) [GEOGRAPHIC_DATA]/[GEOGRAP…" at bounding box center [614, 218] width 309 height 301
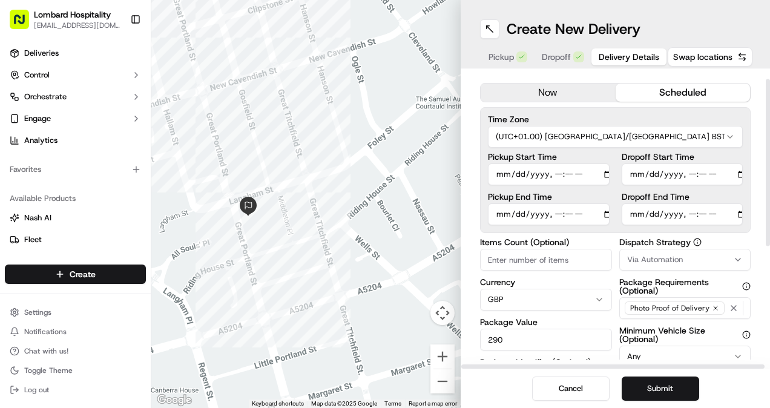
scroll to position [18, 0]
click at [661, 388] on button "Submit" at bounding box center [659, 388] width 77 height 24
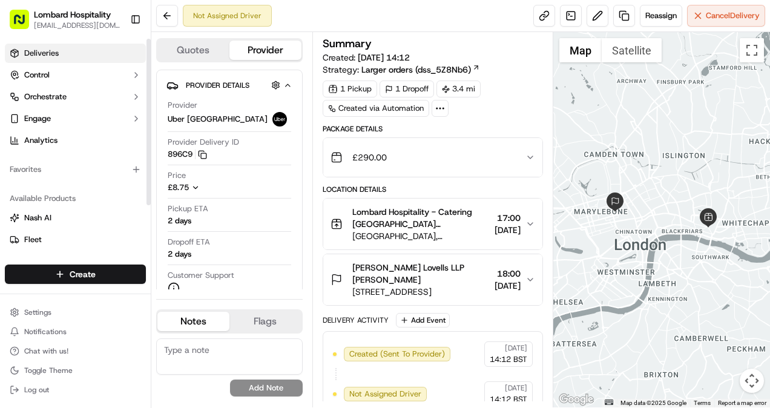
click at [45, 51] on span "Deliveries" at bounding box center [41, 53] width 34 height 11
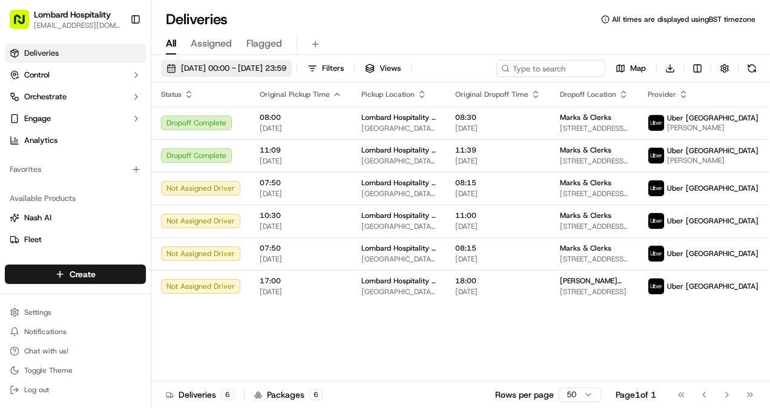
click at [254, 62] on button "[DATE] 00:00 - [DATE] 23:59" at bounding box center [226, 68] width 131 height 17
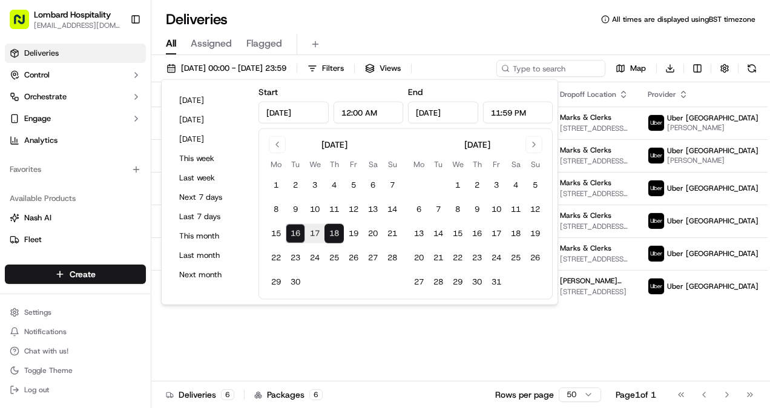
click at [338, 231] on button "18" at bounding box center [333, 233] width 19 height 19
type input "[DATE]"
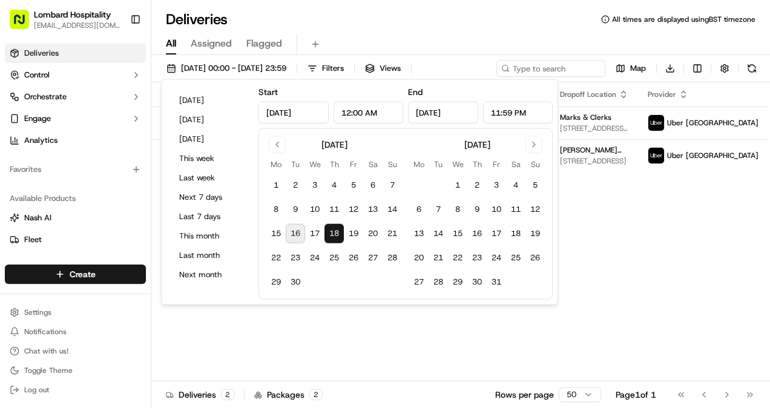
click at [340, 324] on div "Status Original Pickup Time Pickup Location Original Dropoff Time Dropoff Locat…" at bounding box center [481, 231] width 661 height 299
